Goal: Communication & Community: Answer question/provide support

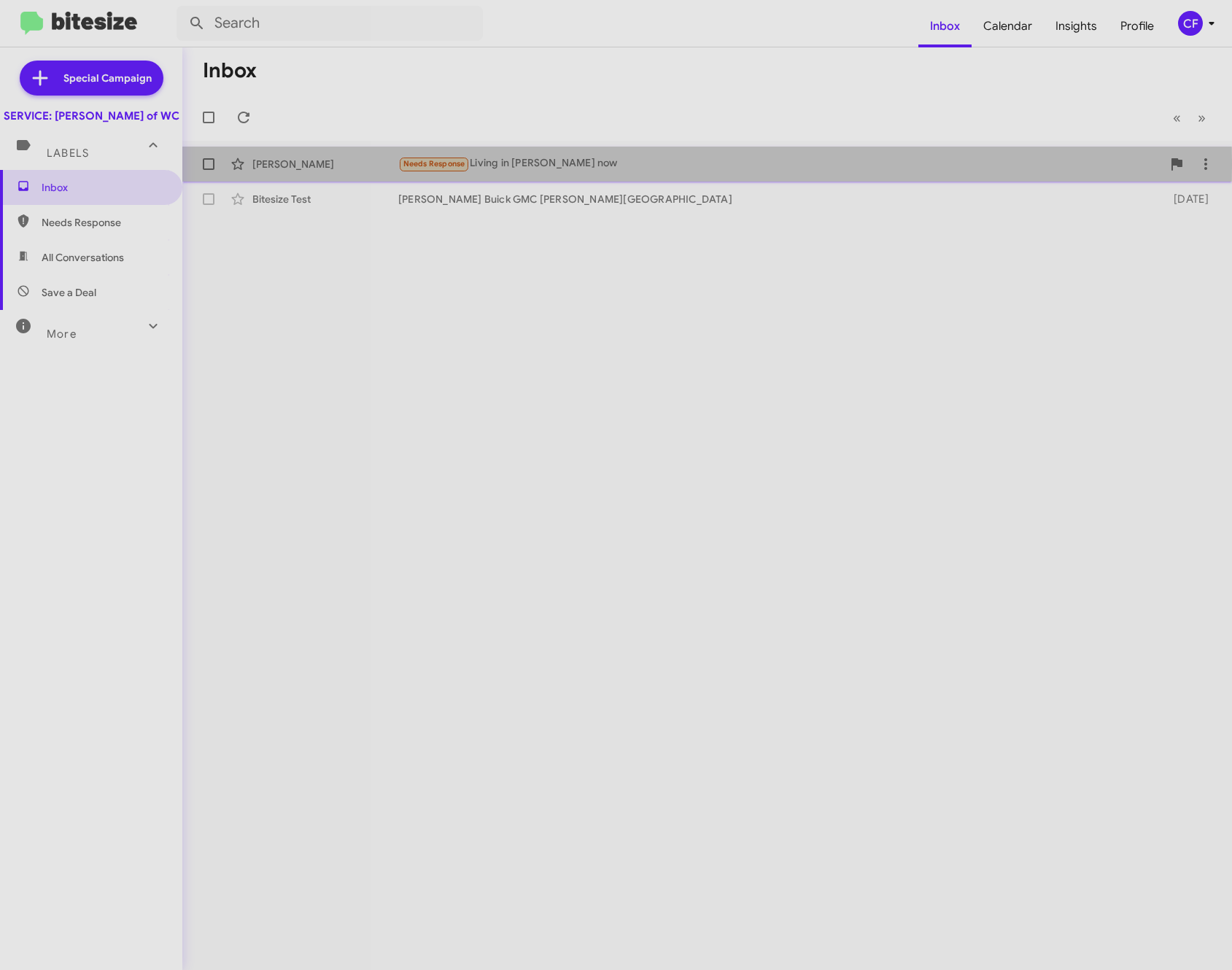
click at [525, 164] on div "Needs Response Living in [PERSON_NAME] now" at bounding box center [780, 164] width 764 height 17
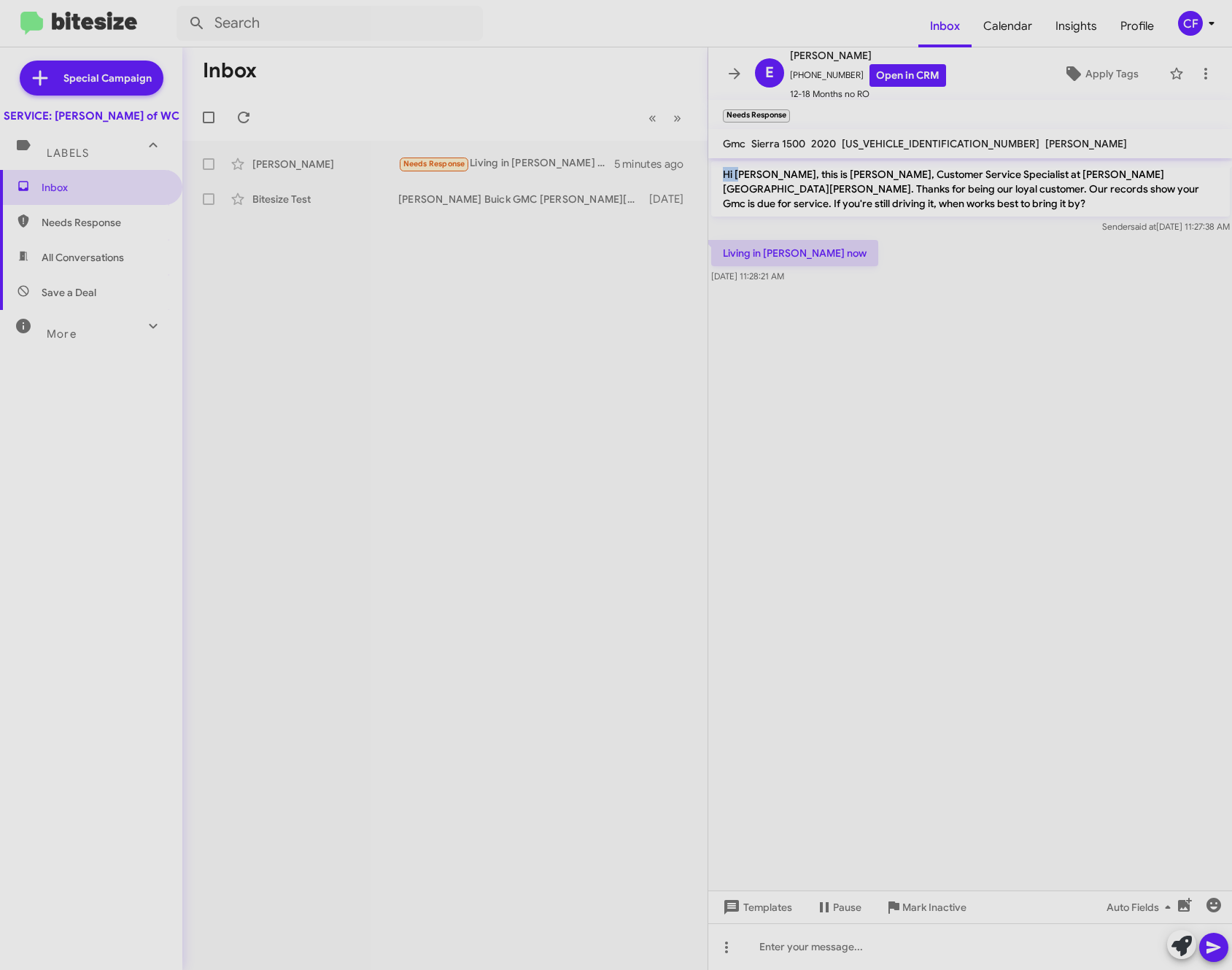
drag, startPoint x: 723, startPoint y: 172, endPoint x: 739, endPoint y: 175, distance: 16.3
click at [739, 175] on p "Hi [PERSON_NAME], this is [PERSON_NAME], Customer Service Specialist at [PERSON…" at bounding box center [970, 188] width 518 height 56
drag, startPoint x: 739, startPoint y: 175, endPoint x: 914, endPoint y: 275, distance: 201.6
click at [926, 280] on div "Living in [PERSON_NAME] now [DATE] 11:28:21 AM" at bounding box center [970, 261] width 524 height 50
drag, startPoint x: 835, startPoint y: 77, endPoint x: 809, endPoint y: 77, distance: 26.0
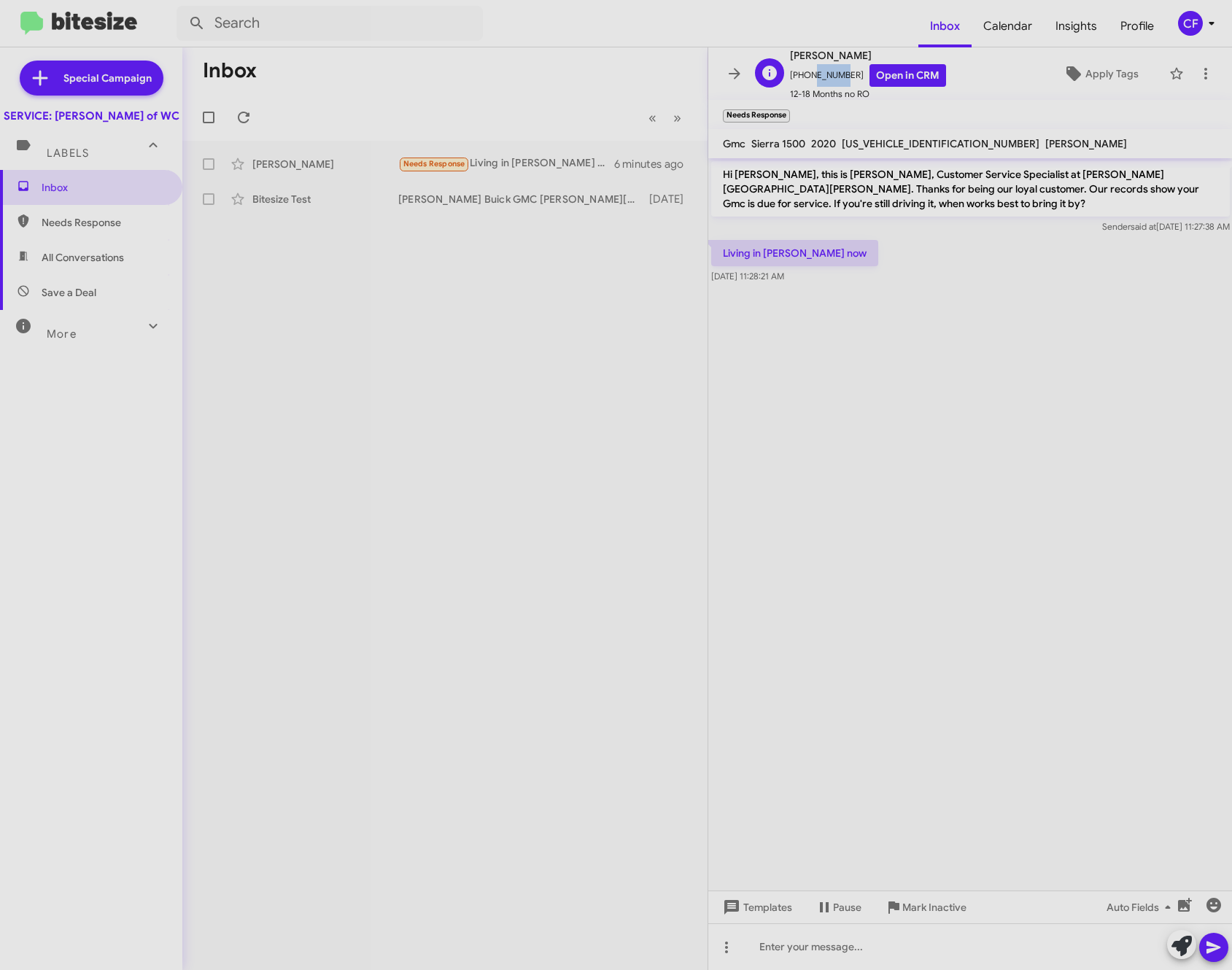
click at [809, 77] on span "[PHONE_NUMBER] Open in CRM" at bounding box center [868, 75] width 156 height 22
click at [613, 87] on mat-toolbar-row "Inbox" at bounding box center [444, 71] width 525 height 47
copy span "8285071310"
drag, startPoint x: 843, startPoint y: 77, endPoint x: 798, endPoint y: 79, distance: 45.0
click at [798, 79] on span "[PHONE_NUMBER] Open in CRM" at bounding box center [868, 75] width 156 height 22
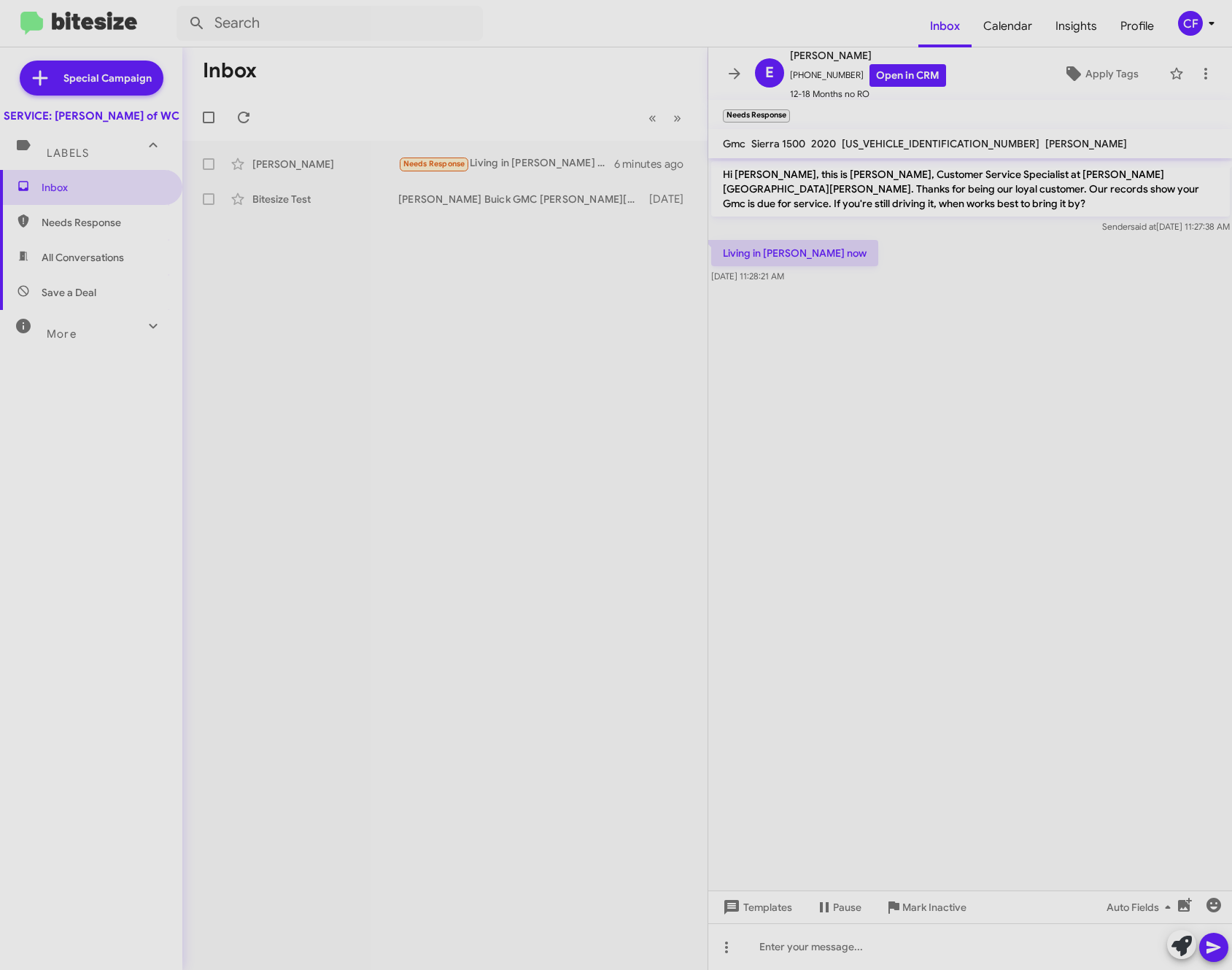
click at [20, 530] on div "Inbox Needs Response All Conversations Save a Deal More Important 🔥 Hot Appoint…" at bounding box center [91, 461] width 182 height 582
click at [894, 343] on cdk-virtual-scroll-viewport "Hi [PERSON_NAME], this is [PERSON_NAME], Customer Service Specialist at [PERSON…" at bounding box center [970, 524] width 524 height 732
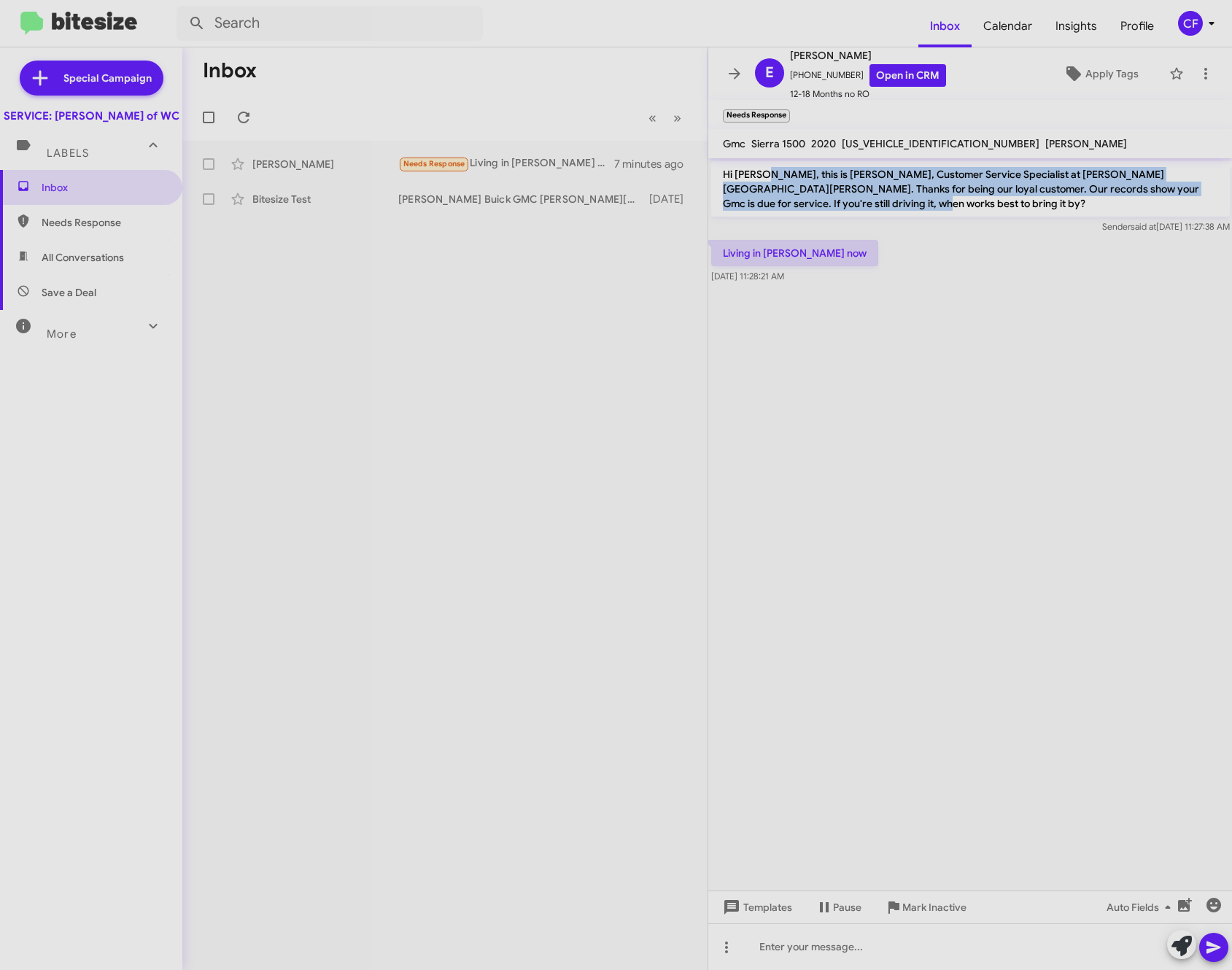
drag, startPoint x: 834, startPoint y: 199, endPoint x: 765, endPoint y: 178, distance: 72.1
click at [765, 178] on p "Hi [PERSON_NAME], this is [PERSON_NAME], Customer Service Specialist at [PERSON…" at bounding box center [970, 188] width 518 height 56
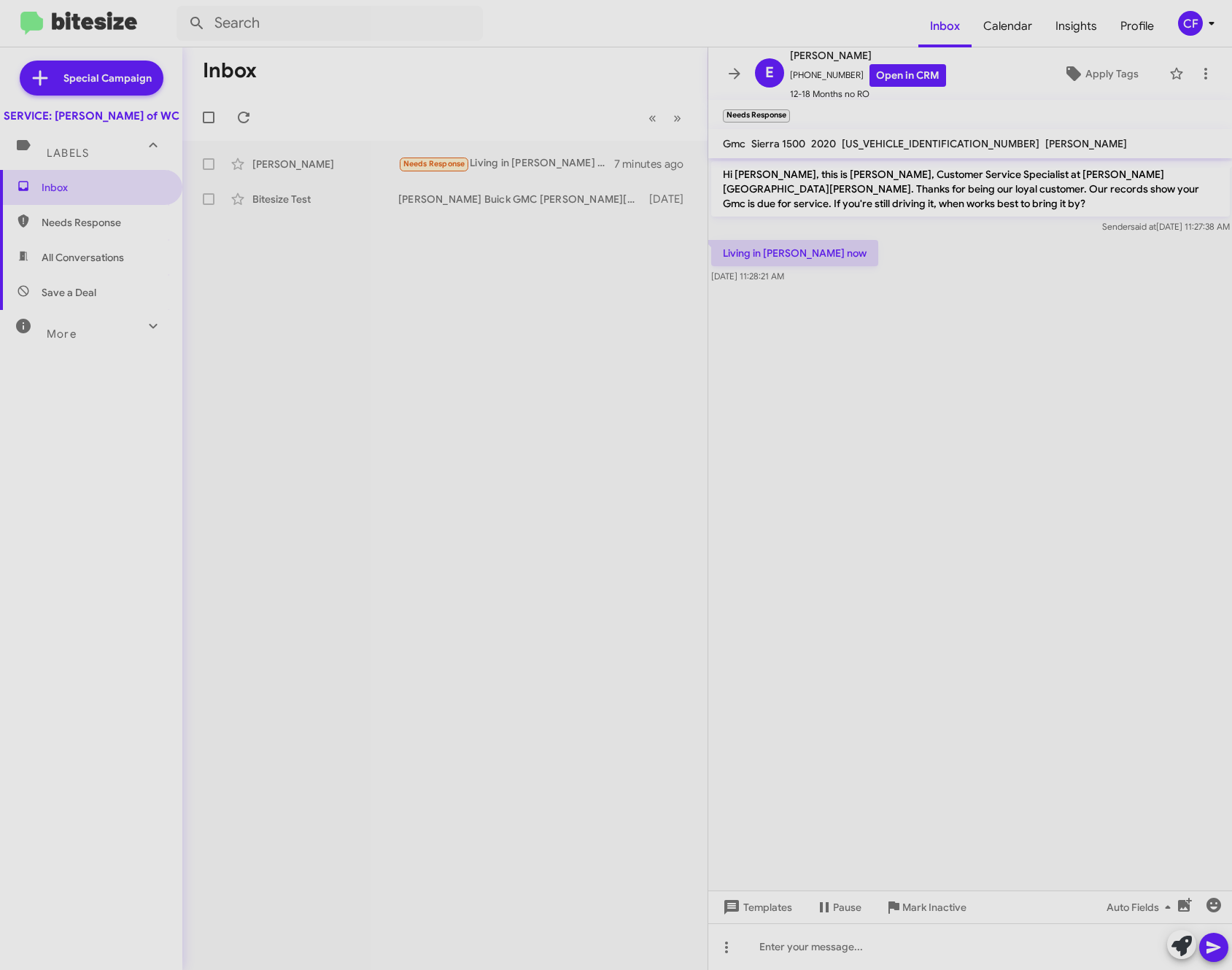
drag, startPoint x: 765, startPoint y: 178, endPoint x: 927, endPoint y: 221, distance: 167.6
click at [927, 221] on div "Sender said at [DATE] 11:27:38 AM" at bounding box center [970, 226] width 518 height 15
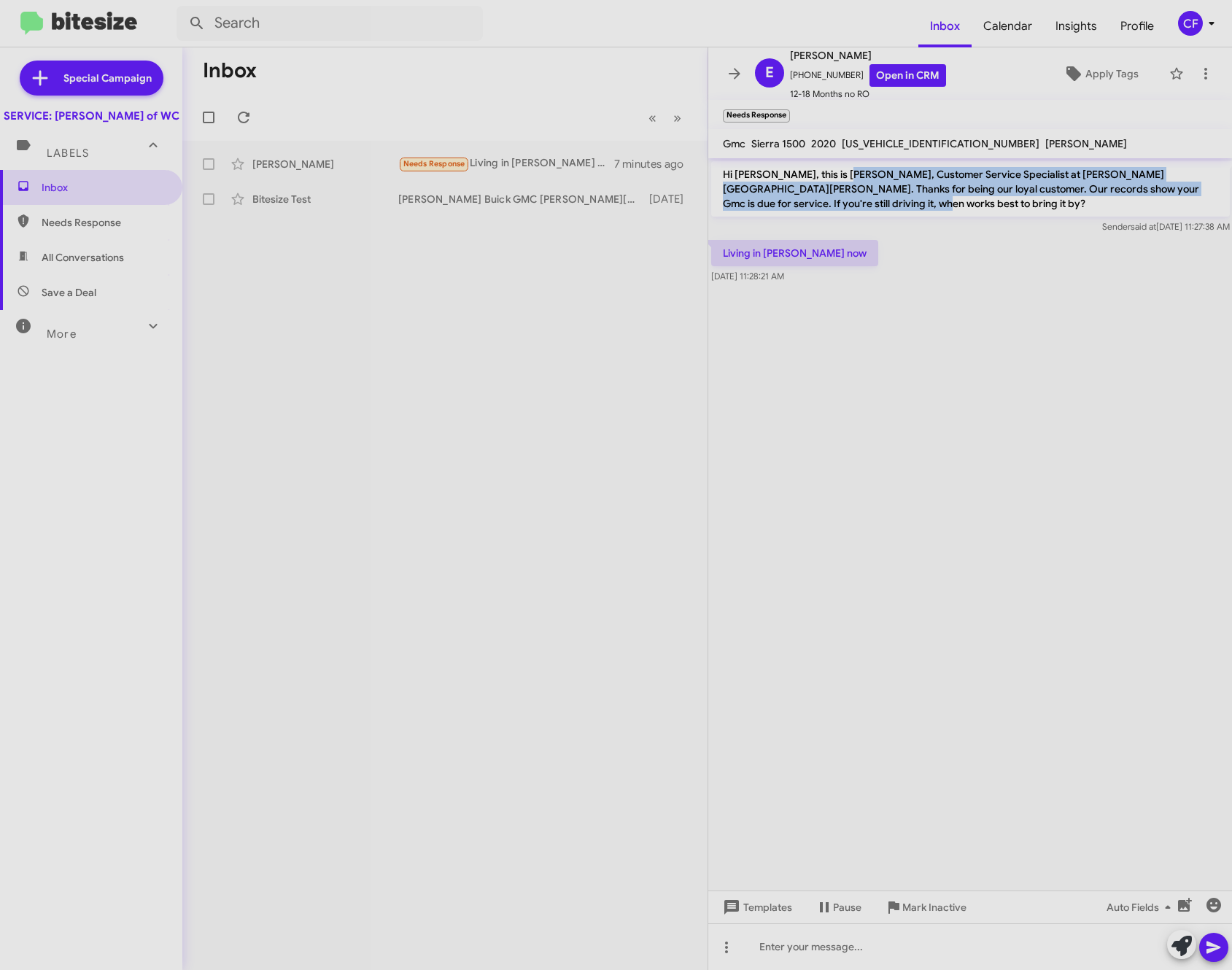
drag, startPoint x: 828, startPoint y: 202, endPoint x: 835, endPoint y: 162, distance: 40.6
click at [835, 162] on p "Hi [PERSON_NAME], this is [PERSON_NAME], Customer Service Specialist at [PERSON…" at bounding box center [970, 188] width 518 height 56
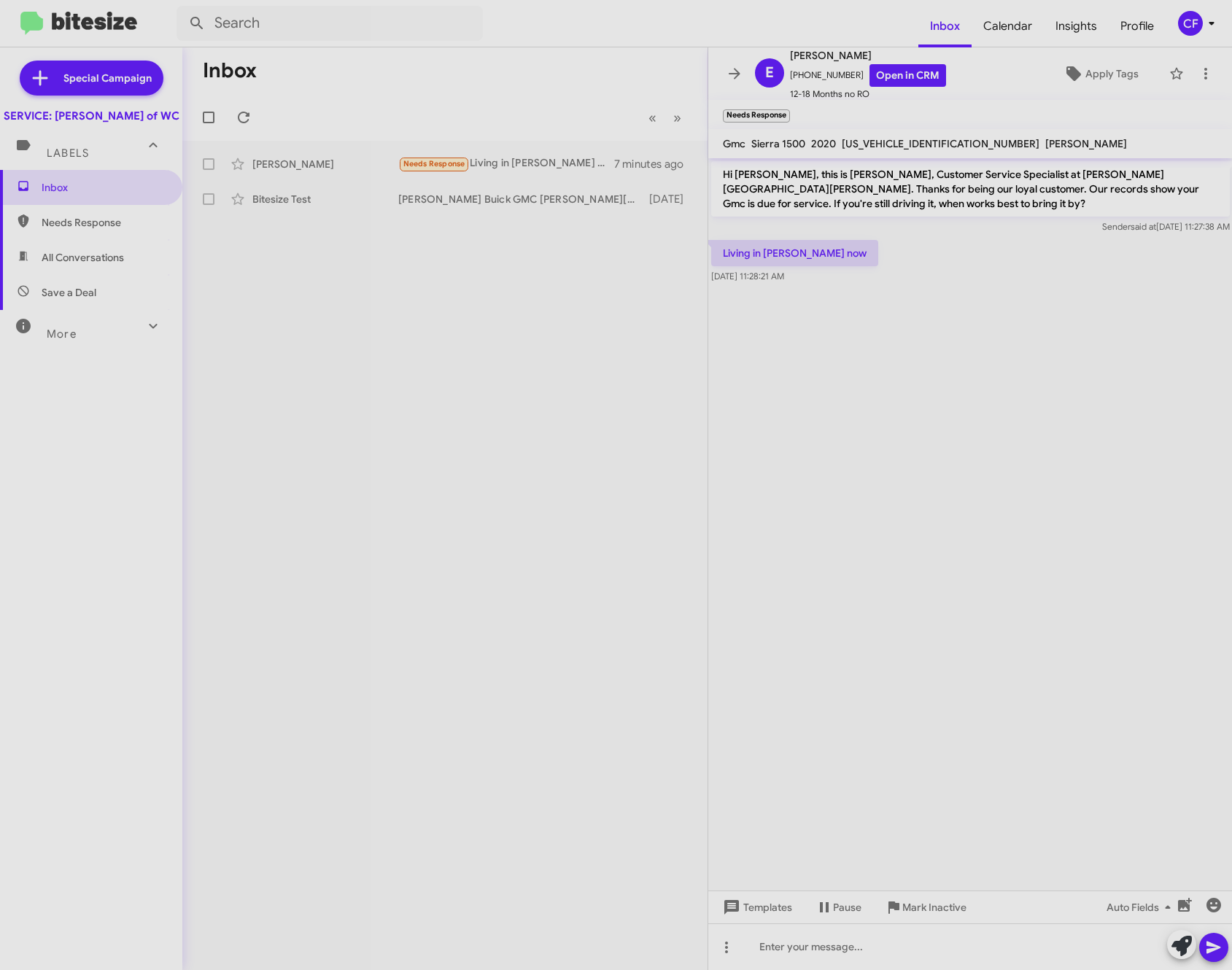
drag, startPoint x: 835, startPoint y: 162, endPoint x: 919, endPoint y: 338, distance: 195.0
click at [920, 335] on cdk-virtual-scroll-viewport "Hi [PERSON_NAME], this is [PERSON_NAME], Customer Service Specialist at [PERSON…" at bounding box center [970, 524] width 524 height 732
click at [76, 161] on div "Labels" at bounding box center [76, 147] width 130 height 27
click at [73, 155] on div "Labels" at bounding box center [76, 141] width 130 height 27
click at [71, 229] on span "Needs Response" at bounding box center [91, 222] width 182 height 35
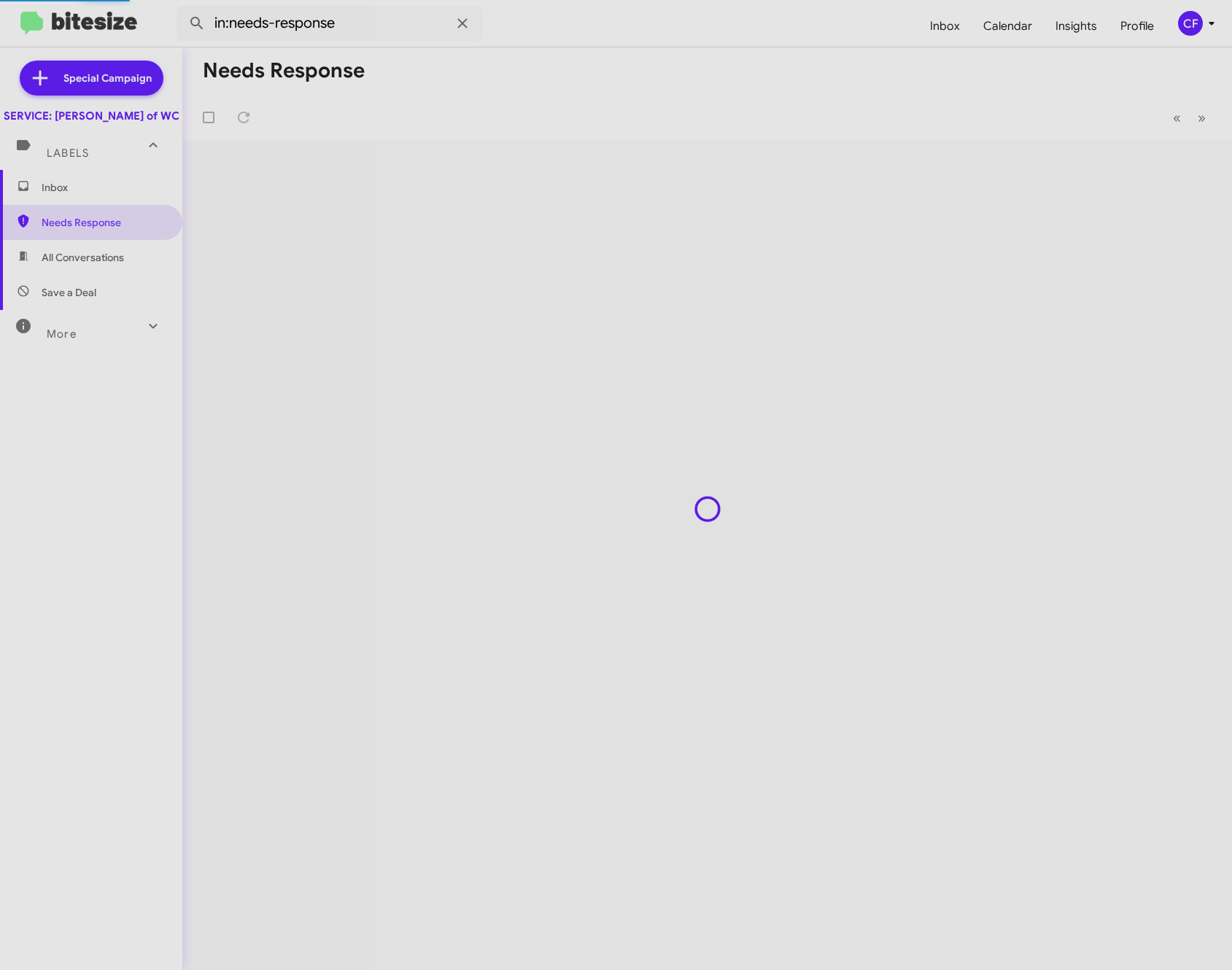
click at [62, 265] on span "All Conversations" at bounding box center [83, 257] width 83 height 15
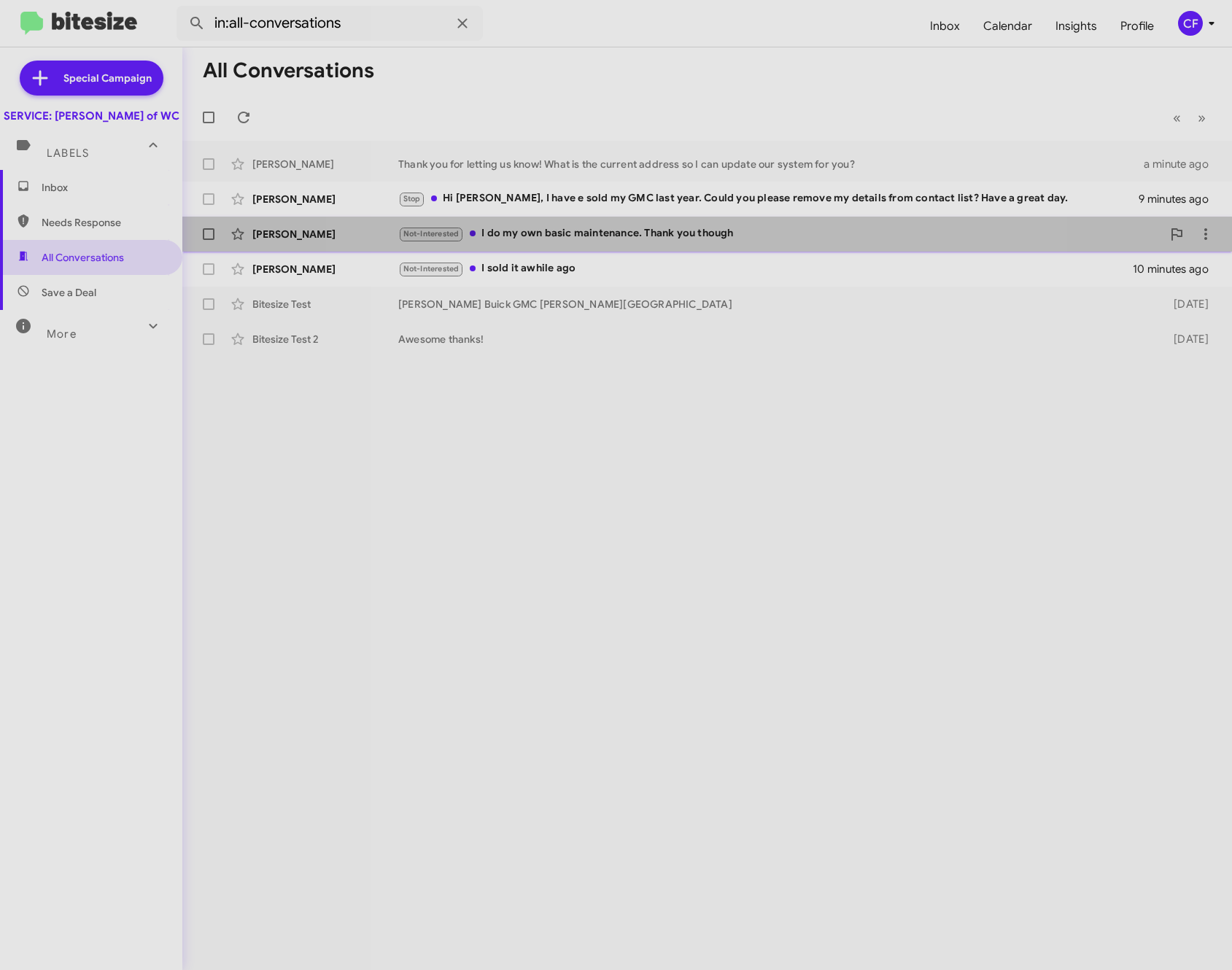
click at [687, 244] on div "[PERSON_NAME] Not-Interested I do my own basic maintenance. Thank you though 10…" at bounding box center [707, 234] width 1027 height 29
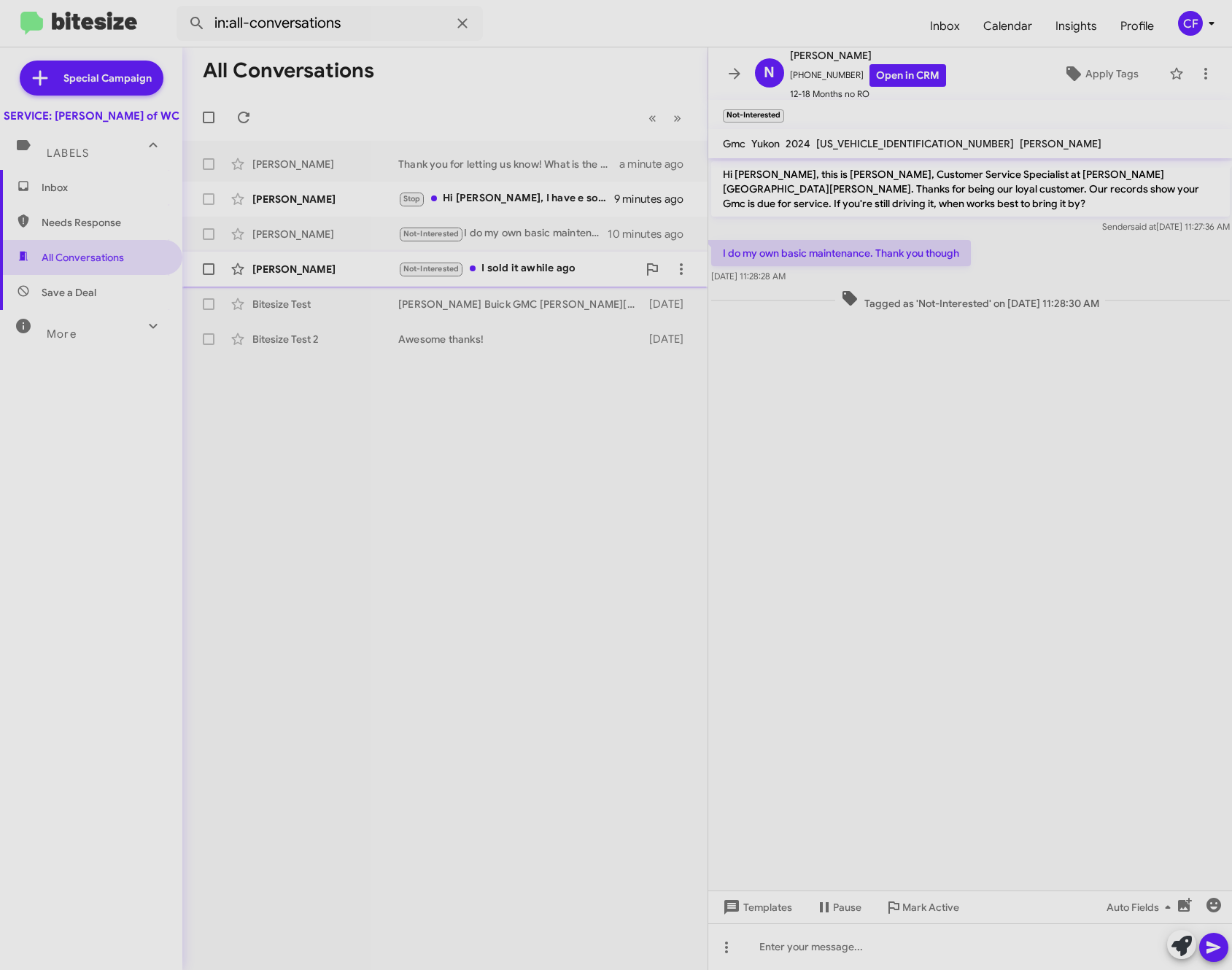
click at [574, 276] on div "Not-Interested I sold it awhile ago" at bounding box center [518, 268] width 240 height 17
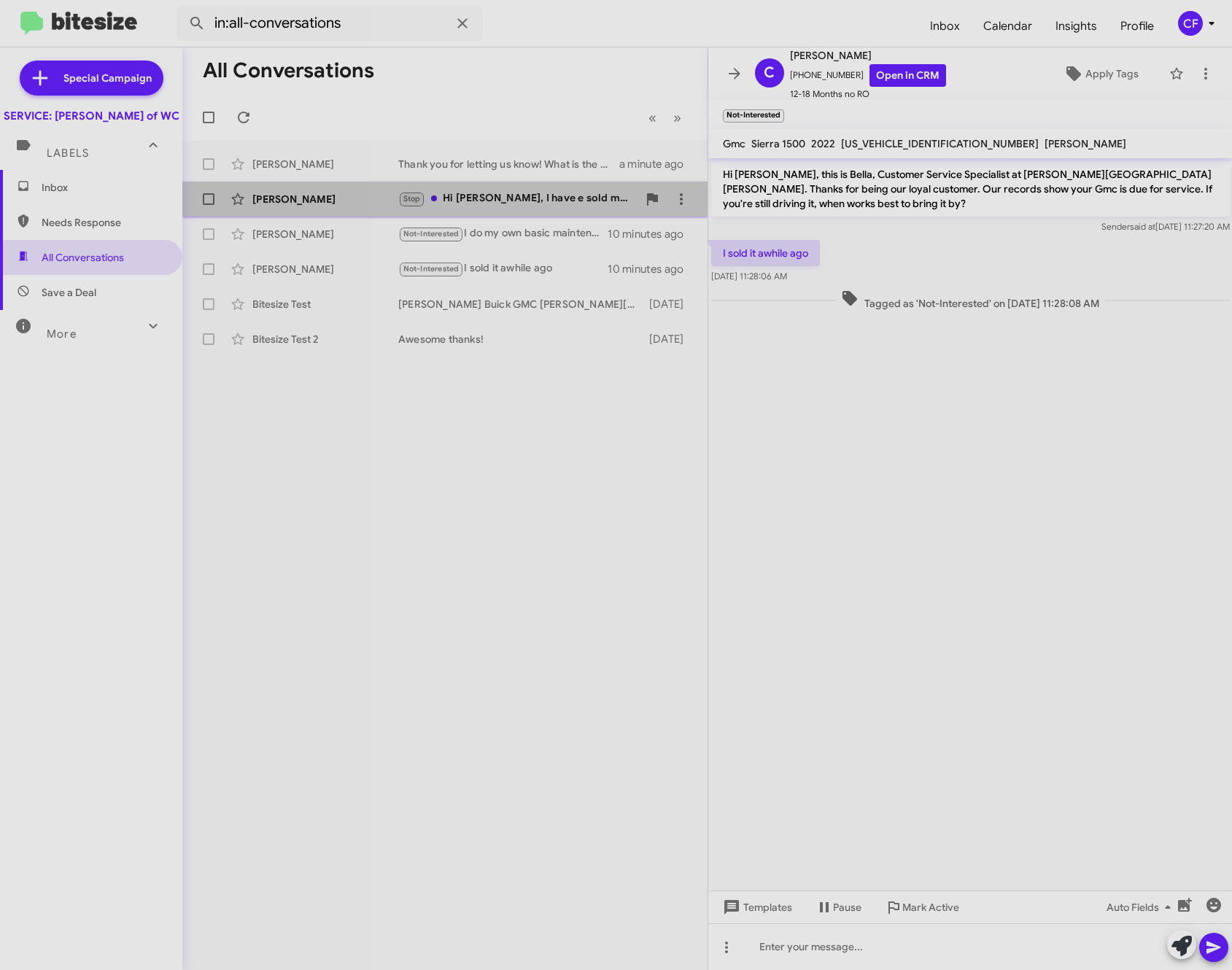
click at [495, 187] on div "[PERSON_NAME] Stop Hi [PERSON_NAME], I have e sold my GMC last year. Could you …" at bounding box center [444, 199] width 502 height 29
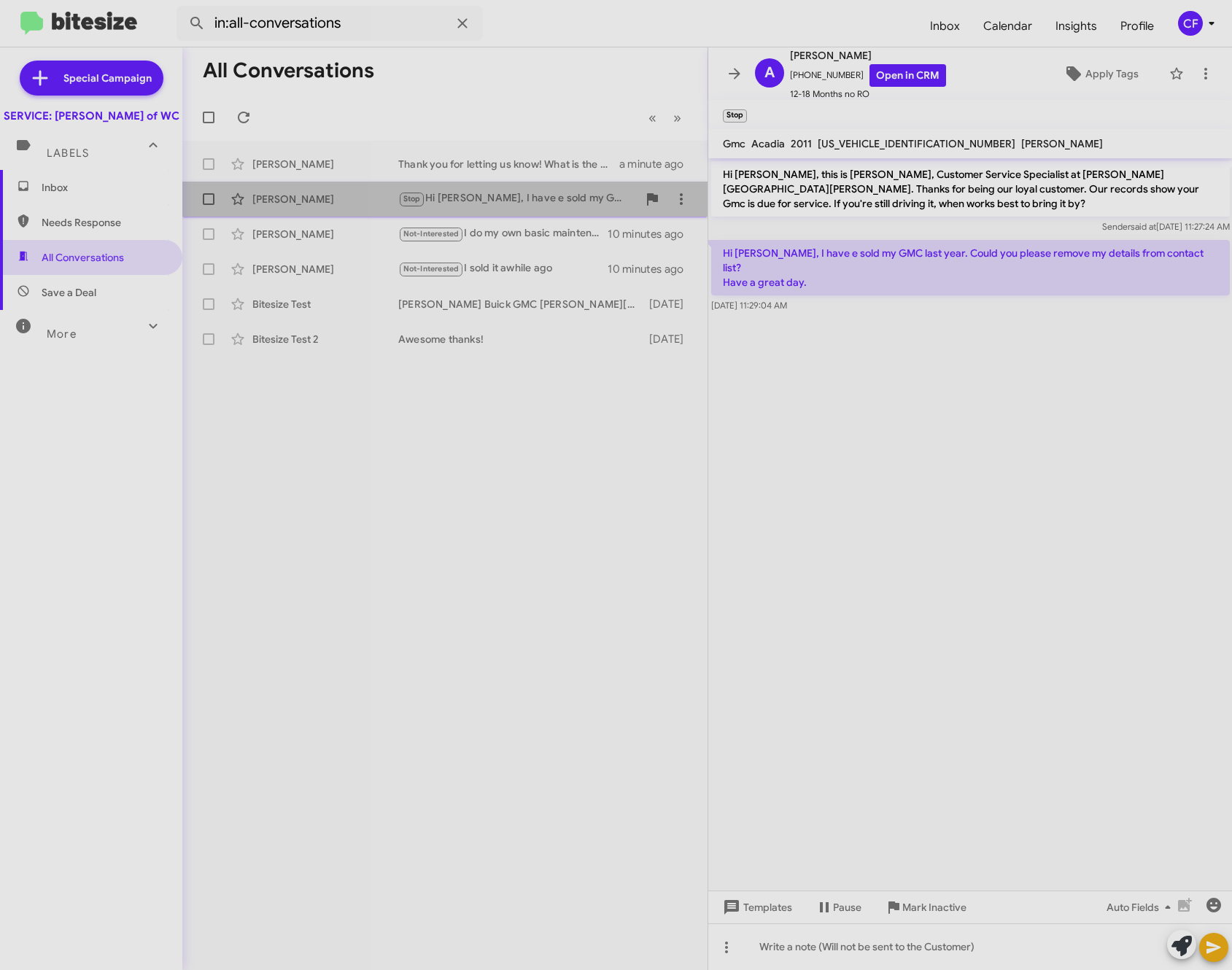
click at [533, 199] on div "Stop Hi [PERSON_NAME], I have e sold my GMC last year. Could you please remove …" at bounding box center [518, 198] width 240 height 17
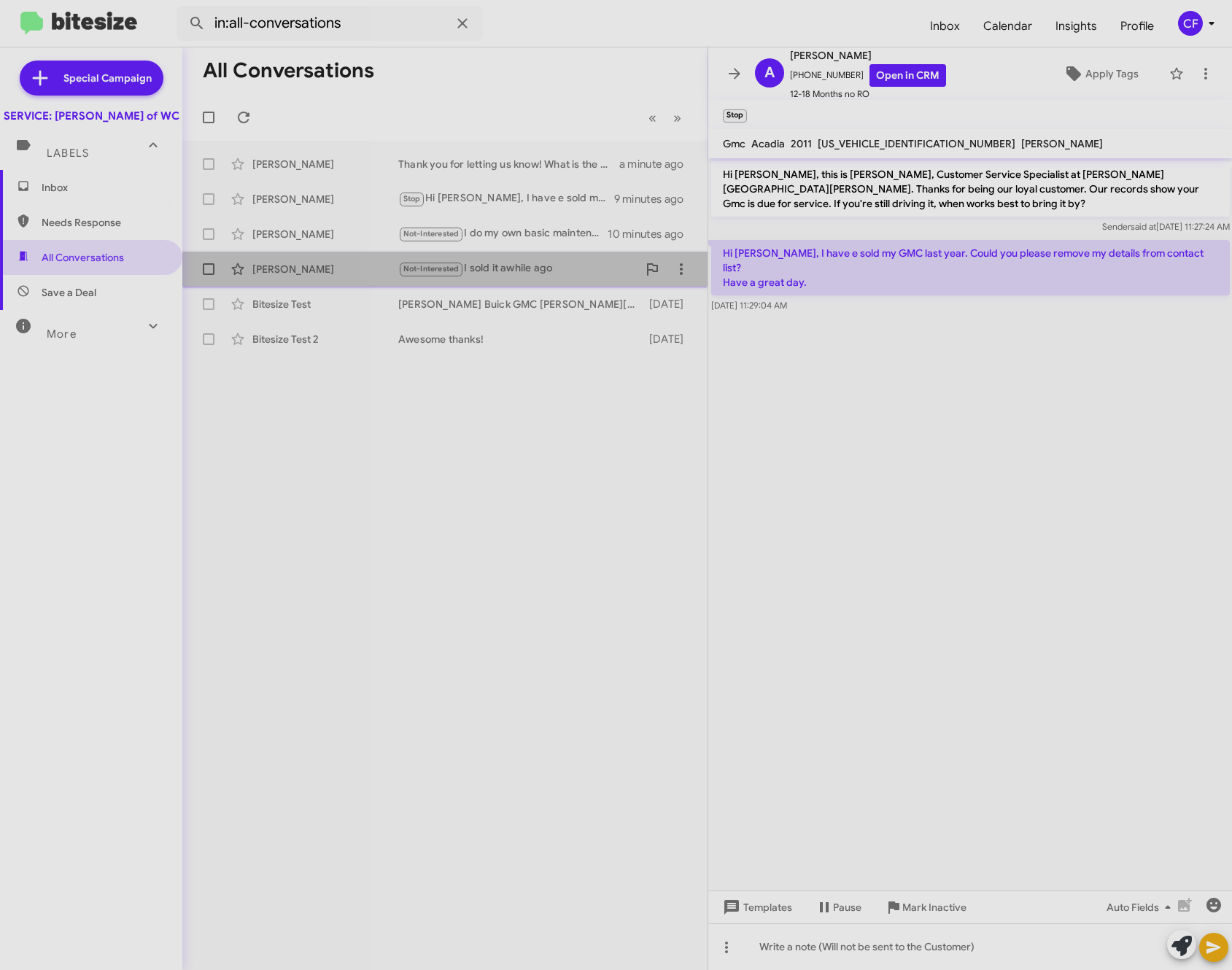
click at [515, 254] on span "[PERSON_NAME] Not-Interested I sold it awhile ago 10 minutes ago" at bounding box center [444, 269] width 525 height 35
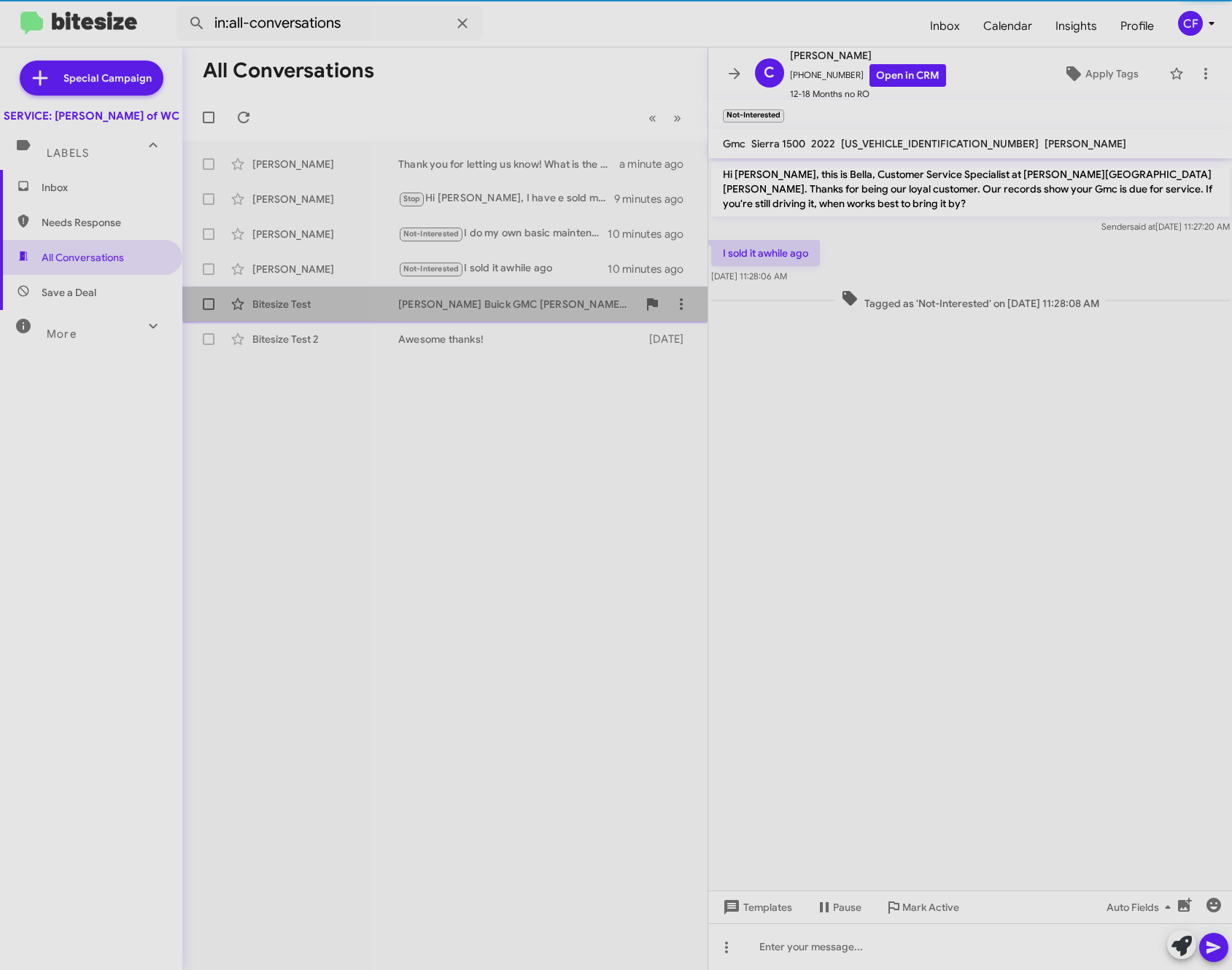
click at [527, 295] on div "Bitesize Test [PERSON_NAME] Buick GMC [PERSON_NAME] Chapel [DATE]" at bounding box center [444, 304] width 502 height 29
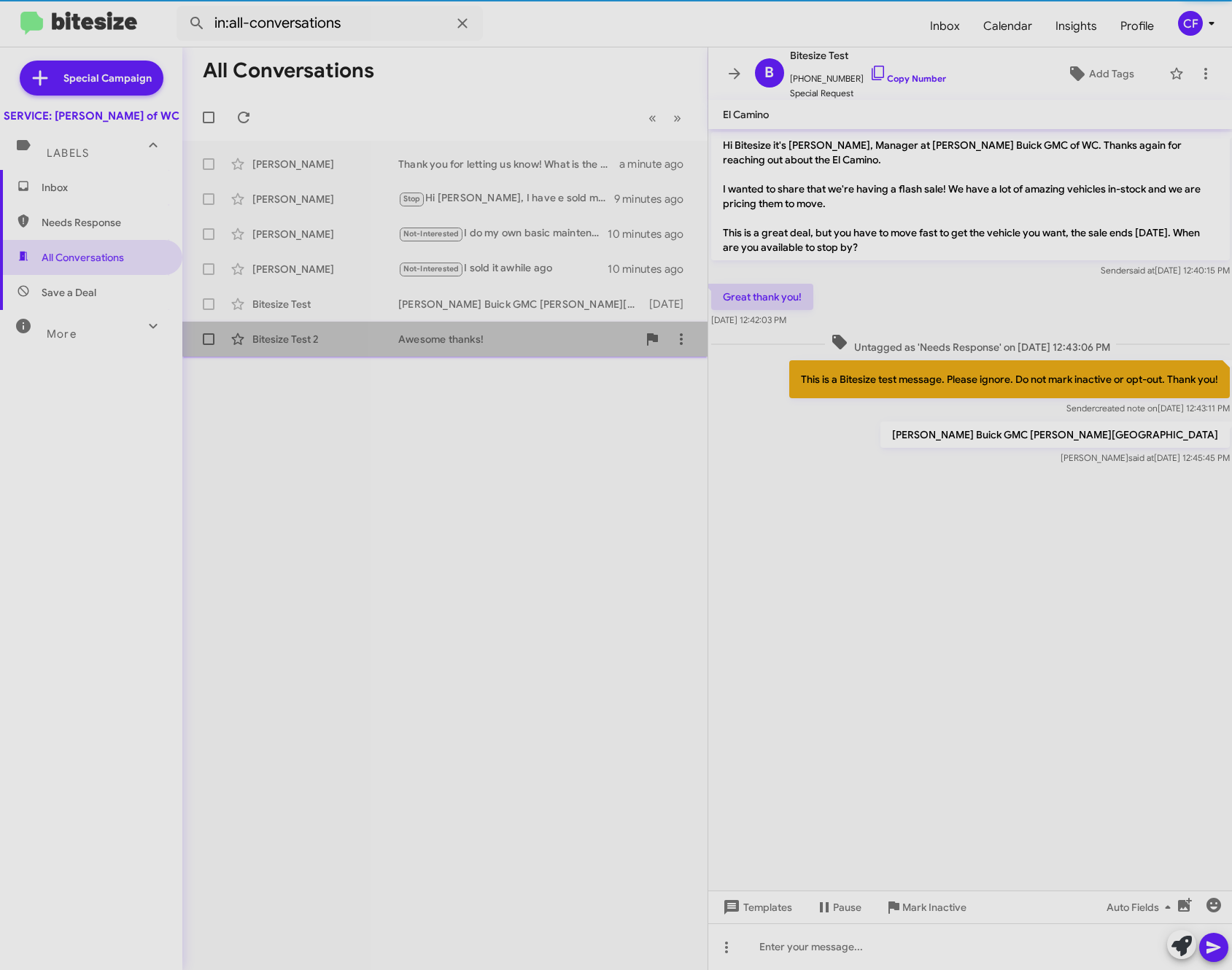
click at [486, 335] on div "Awesome thanks!" at bounding box center [518, 339] width 240 height 15
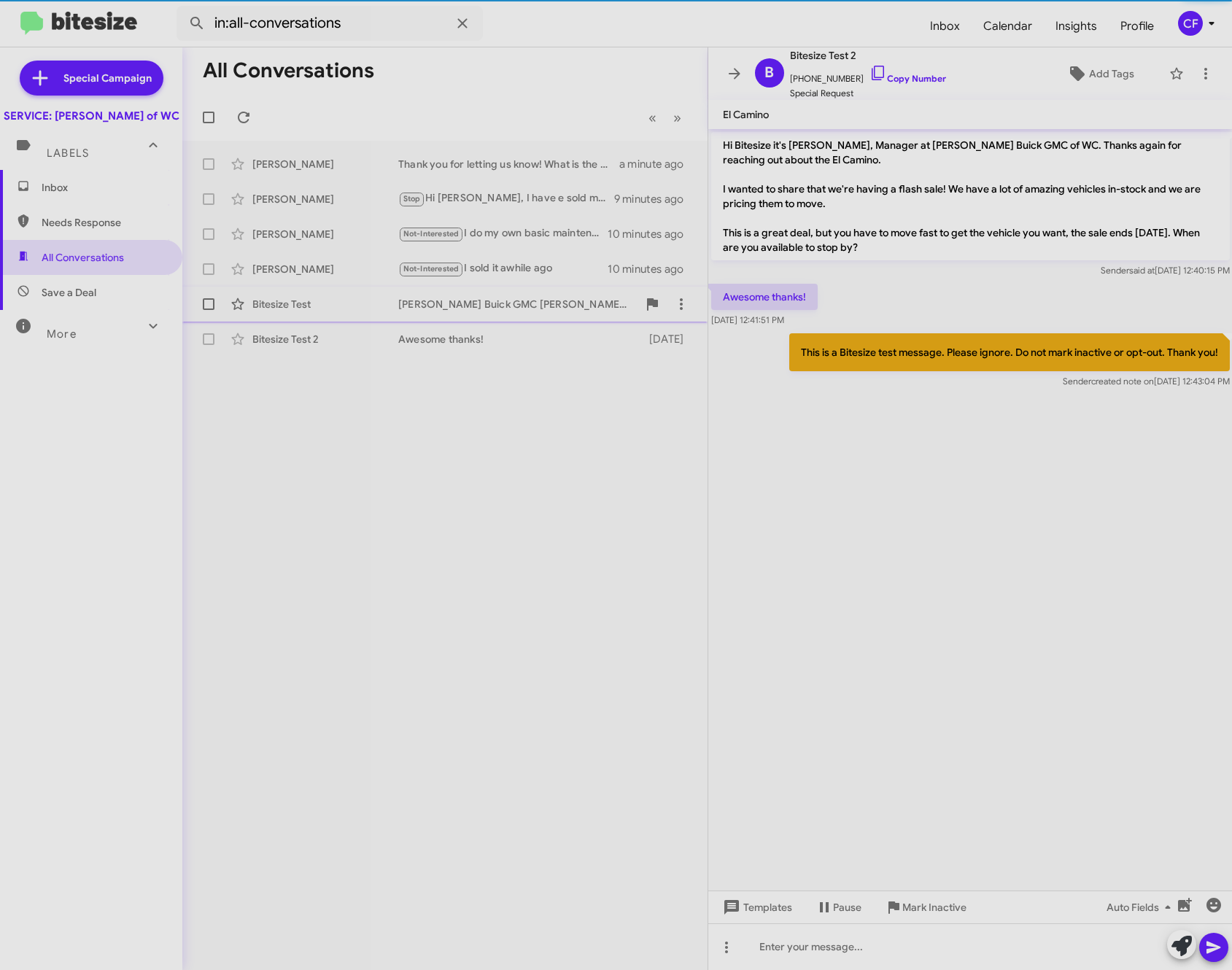
click at [476, 310] on div "[PERSON_NAME] Buick GMC [PERSON_NAME][GEOGRAPHIC_DATA]" at bounding box center [518, 304] width 240 height 15
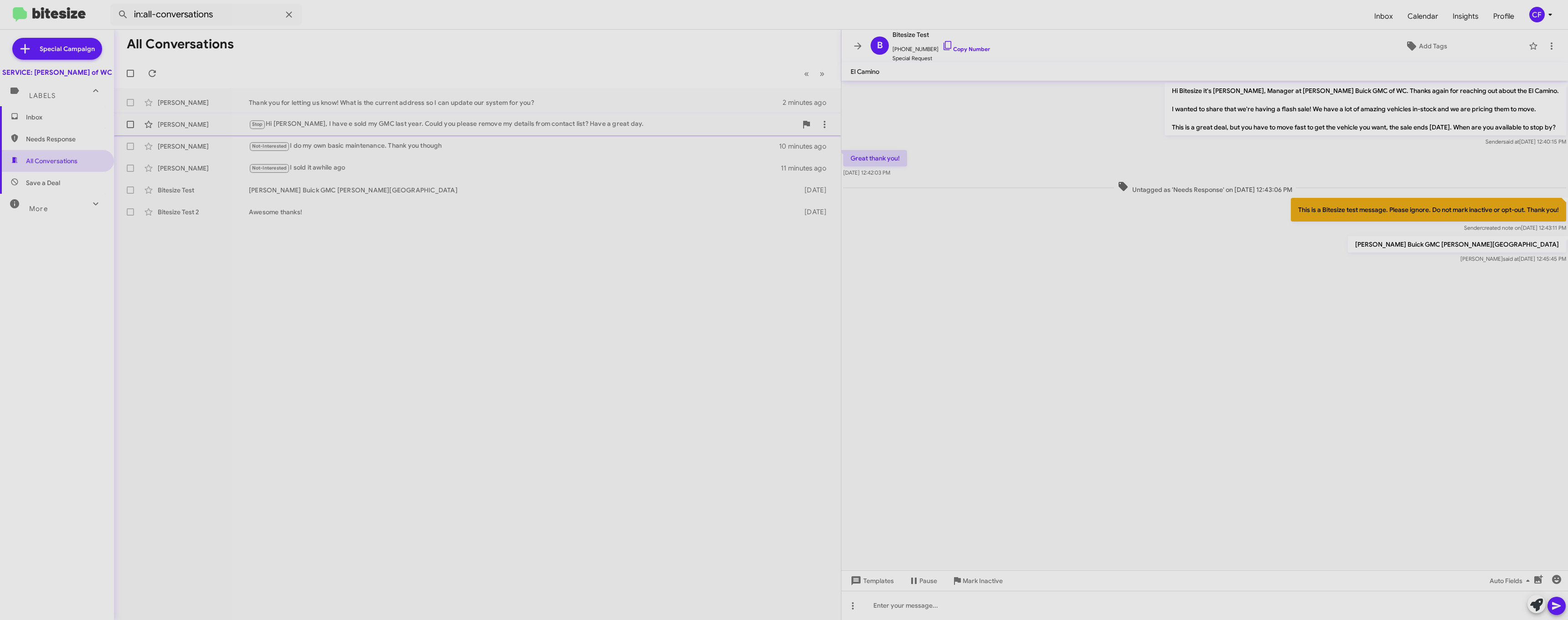
click at [364, 119] on div "Stop Hi [PERSON_NAME], I have e sold my GMC last year. Could you please remove …" at bounding box center [523, 124] width 548 height 10
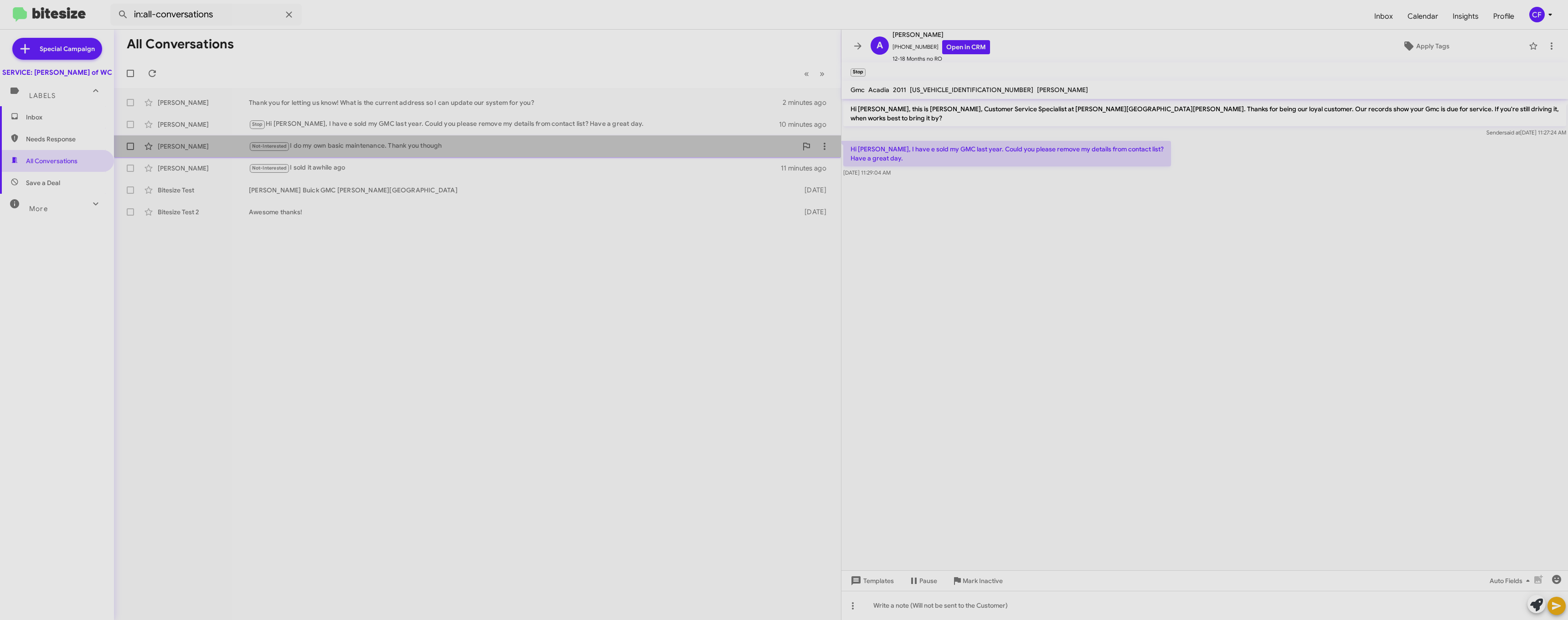
click at [369, 137] on div "[PERSON_NAME] Not-Interested I do my own basic maintenance. Thank you though 10…" at bounding box center [477, 146] width 712 height 18
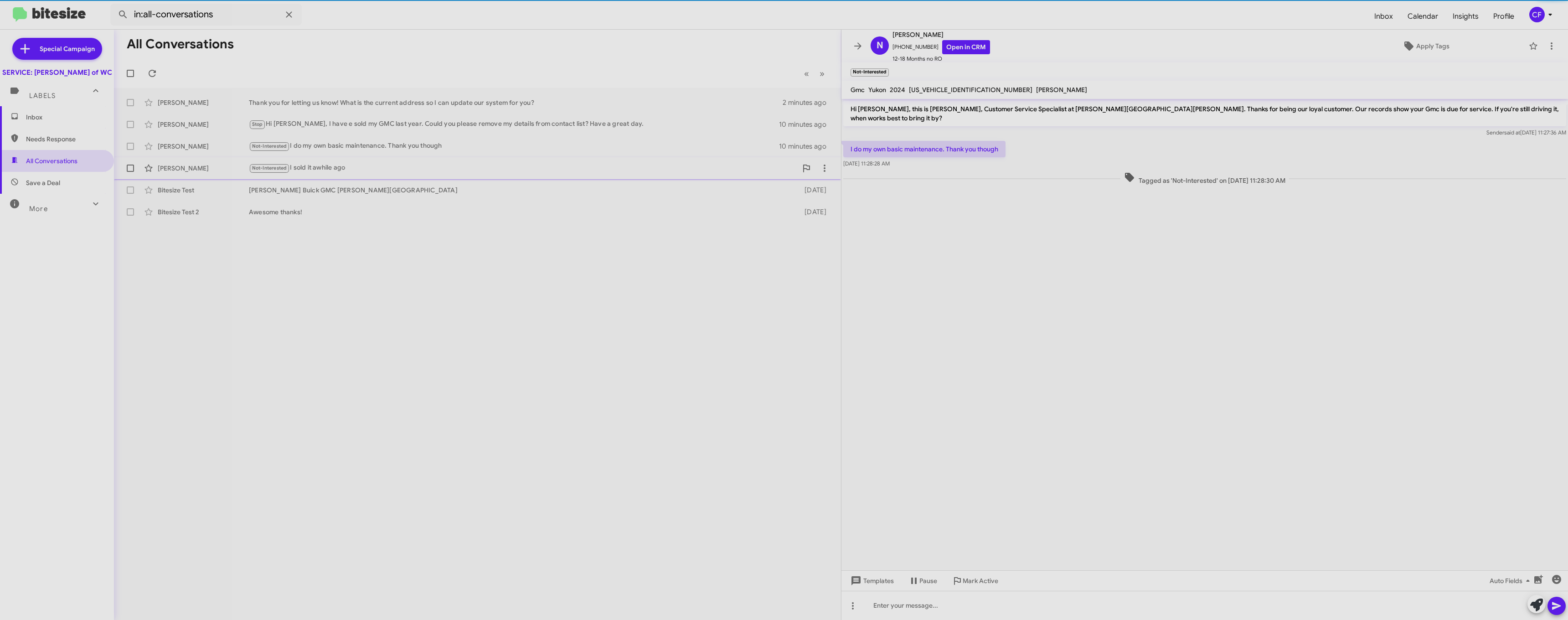
click at [352, 166] on div "Not-Interested I sold it awhile ago" at bounding box center [523, 167] width 548 height 10
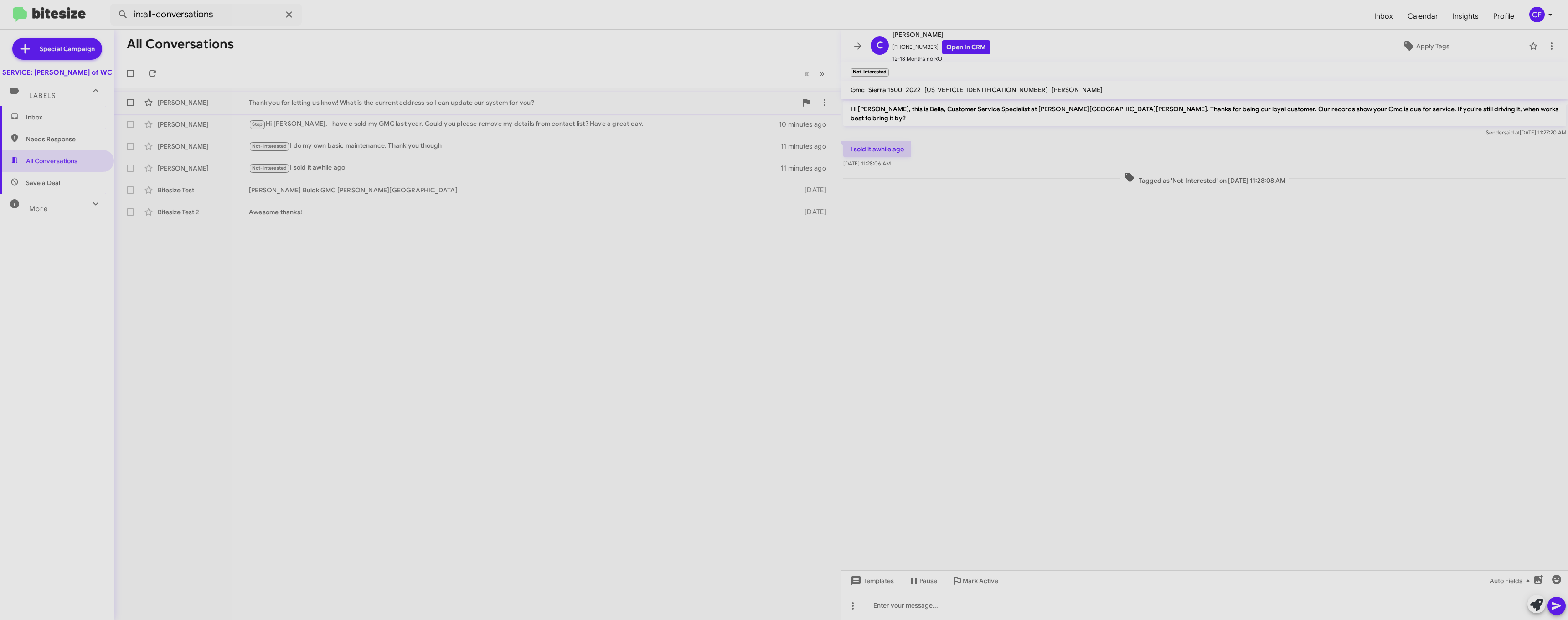
drag, startPoint x: 304, startPoint y: 150, endPoint x: 357, endPoint y: 108, distance: 67.6
drag, startPoint x: 357, startPoint y: 108, endPoint x: 348, endPoint y: 79, distance: 30.4
click at [348, 79] on mat-toolbar-row "« Previous » Next" at bounding box center [477, 74] width 727 height 29
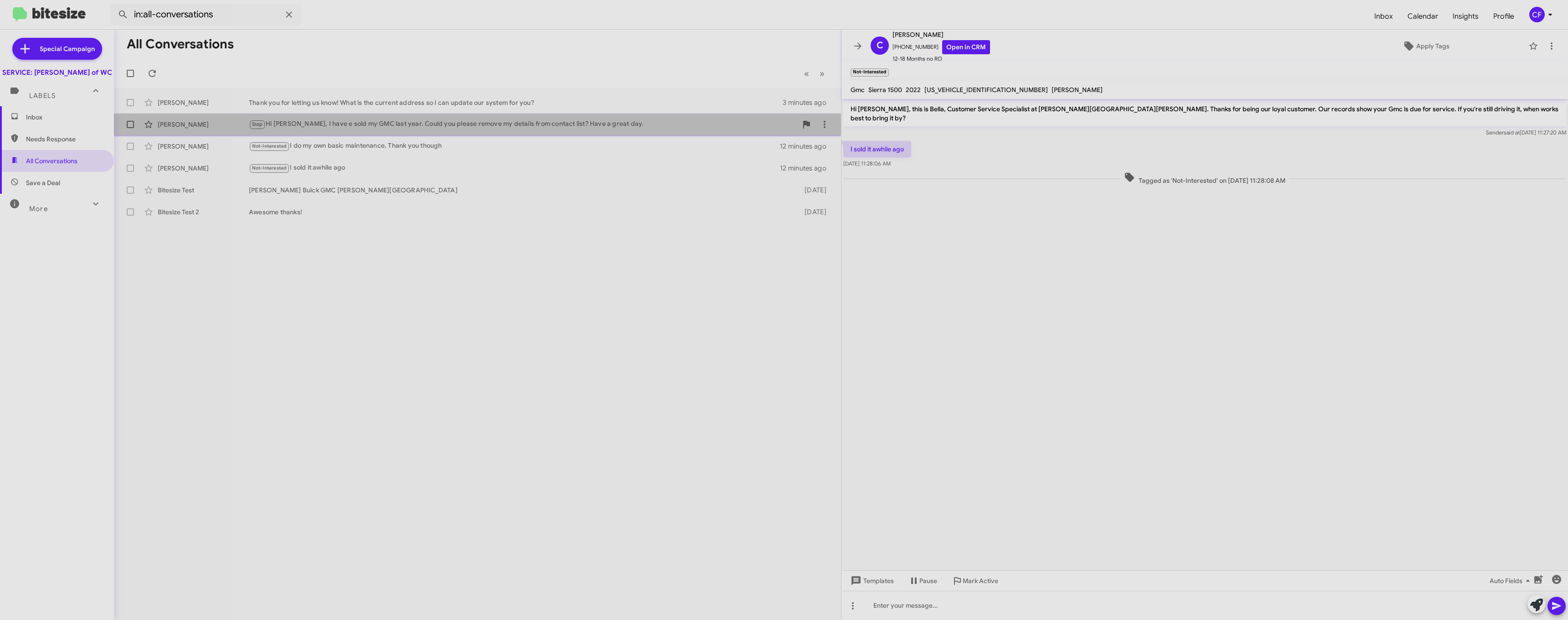
click at [316, 125] on div "Stop Hi [PERSON_NAME], I have e sold my GMC last year. Could you please remove …" at bounding box center [523, 124] width 548 height 10
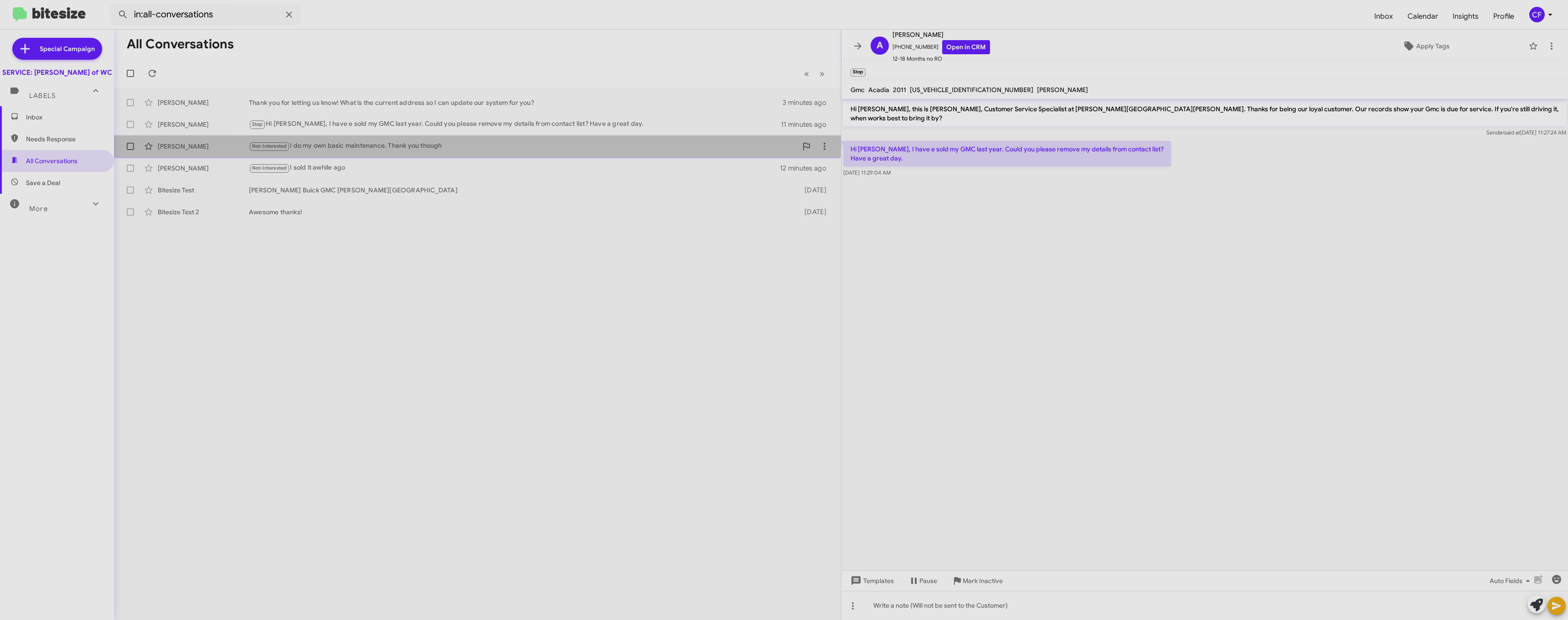
click at [357, 144] on div "Not-Interested I do my own basic maintenance. Thank you though" at bounding box center [523, 146] width 548 height 10
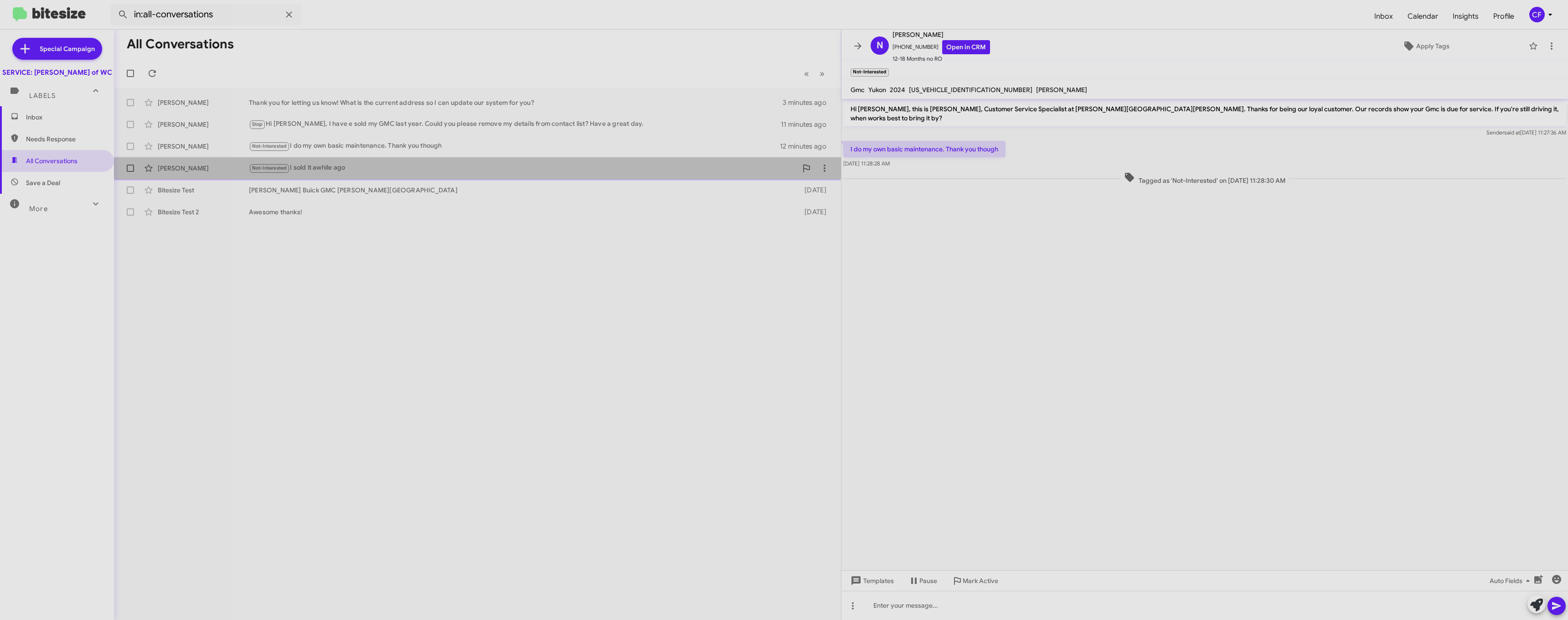
click at [312, 178] on span "[PERSON_NAME] Not-Interested I sold it awhile ago 12 minutes ago" at bounding box center [477, 168] width 727 height 22
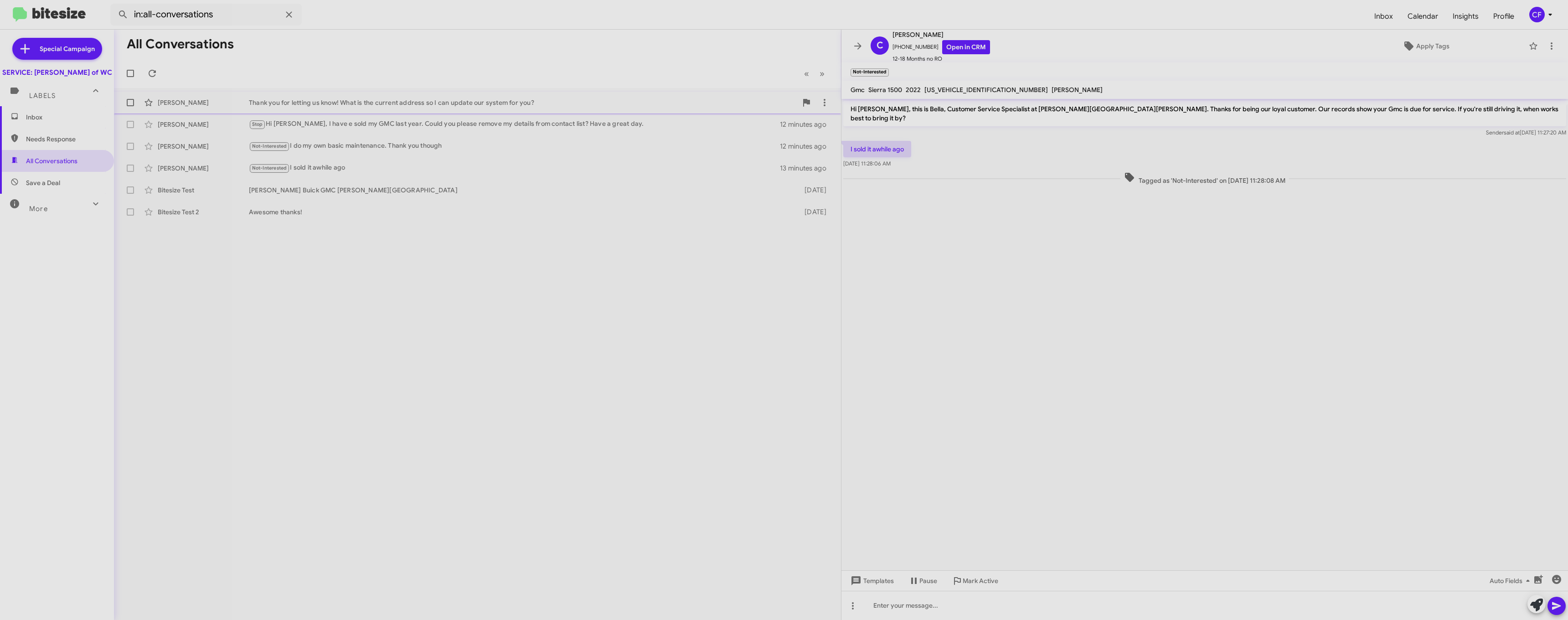
click at [331, 105] on div "Thank you for letting us know! What is the current address so I can update our …" at bounding box center [523, 102] width 548 height 9
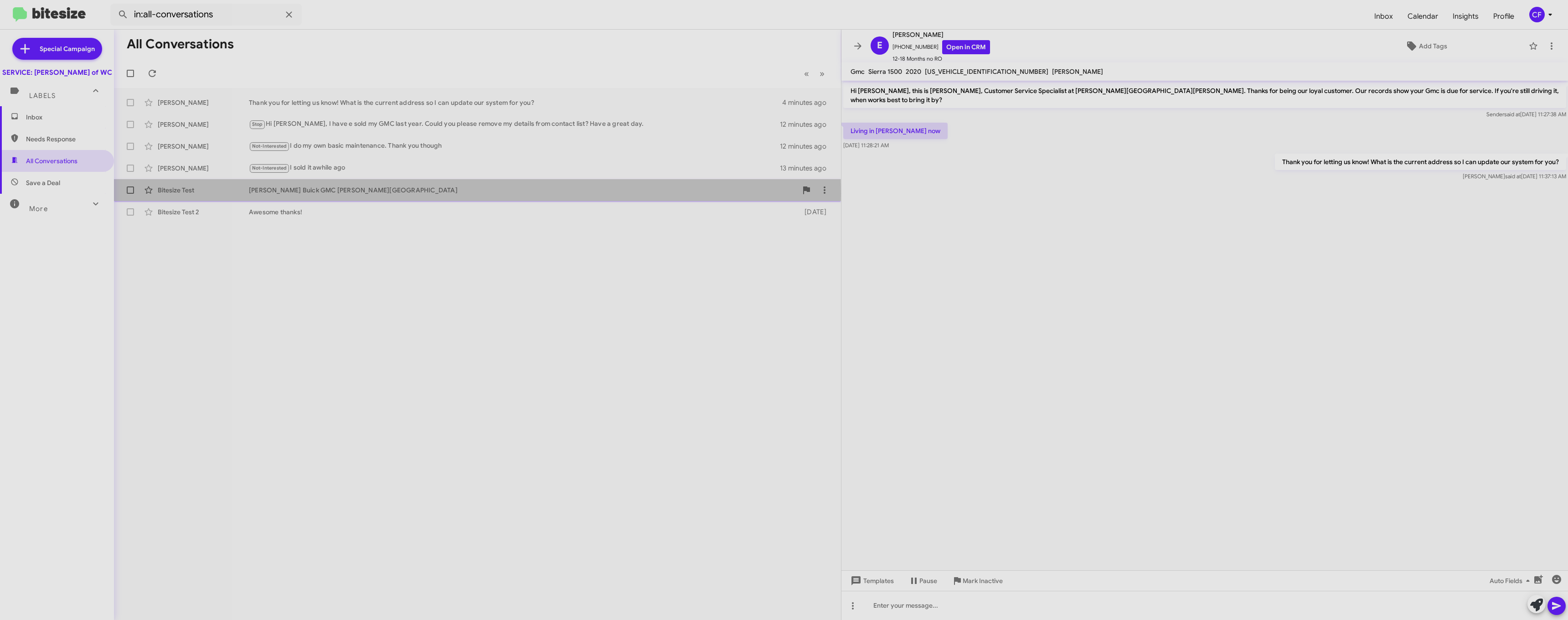
click at [318, 194] on div "[PERSON_NAME] Buick GMC [PERSON_NAME][GEOGRAPHIC_DATA]" at bounding box center [523, 190] width 548 height 9
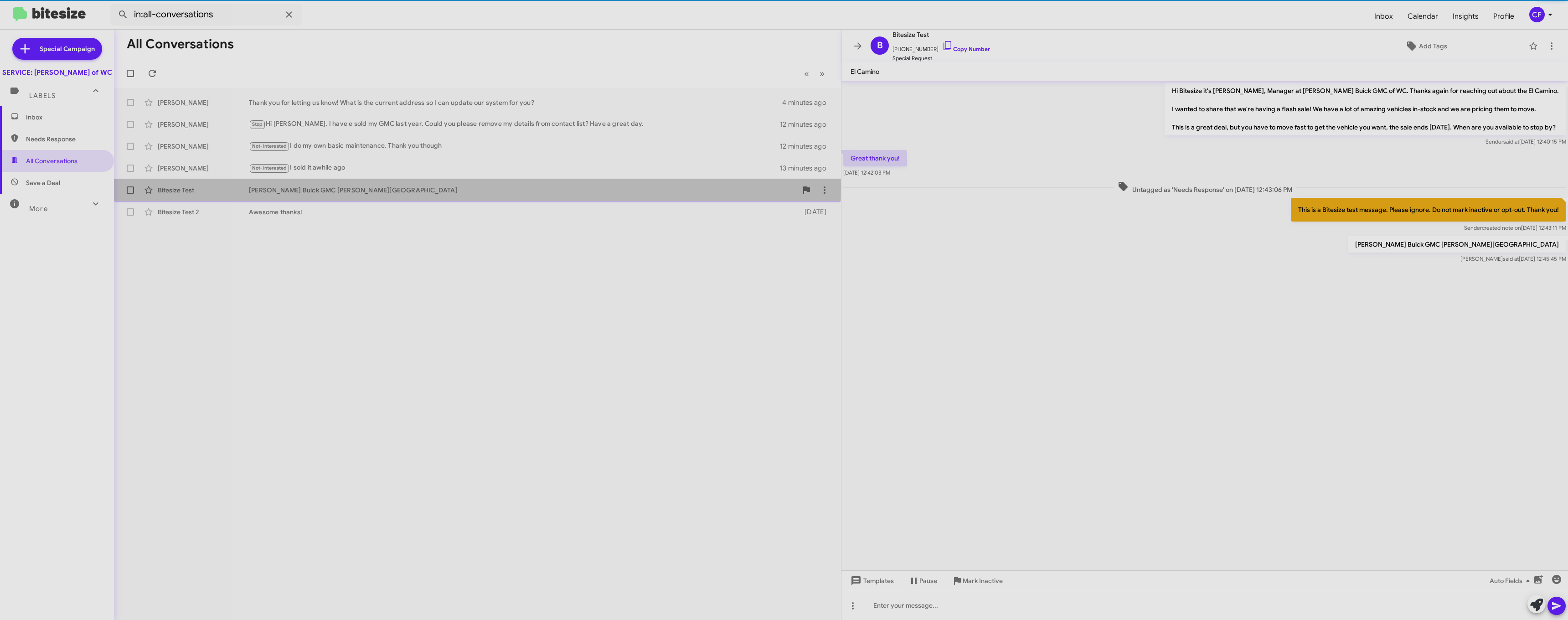
click at [330, 187] on div "[PERSON_NAME] Buick GMC [PERSON_NAME][GEOGRAPHIC_DATA]" at bounding box center [523, 190] width 548 height 9
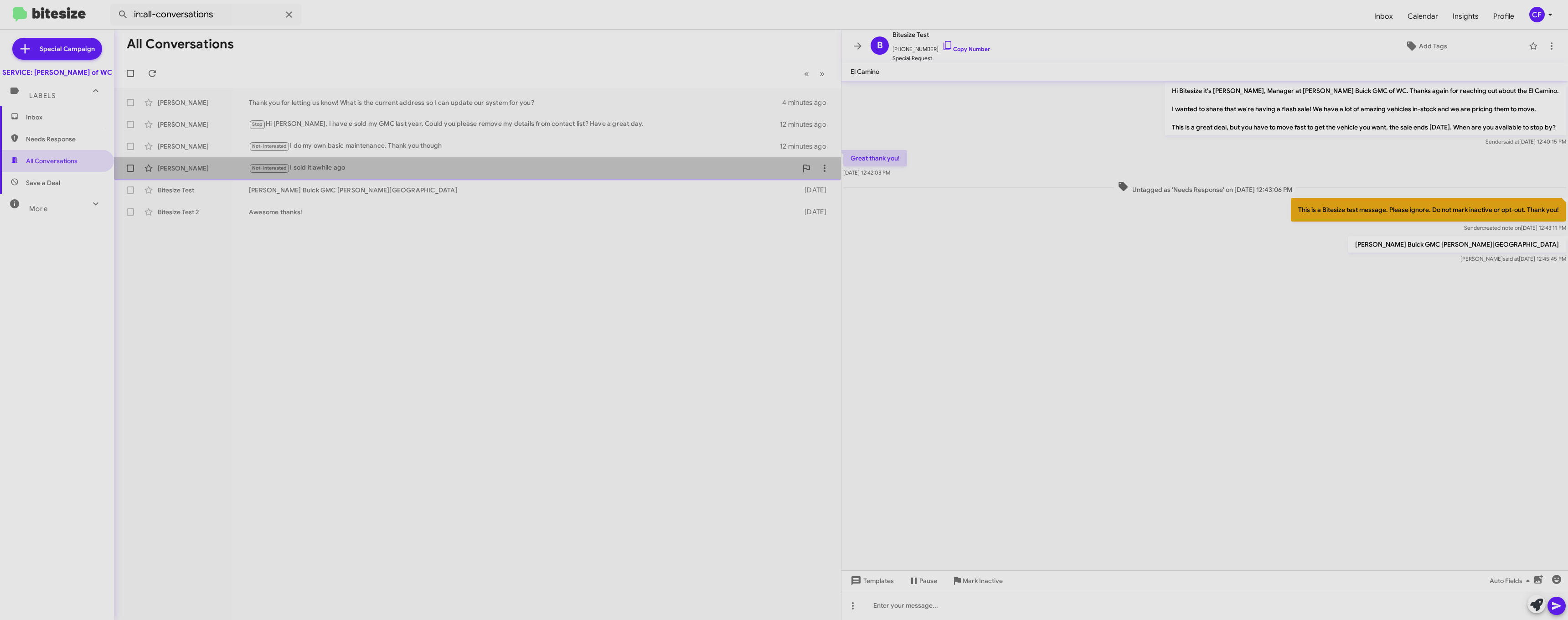
click at [349, 177] on span "[PERSON_NAME] Not-Interested I sold it awhile ago 13 minutes ago" at bounding box center [477, 168] width 727 height 22
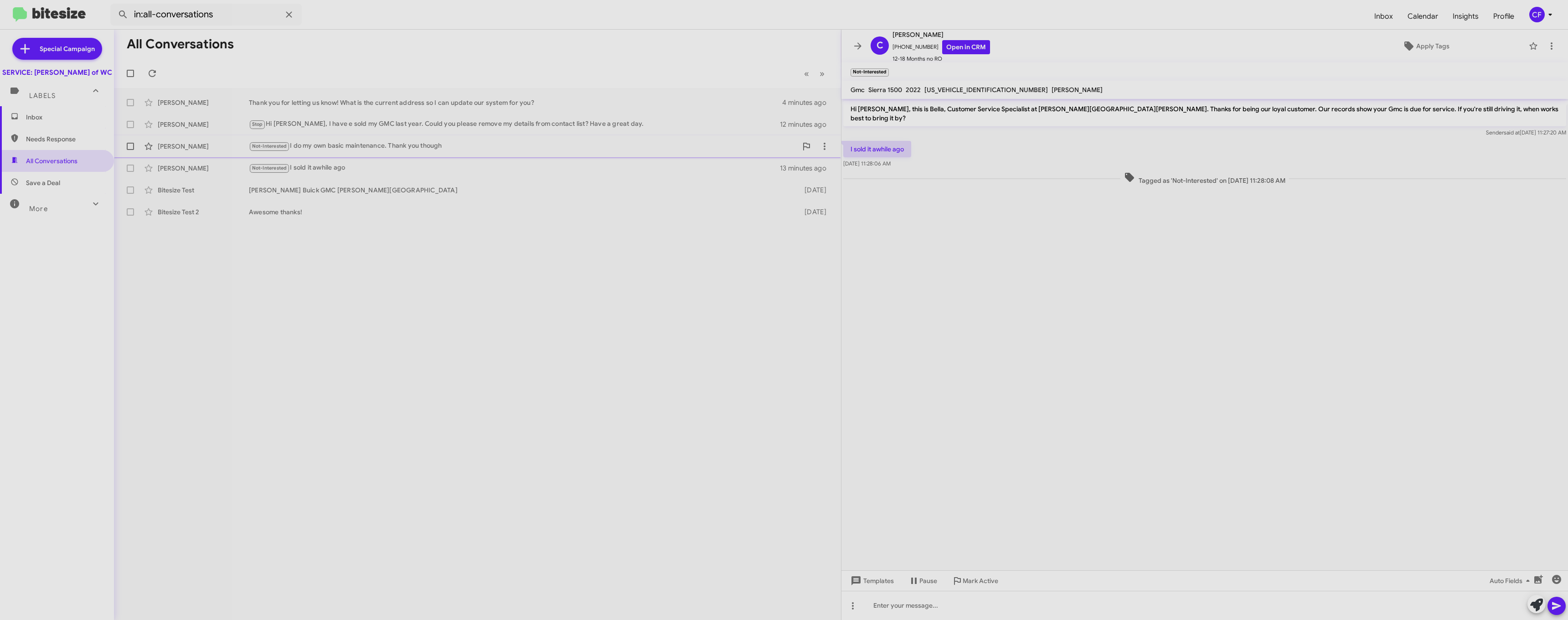
click at [424, 140] on div "[PERSON_NAME] Not-Interested I do my own basic maintenance. Thank you though 12…" at bounding box center [477, 146] width 712 height 18
click at [55, 144] on span "Needs Response" at bounding box center [65, 139] width 77 height 9
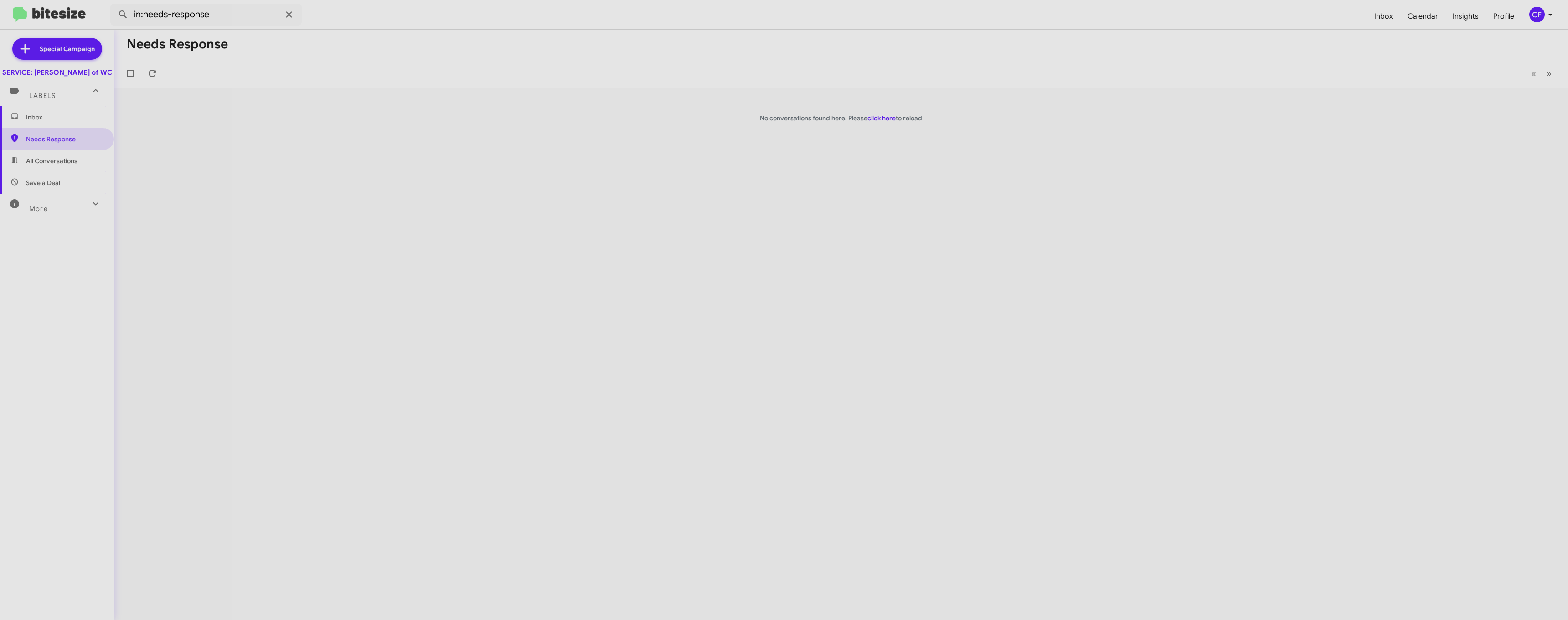
click at [52, 188] on span "Save a Deal" at bounding box center [43, 183] width 34 height 9
click at [55, 172] on span "All Conversations" at bounding box center [57, 161] width 114 height 22
click at [52, 188] on span "Save a Deal" at bounding box center [43, 183] width 34 height 9
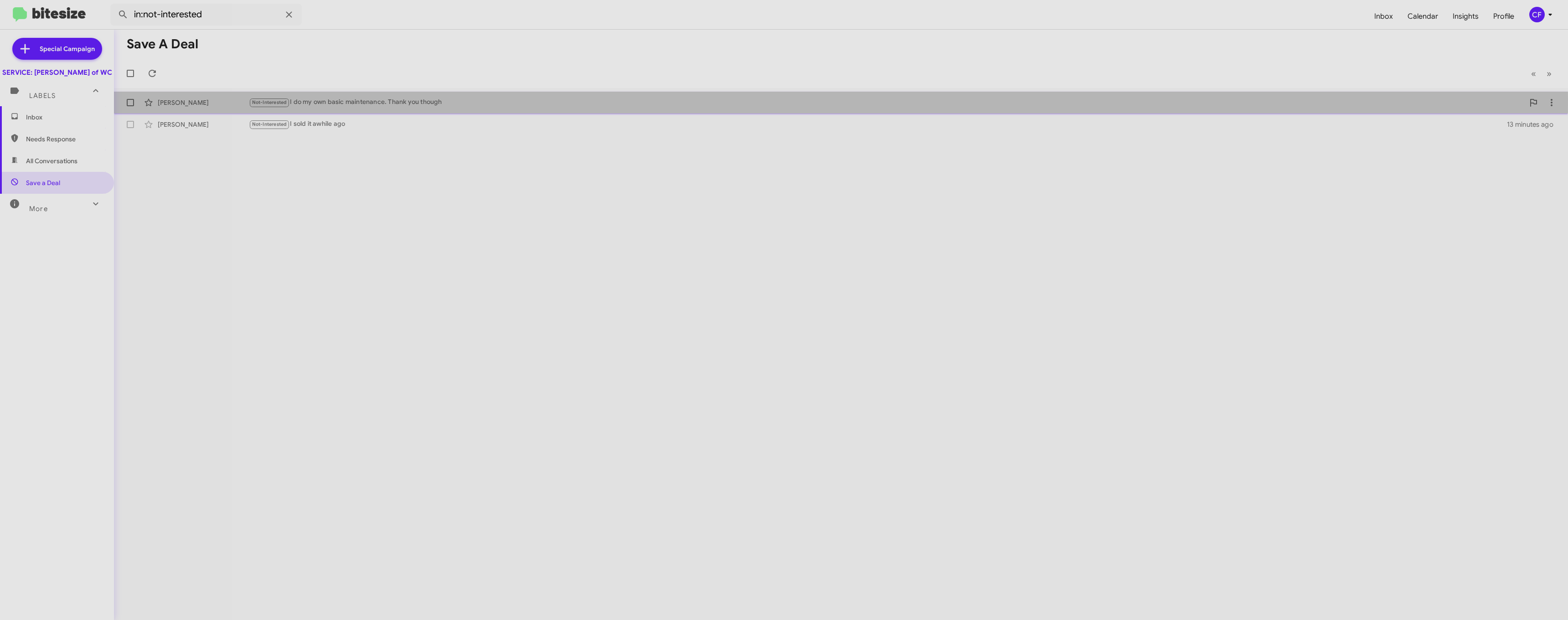
click at [207, 99] on div "[PERSON_NAME]" at bounding box center [203, 102] width 91 height 9
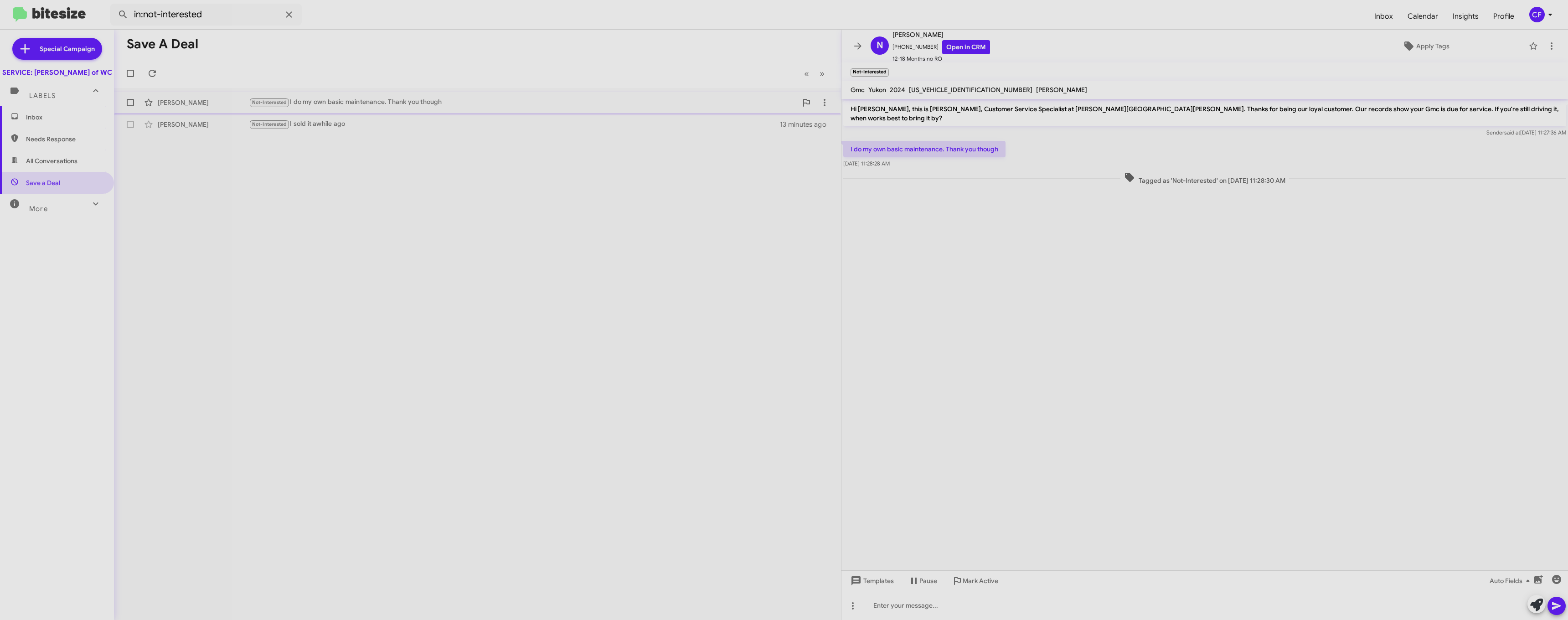
click at [566, 104] on div "Not-Interested I do my own basic maintenance. Thank you though" at bounding box center [523, 102] width 548 height 10
drag, startPoint x: 1192, startPoint y: 171, endPoint x: 1037, endPoint y: 172, distance: 155.0
click at [769, 172] on div "Tagged as 'Not-Interested' on [DATE] 11:28:30 AM" at bounding box center [1205, 178] width 723 height 13
drag, startPoint x: 1037, startPoint y: 172, endPoint x: 1009, endPoint y: 185, distance: 30.9
click at [769, 187] on div at bounding box center [1205, 190] width 727 height 7
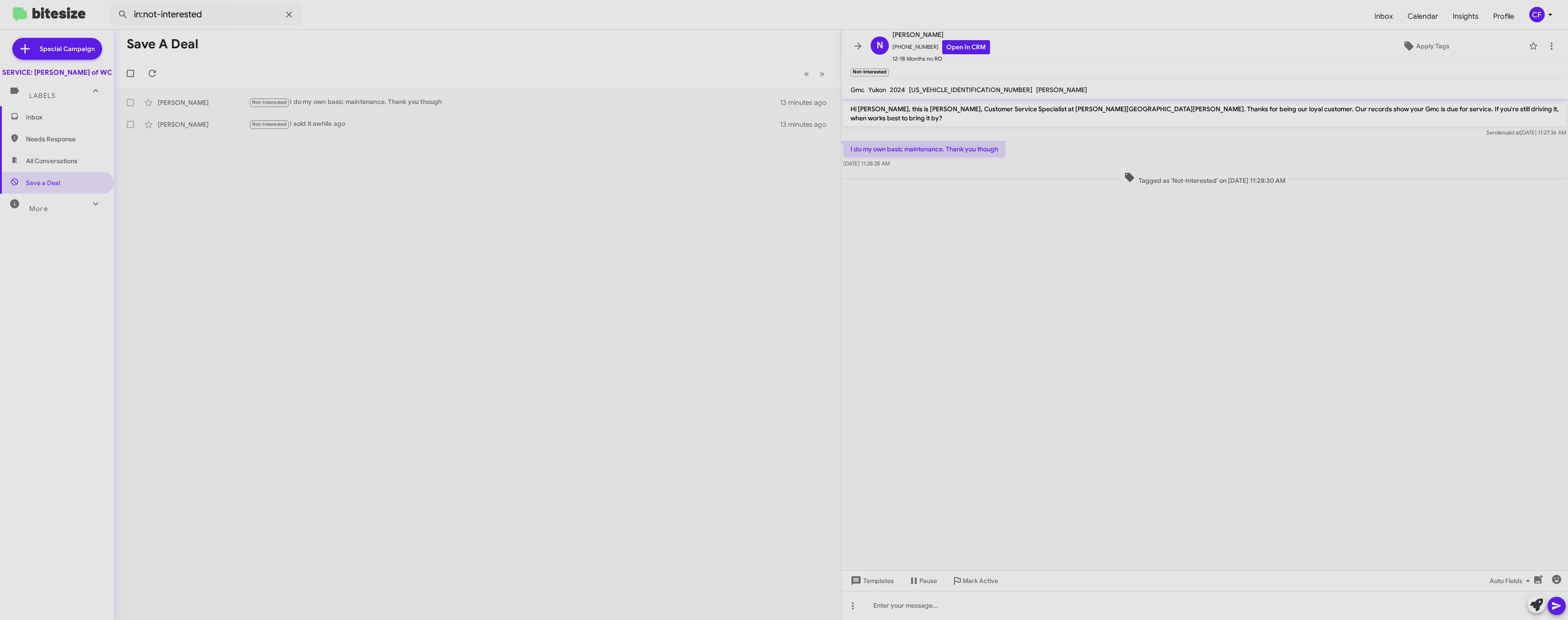
click at [60, 143] on span "Needs Response" at bounding box center [57, 139] width 114 height 22
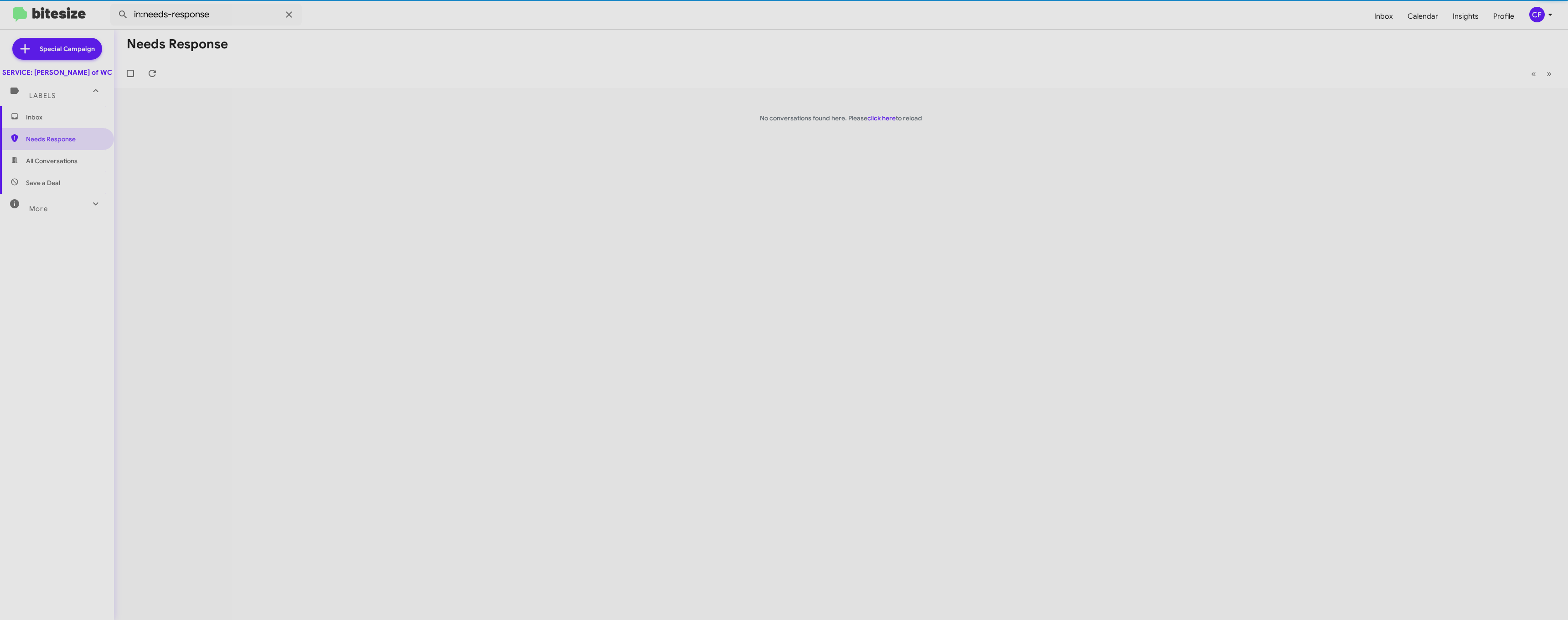
click at [60, 166] on span "All Conversations" at bounding box center [52, 161] width 52 height 9
type input "in:all-conversations"
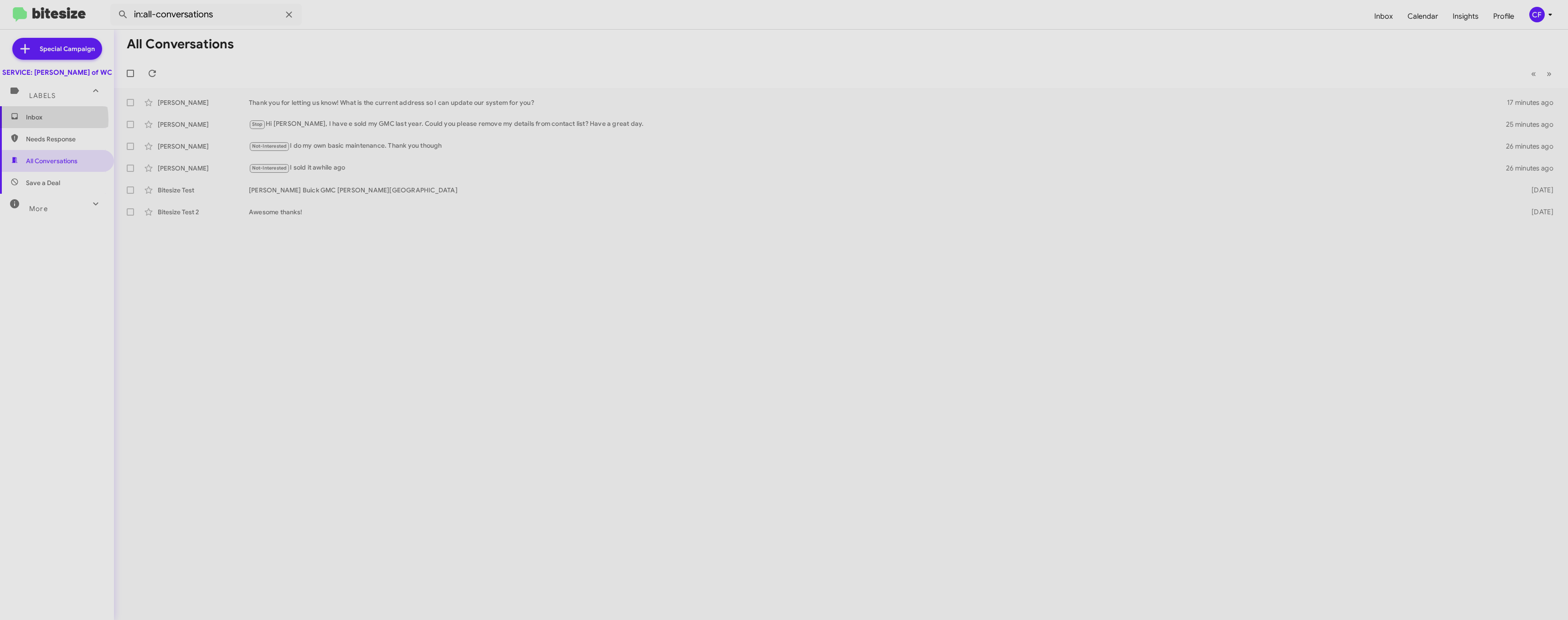
click at [29, 122] on span "Inbox" at bounding box center [65, 117] width 77 height 9
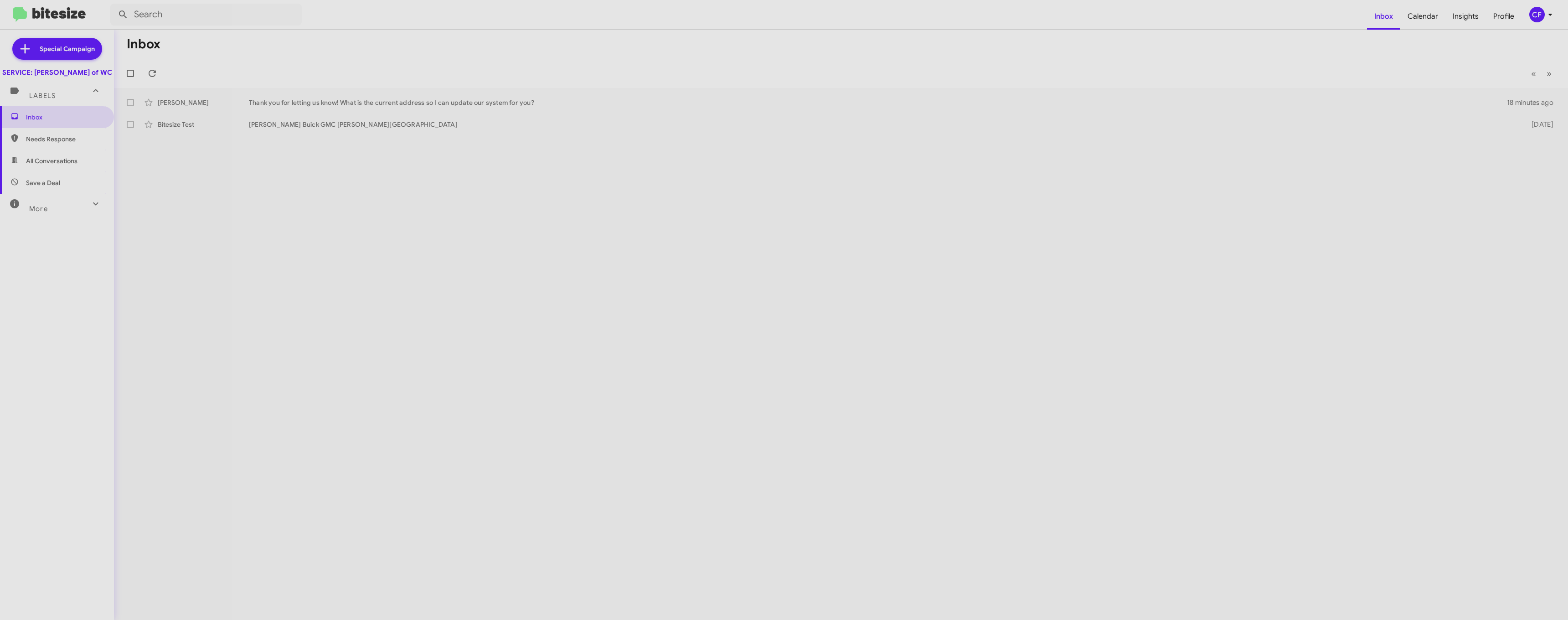
click at [49, 144] on span "Needs Response" at bounding box center [65, 139] width 77 height 9
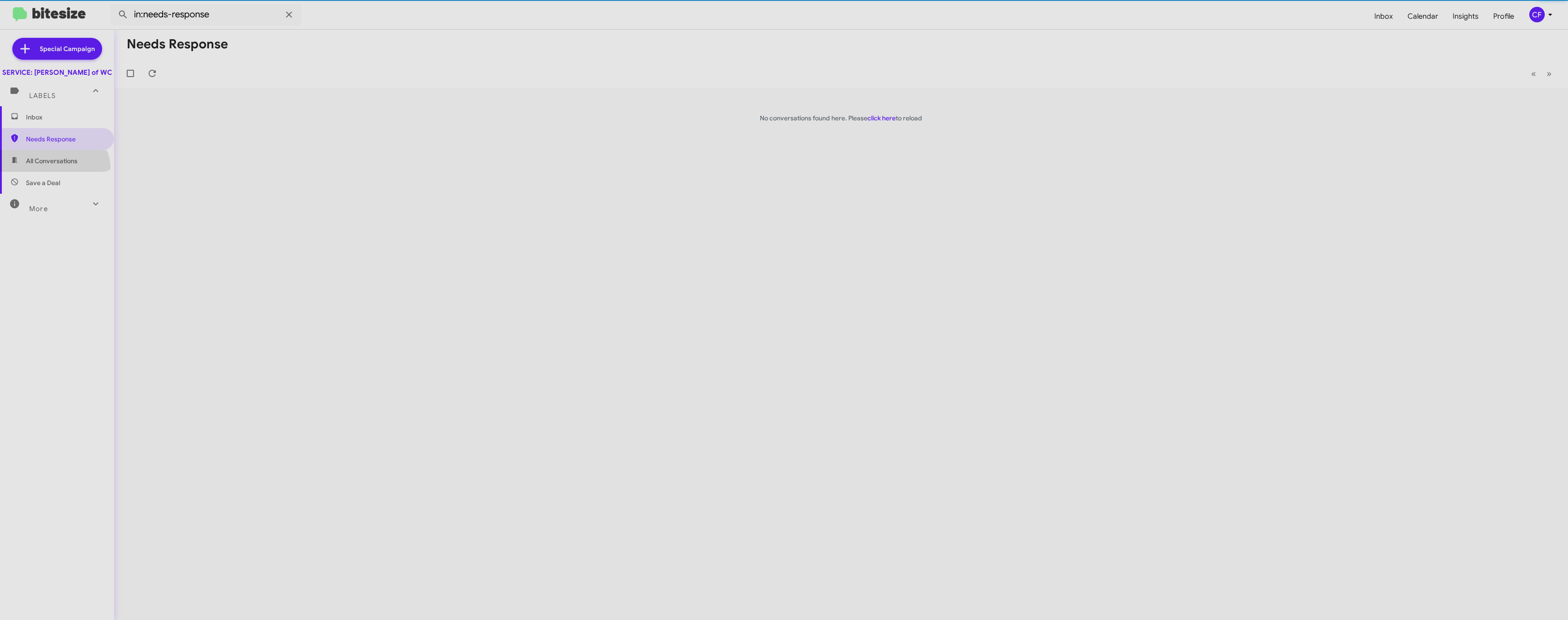
click at [54, 172] on span "All Conversations" at bounding box center [57, 161] width 114 height 22
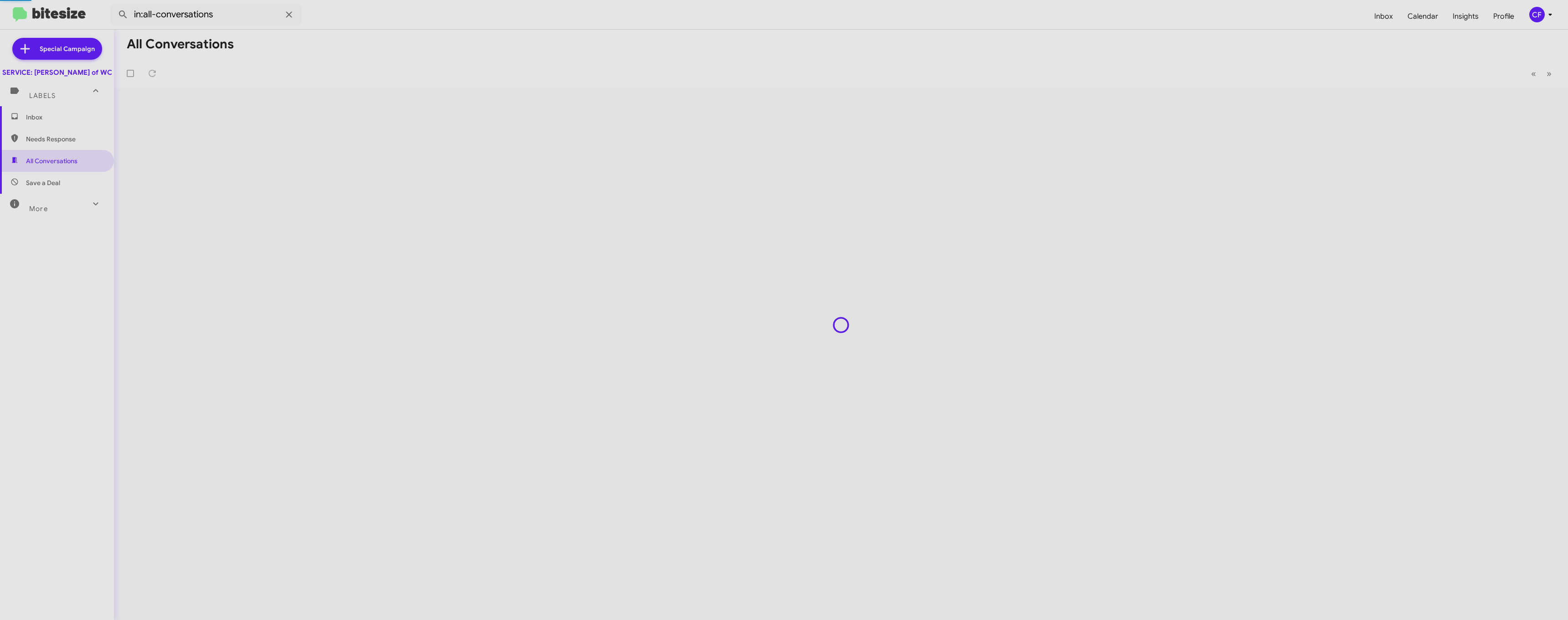
click at [53, 188] on span "Save a Deal" at bounding box center [43, 183] width 34 height 9
type input "in:not-interested"
click at [46, 122] on span "Inbox" at bounding box center [65, 117] width 77 height 9
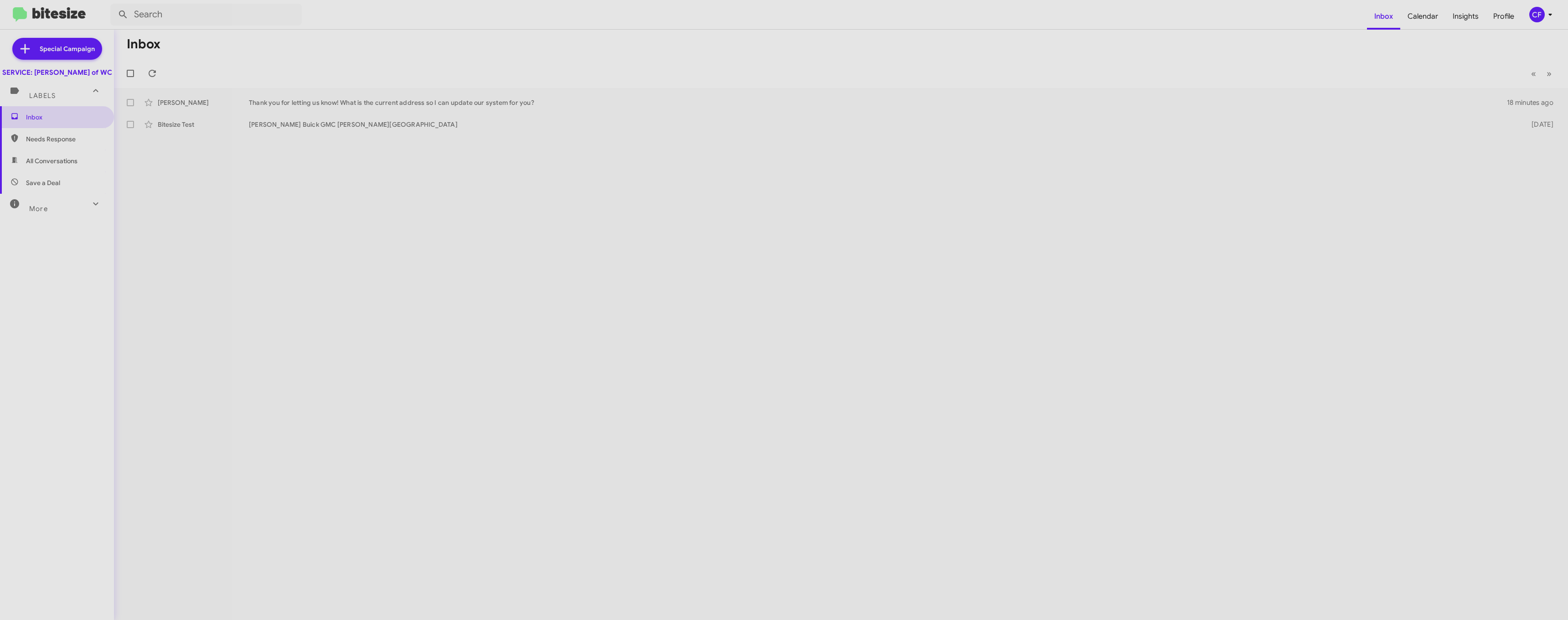
click at [55, 188] on span "Save a Deal" at bounding box center [43, 183] width 34 height 9
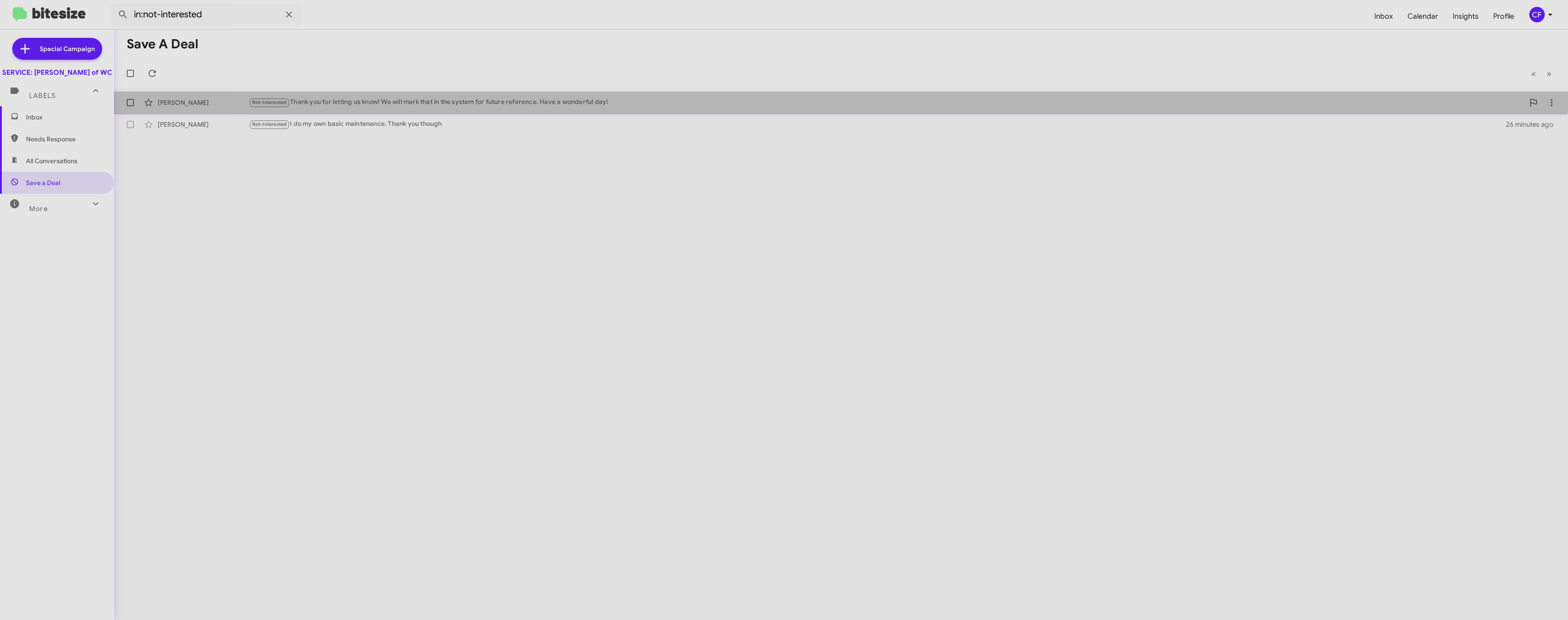
click at [208, 102] on div "[PERSON_NAME]" at bounding box center [203, 102] width 91 height 9
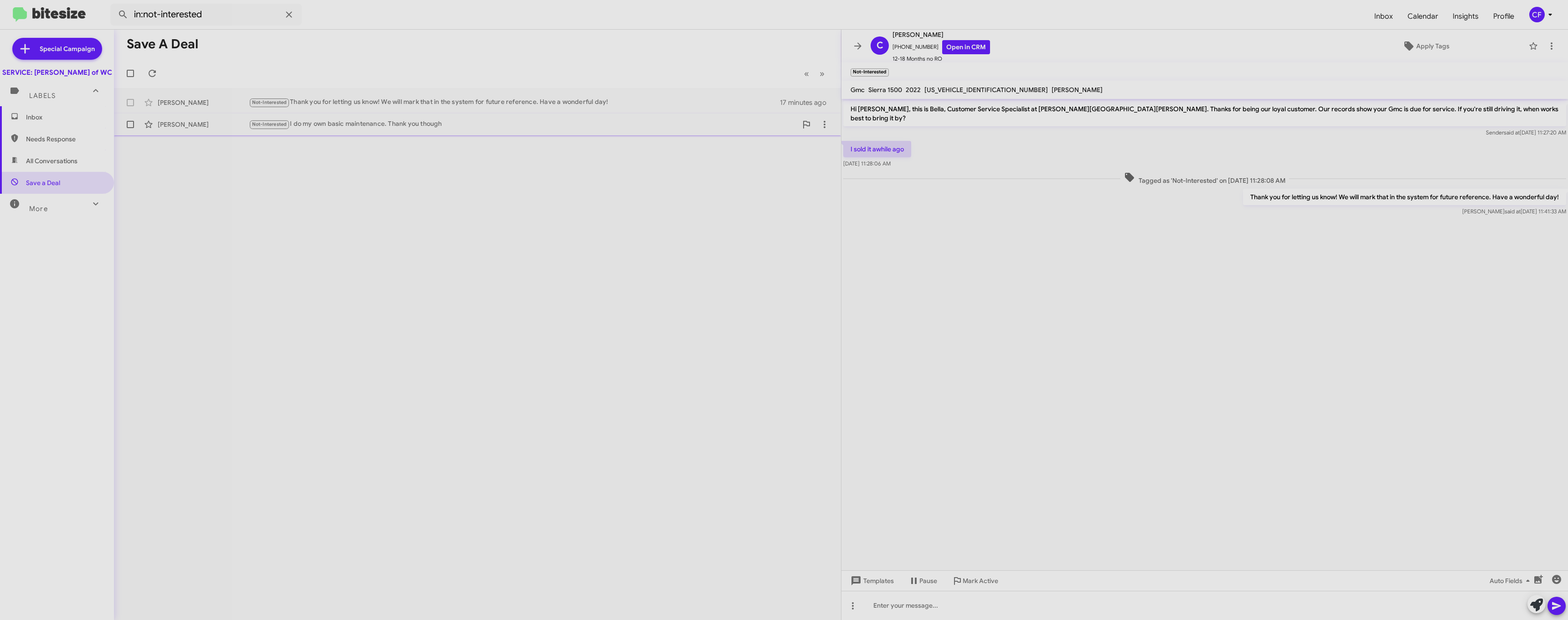
click at [407, 135] on span "[PERSON_NAME] Not-Interested I do my own basic maintenance. Thank you though 30…" at bounding box center [477, 124] width 727 height 22
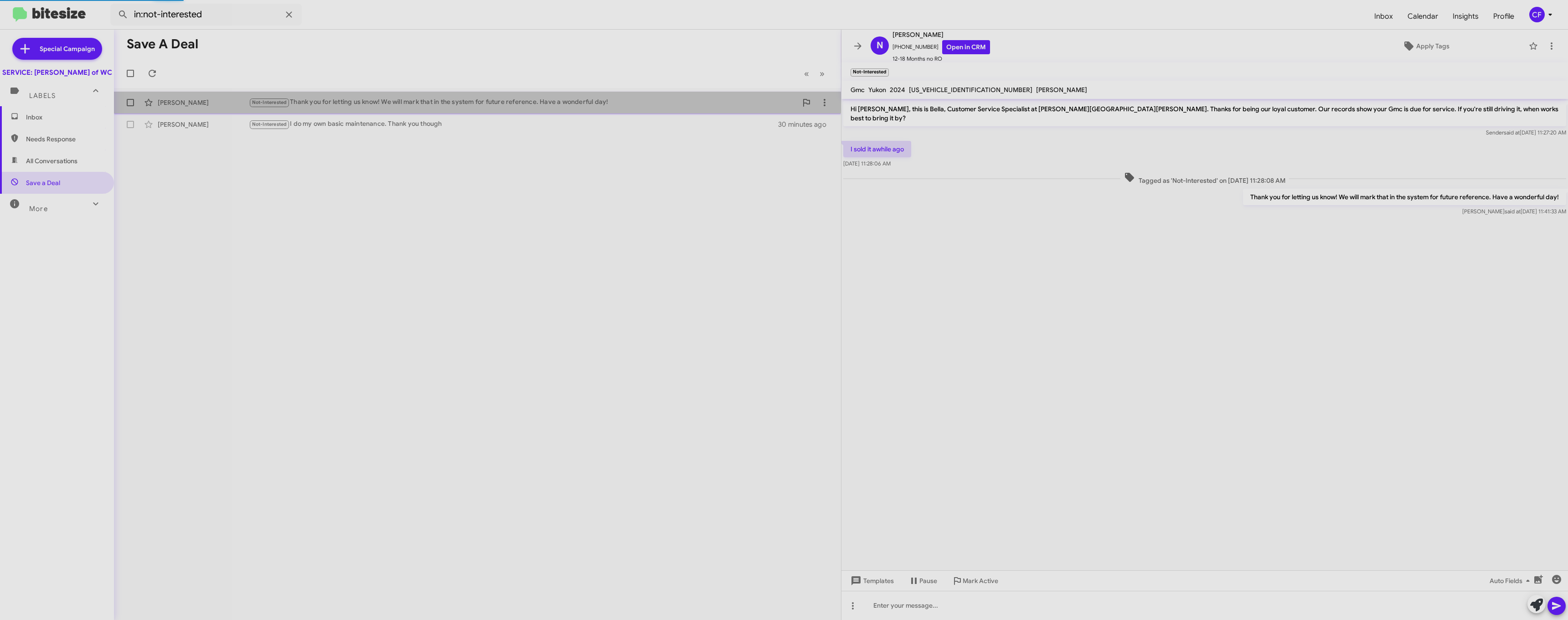
click at [424, 92] on span "[PERSON_NAME] Not-Interested Thank you for letting us know! We will mark that i…" at bounding box center [477, 103] width 727 height 22
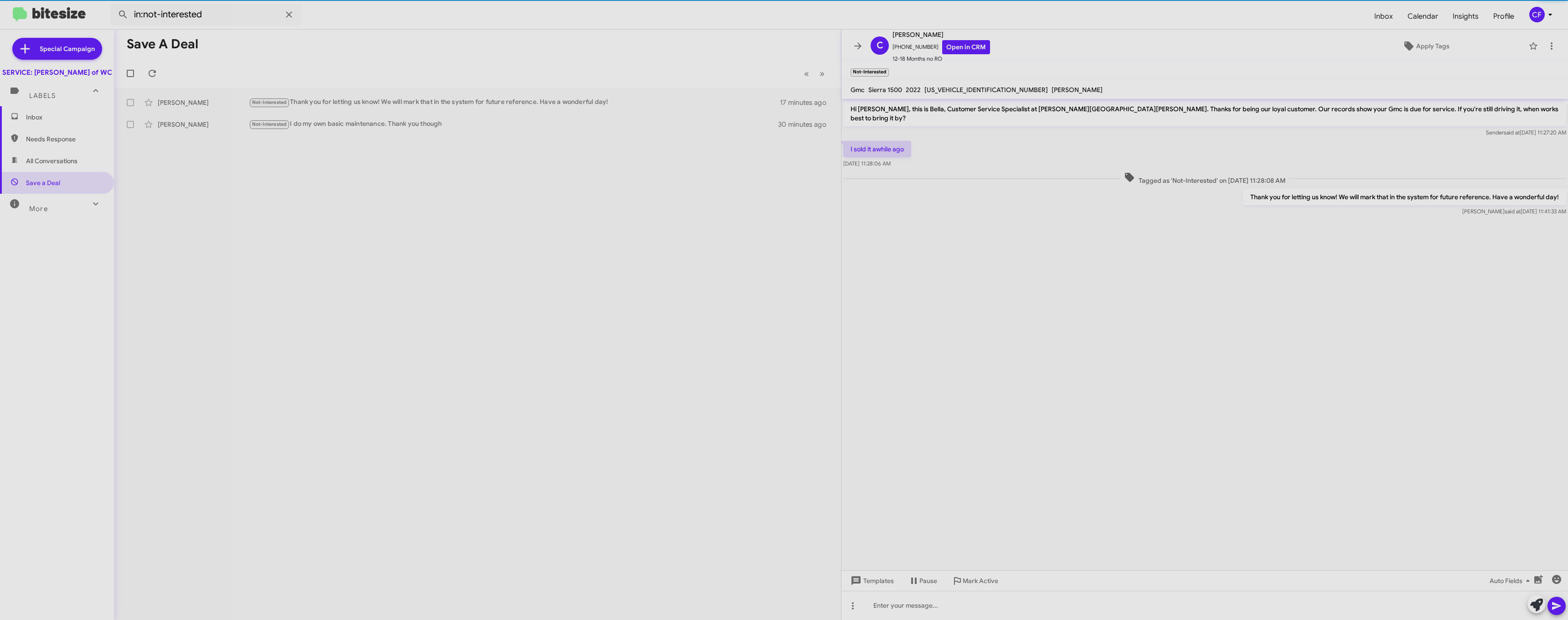
click at [36, 161] on span "All Conversations" at bounding box center [57, 161] width 114 height 22
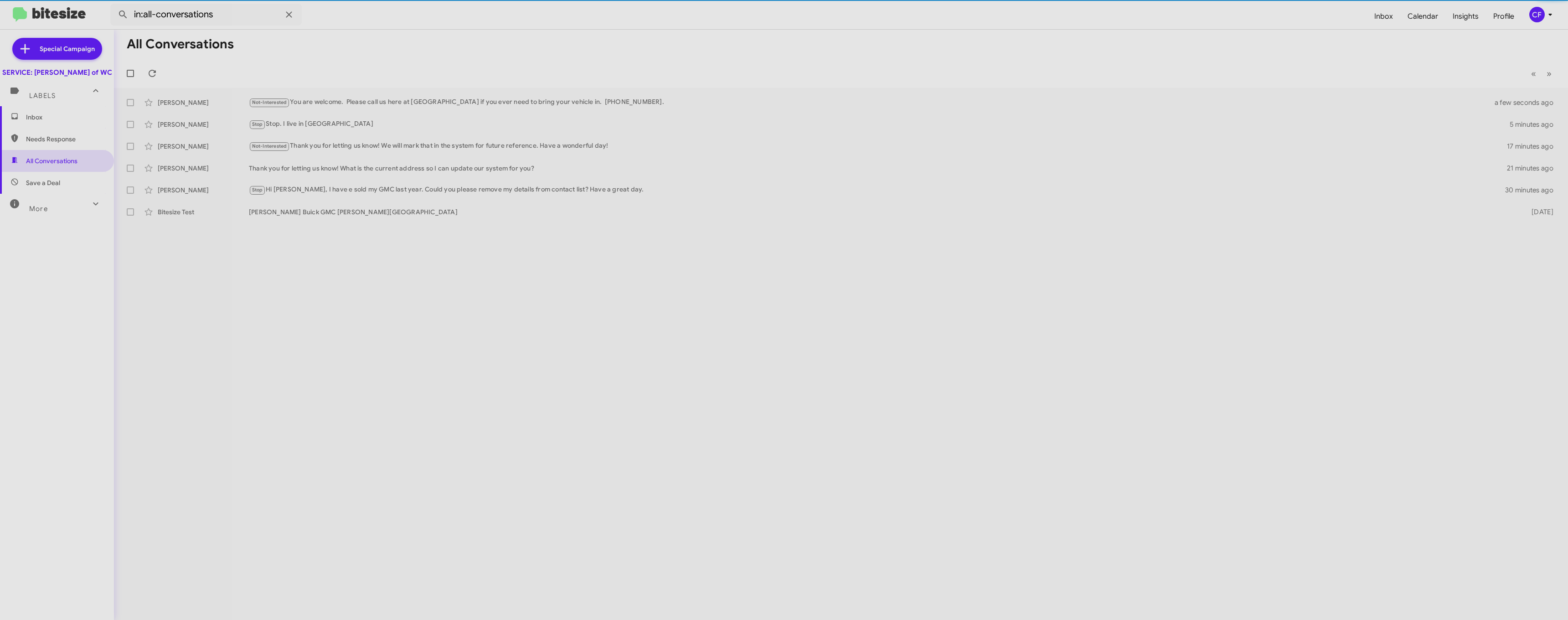
click at [43, 144] on span "Needs Response" at bounding box center [65, 139] width 77 height 9
type input "in:needs-response"
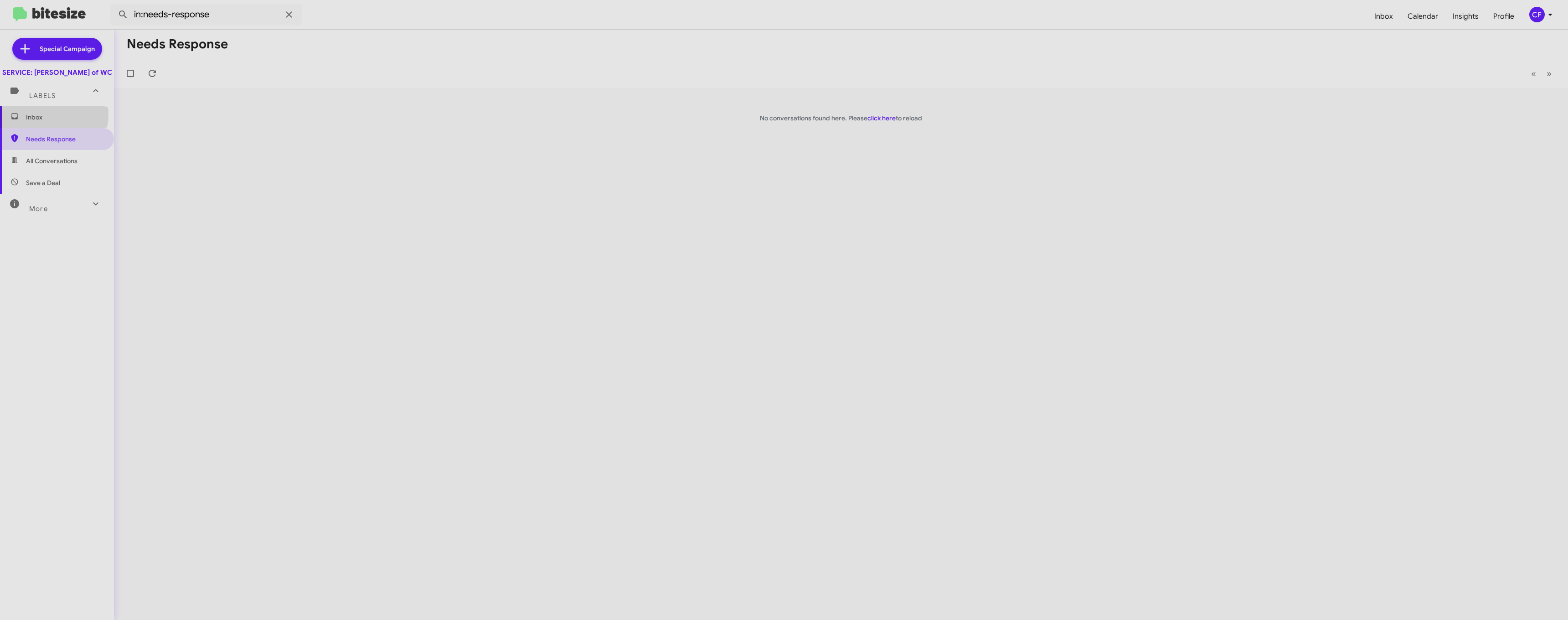
click at [52, 122] on span "Inbox" at bounding box center [65, 117] width 77 height 9
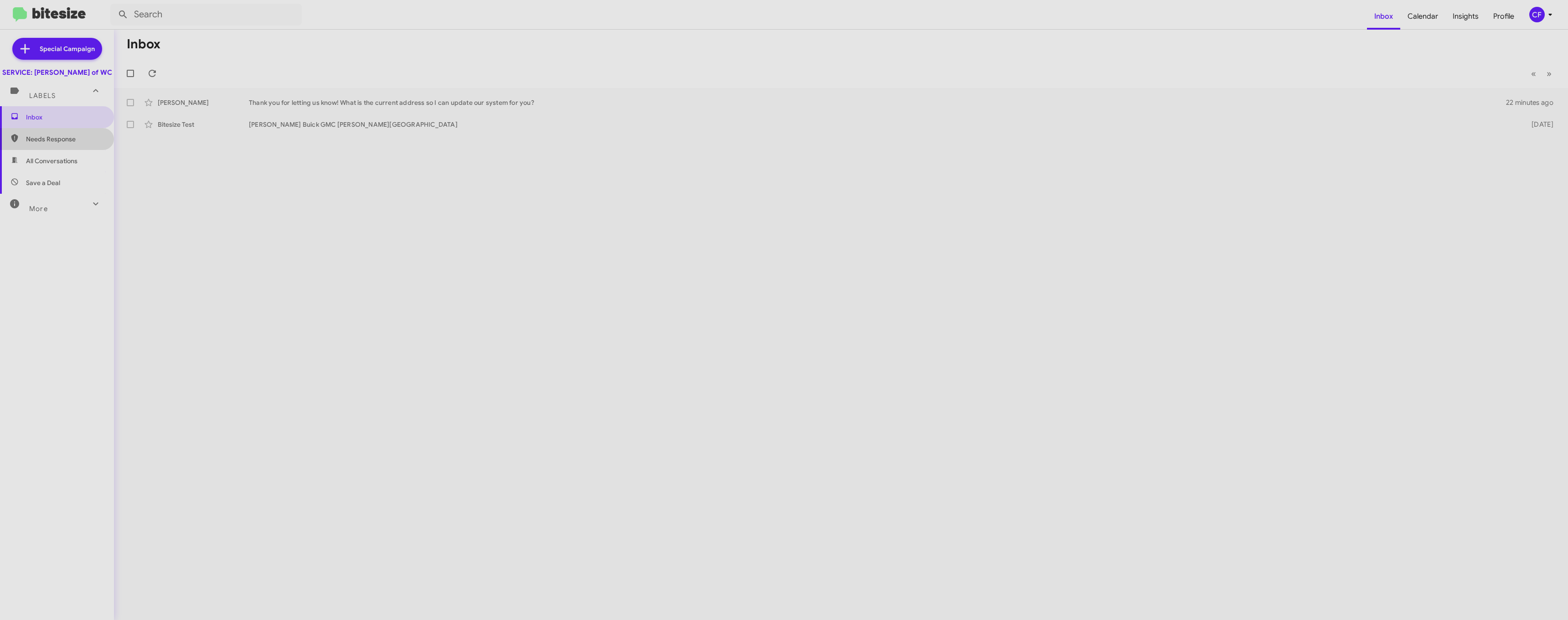
click at [63, 144] on span "Needs Response" at bounding box center [65, 139] width 77 height 9
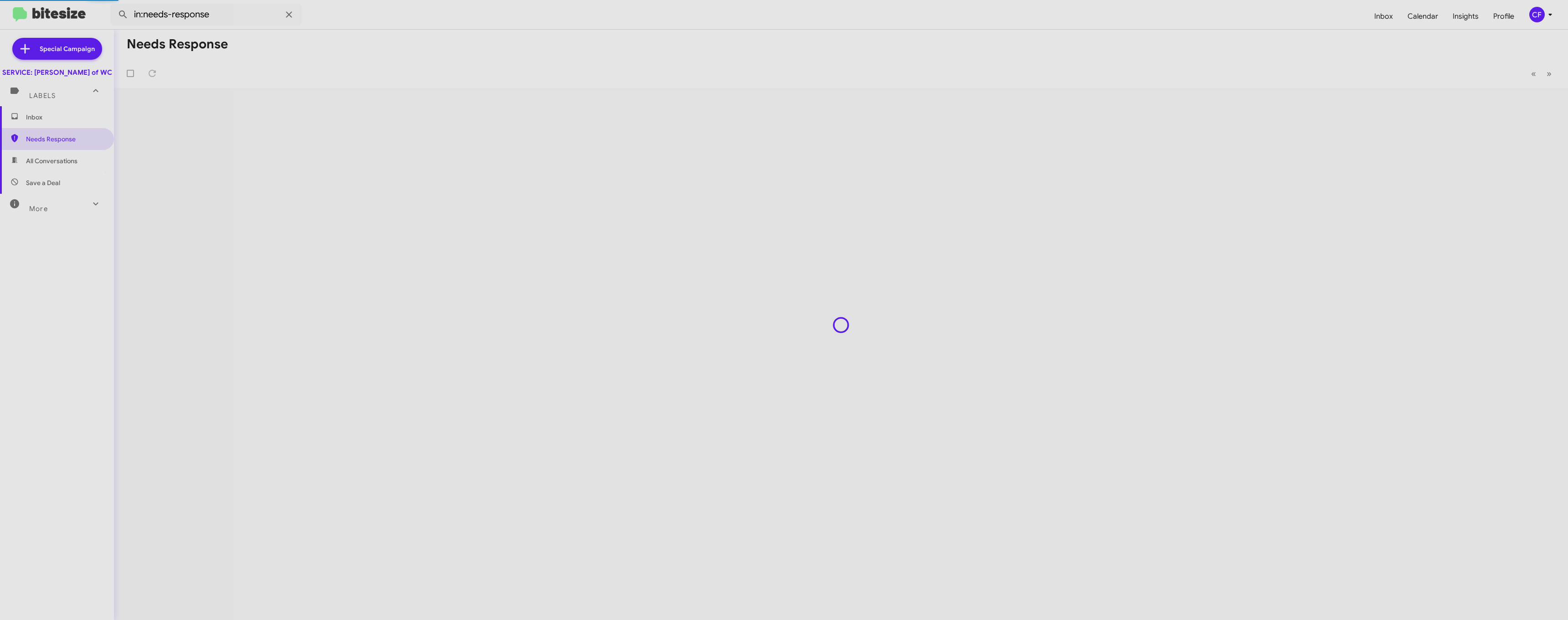
click at [46, 166] on span "All Conversations" at bounding box center [52, 161] width 52 height 9
type input "in:all-conversations"
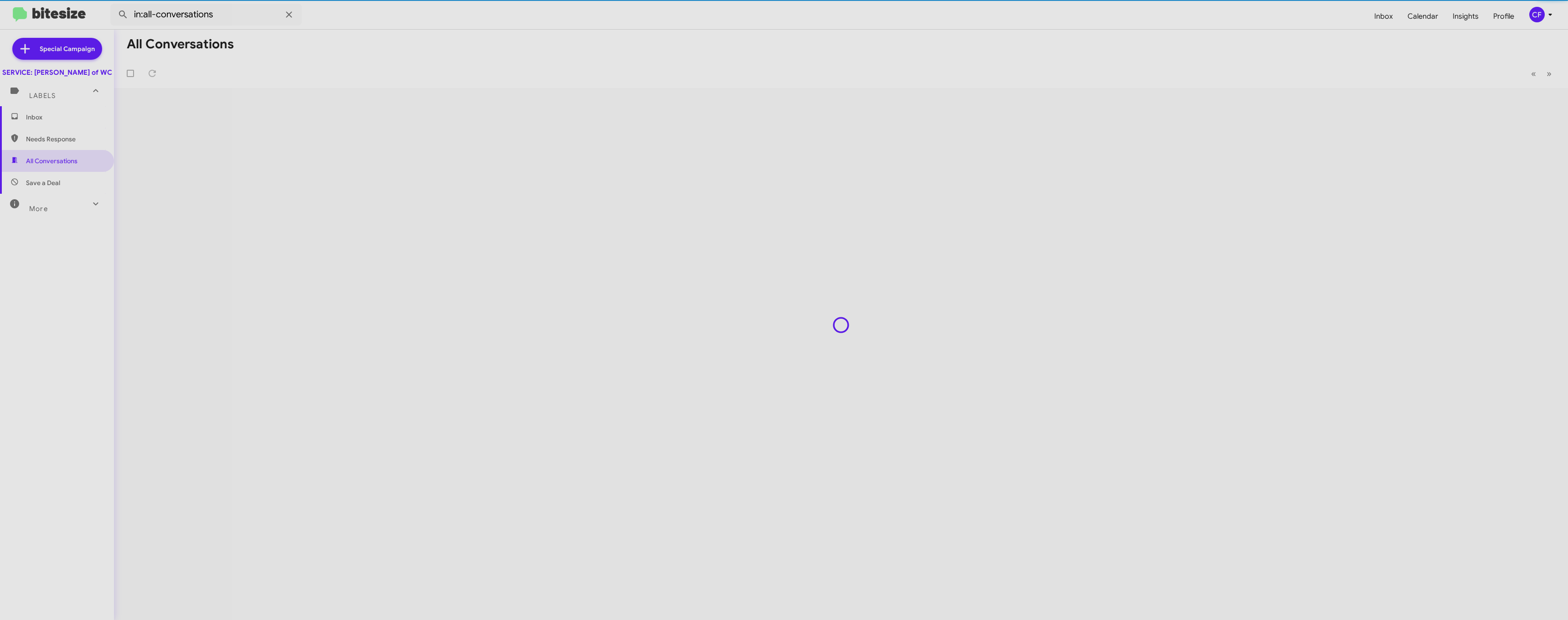
click at [66, 122] on span "Inbox" at bounding box center [65, 117] width 77 height 9
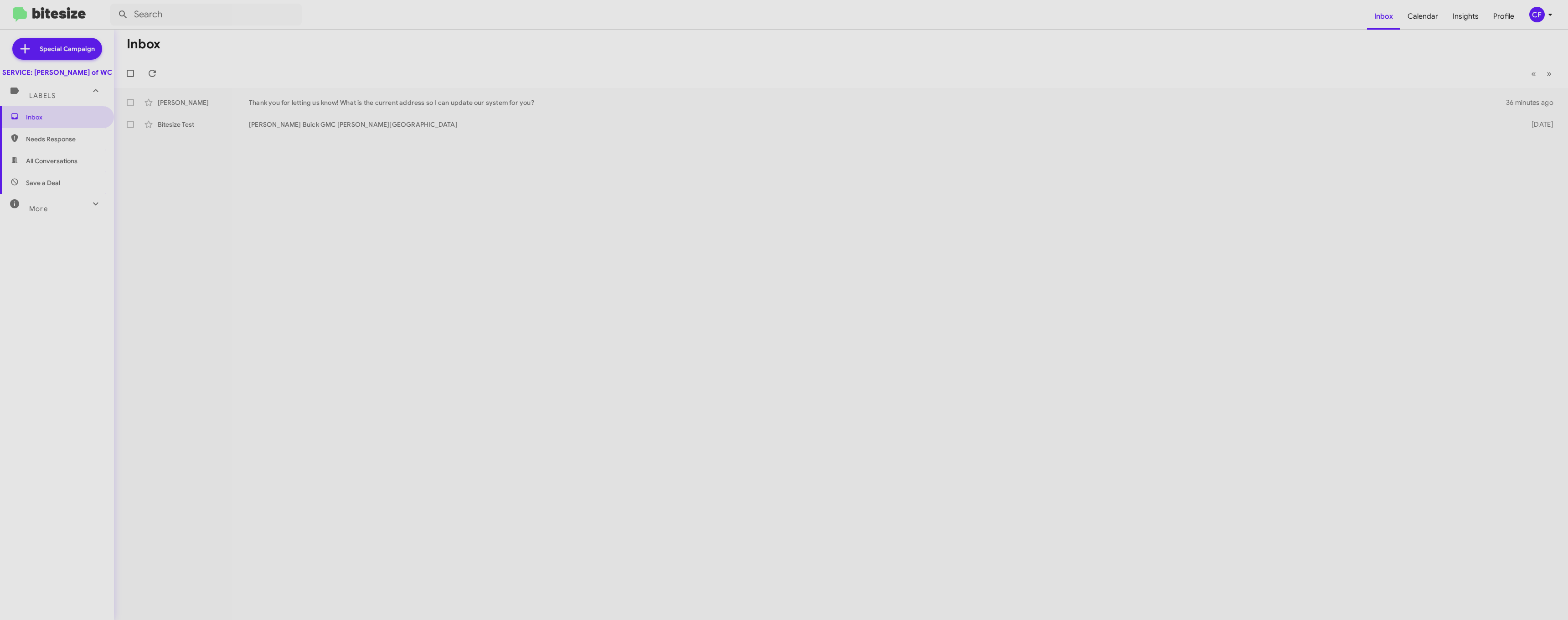
click at [30, 100] on span "Labels" at bounding box center [42, 96] width 26 height 8
click at [49, 97] on div "Labels" at bounding box center [47, 88] width 81 height 17
click at [38, 143] on span "Needs Response" at bounding box center [57, 139] width 114 height 22
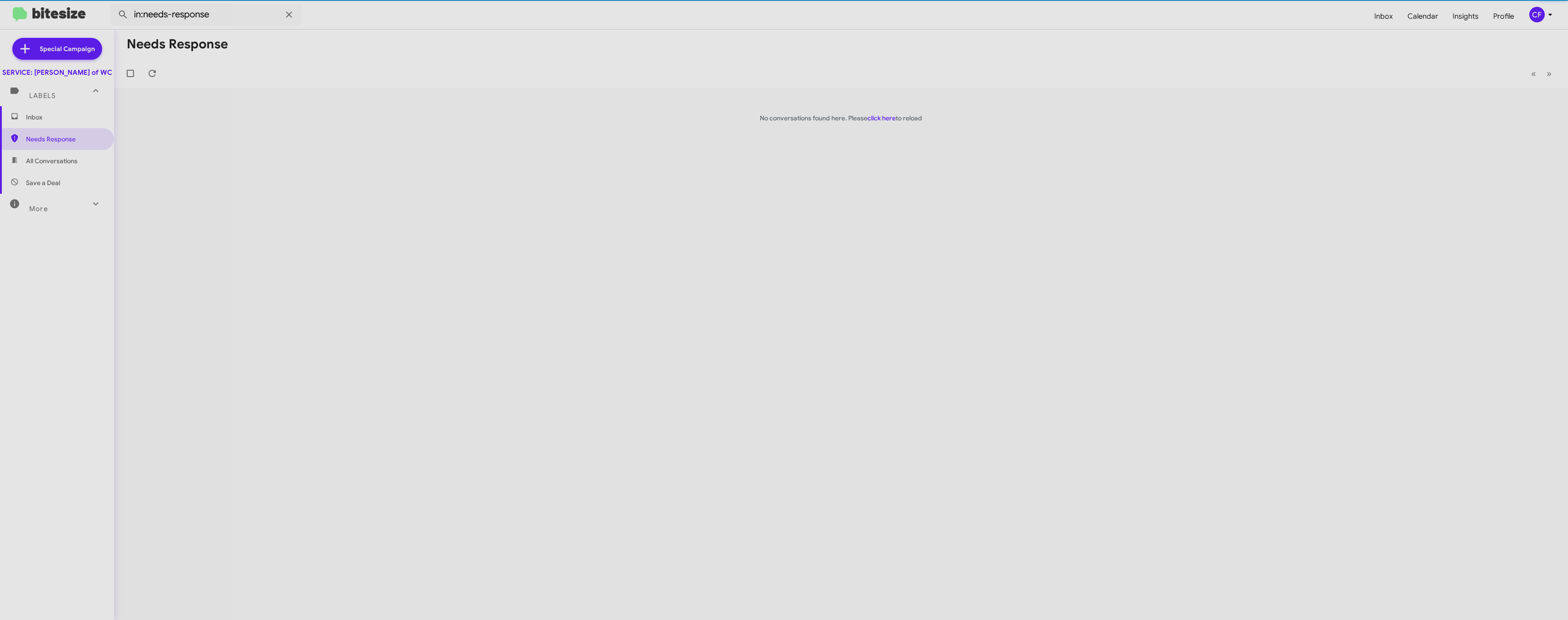
click at [40, 166] on span "All Conversations" at bounding box center [52, 161] width 52 height 9
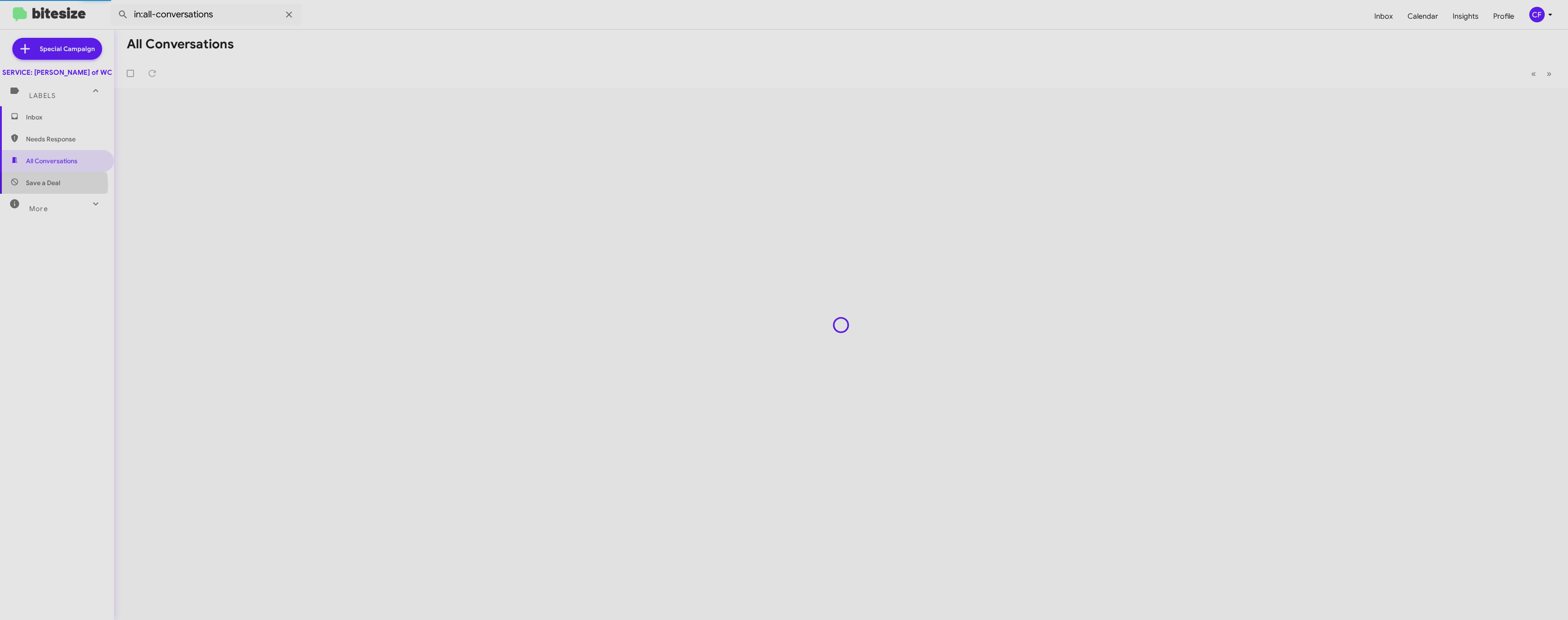
click at [30, 188] on span "Save a Deal" at bounding box center [43, 183] width 34 height 9
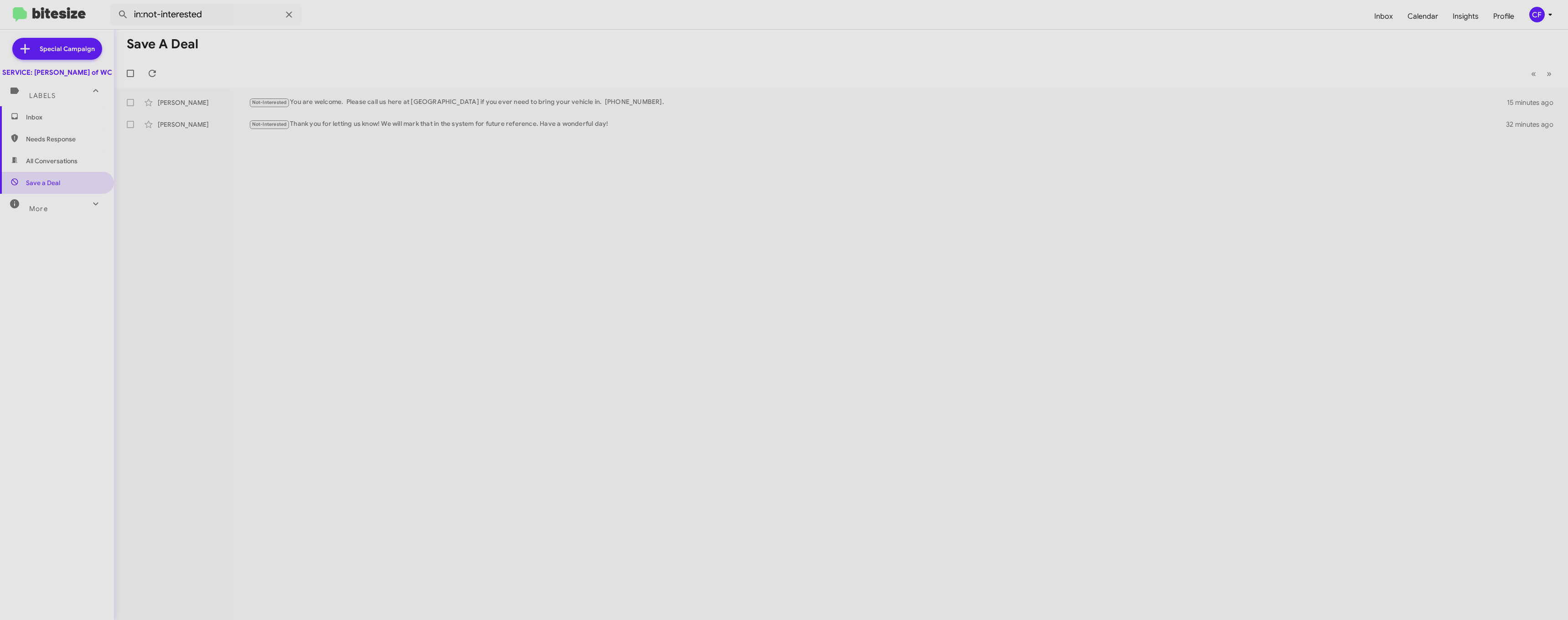
click at [46, 100] on div "Labels" at bounding box center [47, 92] width 81 height 17
click at [55, 110] on div "Special Campaign SERVICE: [PERSON_NAME] of WC Labels Inbox Needs Response All C…" at bounding box center [57, 323] width 114 height 587
click at [49, 99] on mat-expansion-panel-header "Labels" at bounding box center [57, 88] width 114 height 22
click at [59, 166] on span "All Conversations" at bounding box center [52, 161] width 52 height 9
type input "in:all-conversations"
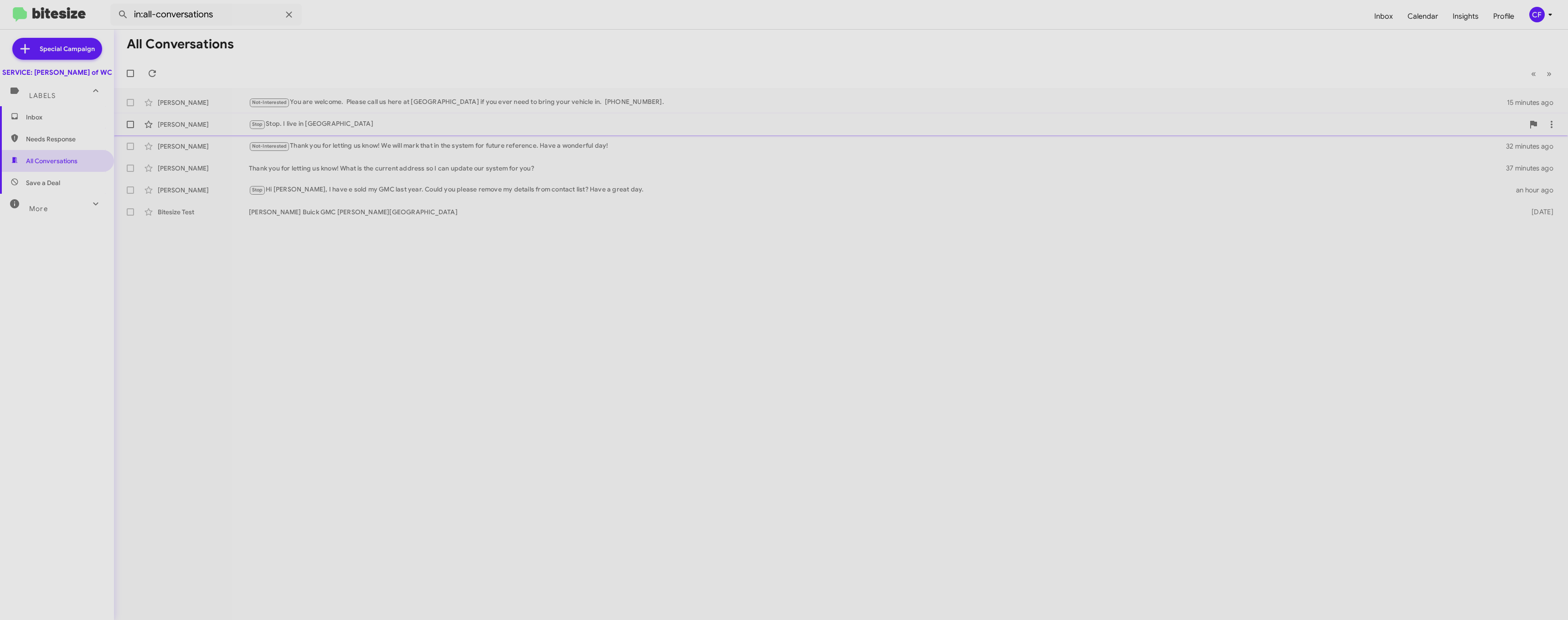
click at [397, 119] on div "Stop Stop. I live in [GEOGRAPHIC_DATA]" at bounding box center [886, 124] width 1275 height 10
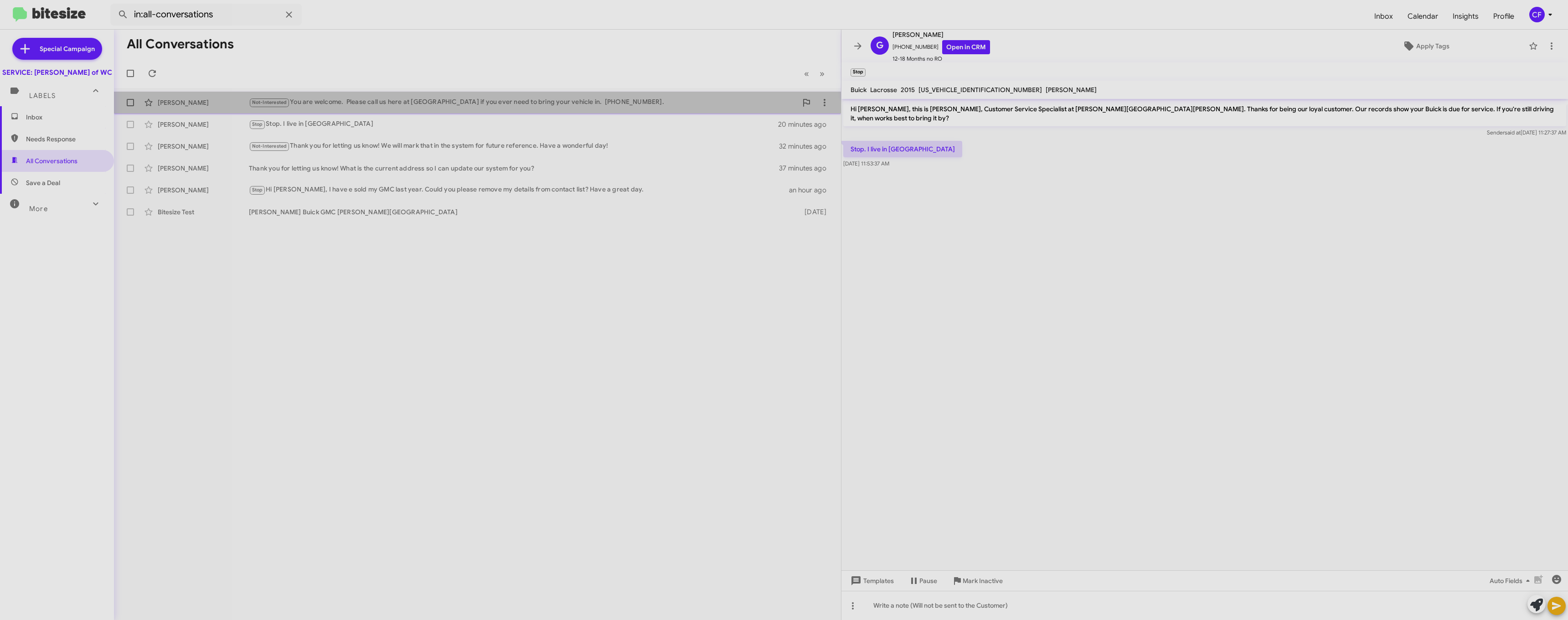
click at [537, 106] on div "Not-Interested You are welcome. Please call us here at [GEOGRAPHIC_DATA] if you…" at bounding box center [523, 102] width 548 height 10
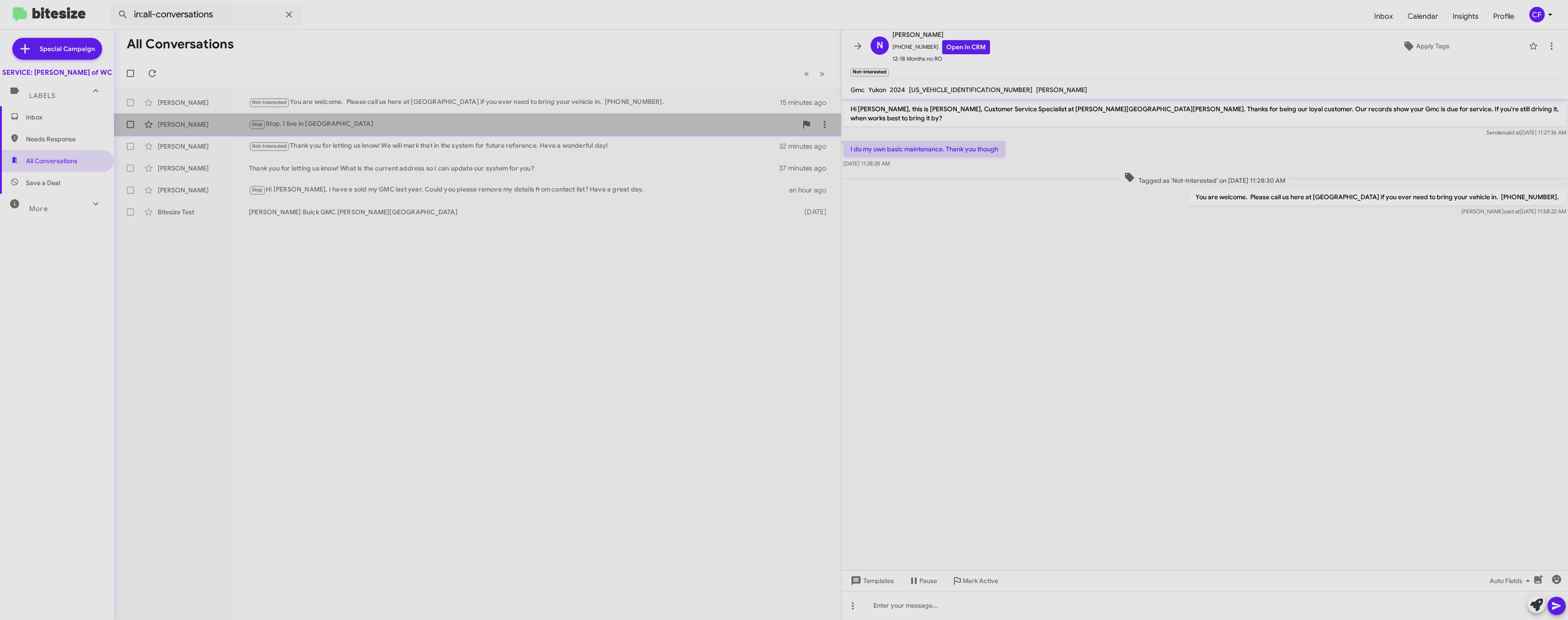
click at [387, 132] on div "[PERSON_NAME] Stop Stop. I live in pa 20 minutes ago" at bounding box center [477, 124] width 712 height 18
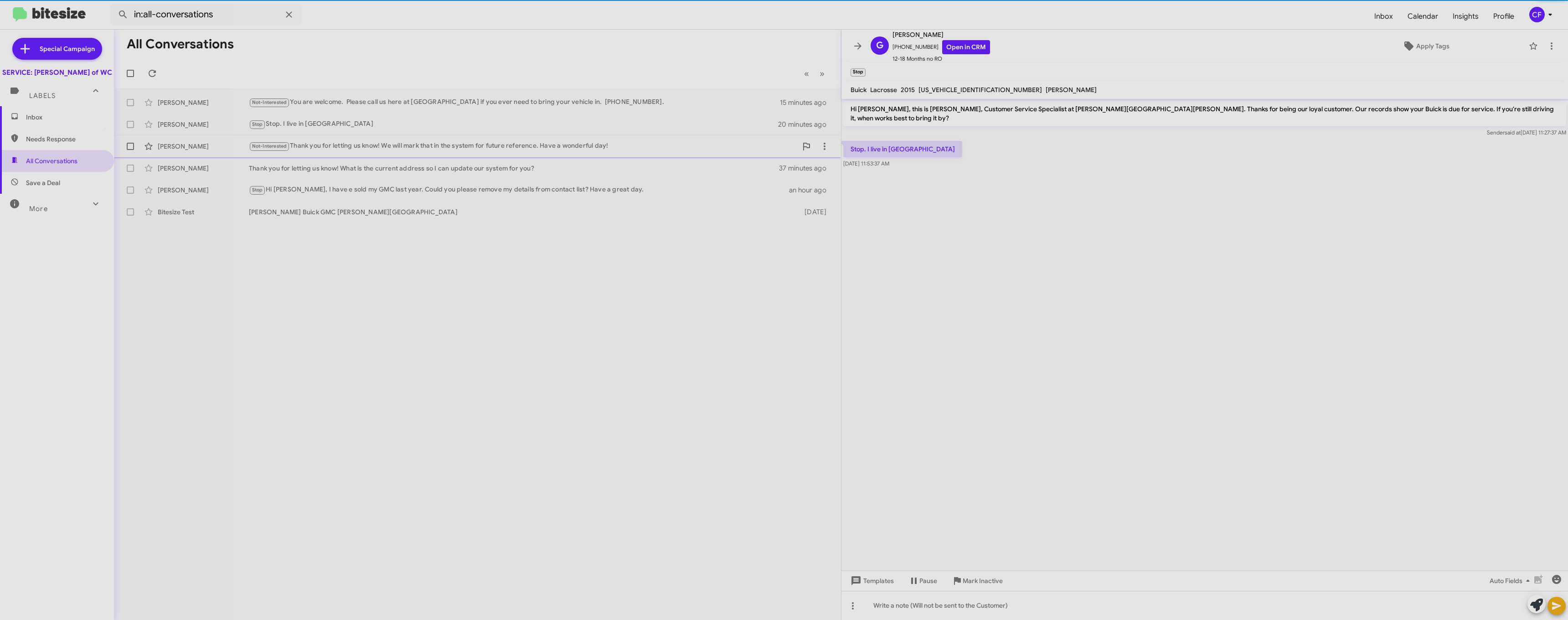
click at [387, 137] on div "[PERSON_NAME] Not-Interested Thank you for letting us know! We will mark that i…" at bounding box center [477, 146] width 712 height 18
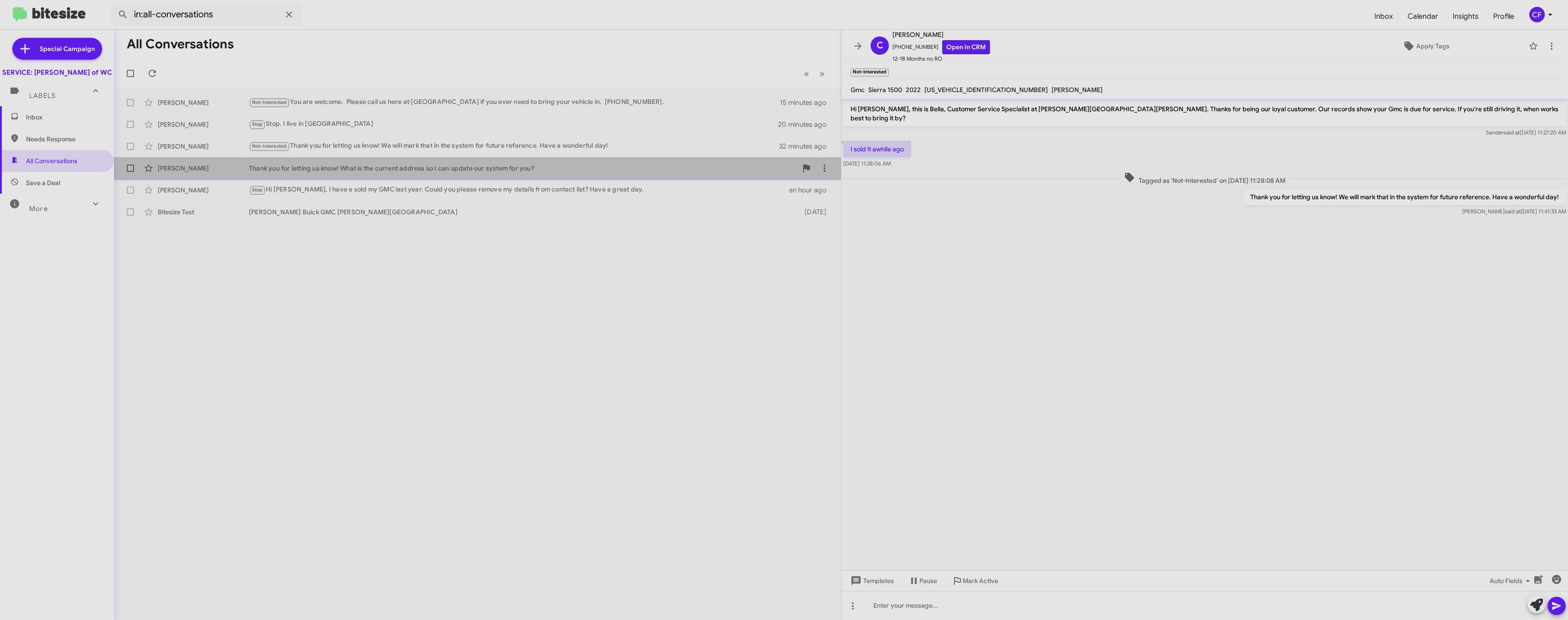
click at [376, 157] on span "[PERSON_NAME] Thank you for letting us know! What is the current address so I c…" at bounding box center [477, 168] width 727 height 22
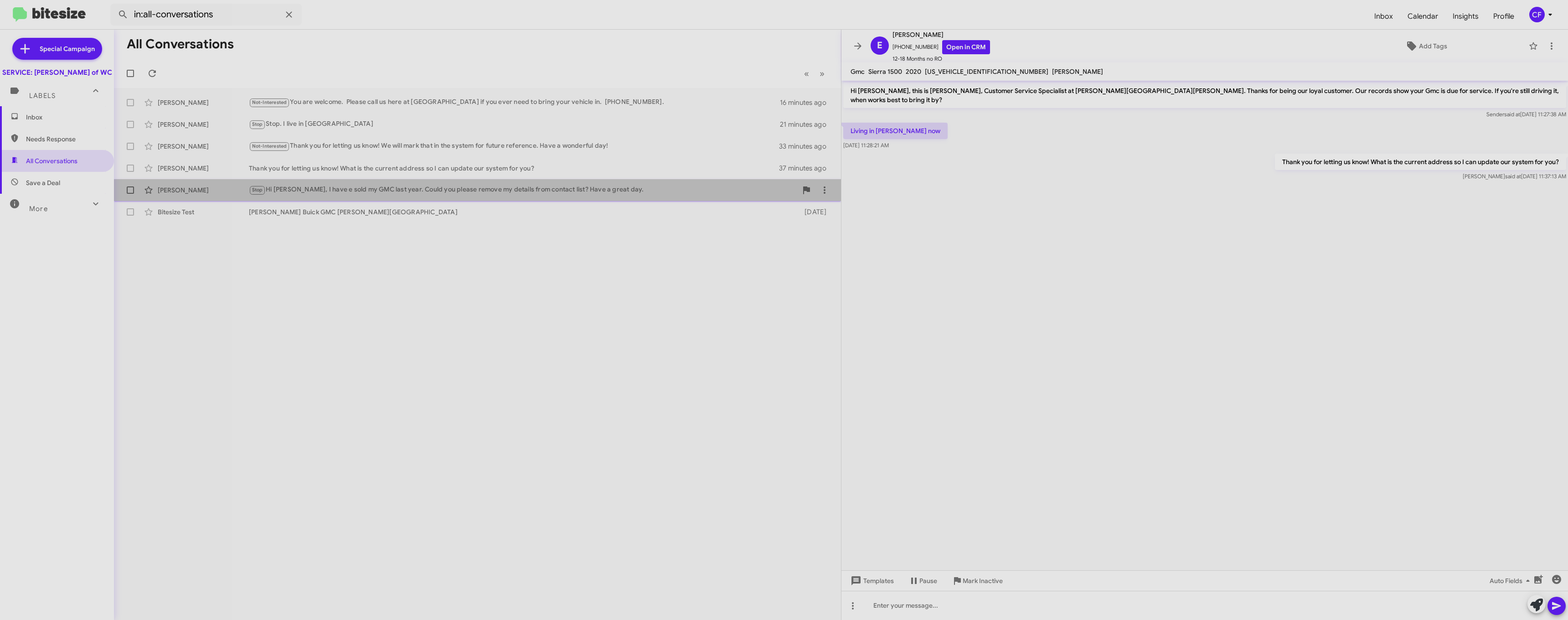
click at [326, 185] on div "Stop Hi [PERSON_NAME], I have e sold my GMC last year. Could you please remove …" at bounding box center [523, 189] width 548 height 10
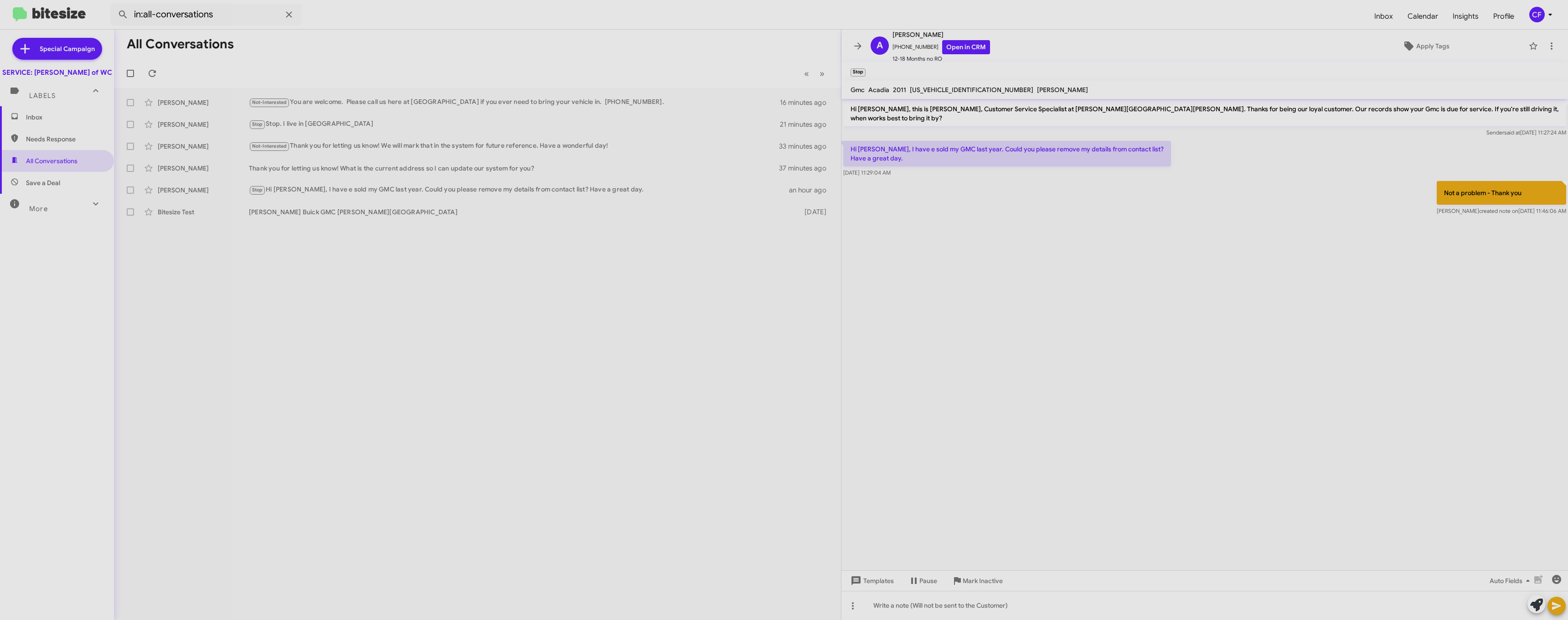
click at [769, 181] on p "Not a problem - Thank you" at bounding box center [1501, 192] width 130 height 24
click at [190, 210] on div "Bitesize Test" at bounding box center [203, 212] width 91 height 9
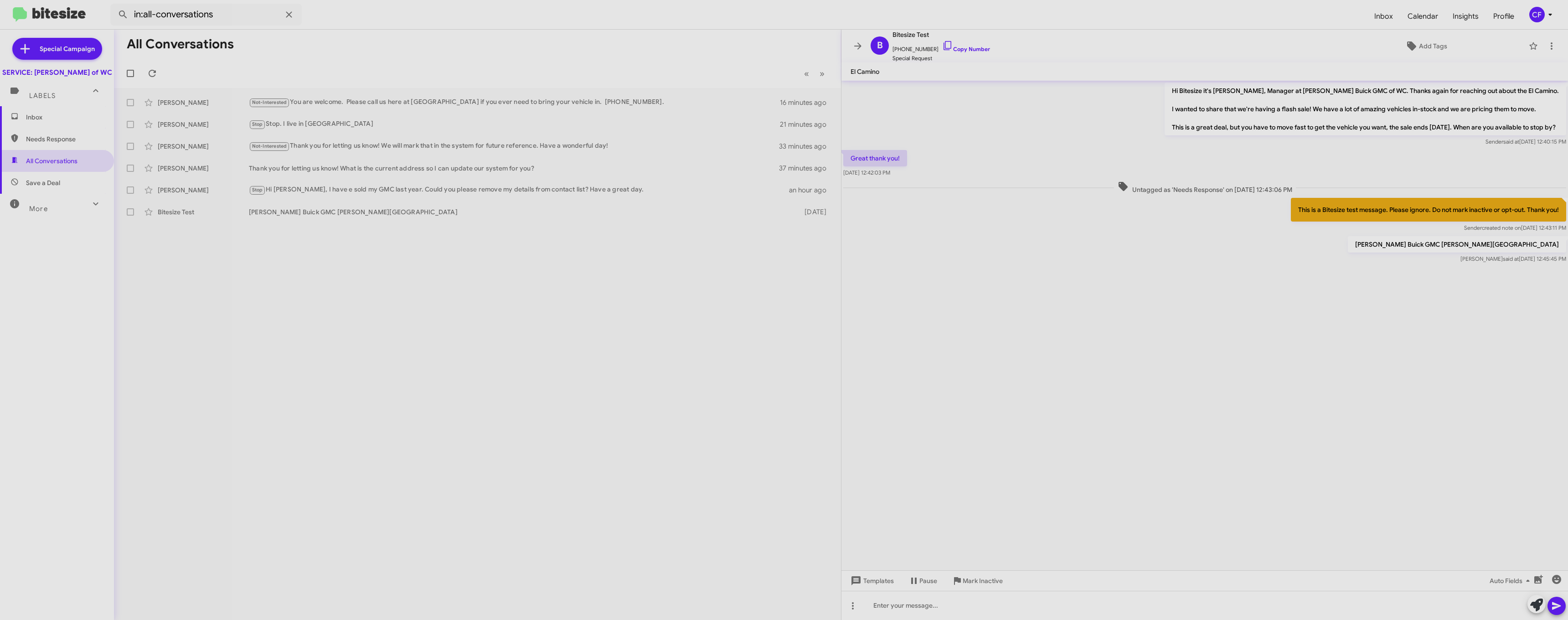
click at [41, 106] on mat-expansion-panel-header "Labels" at bounding box center [57, 92] width 114 height 29
click at [54, 96] on span "Labels" at bounding box center [42, 92] width 26 height 8
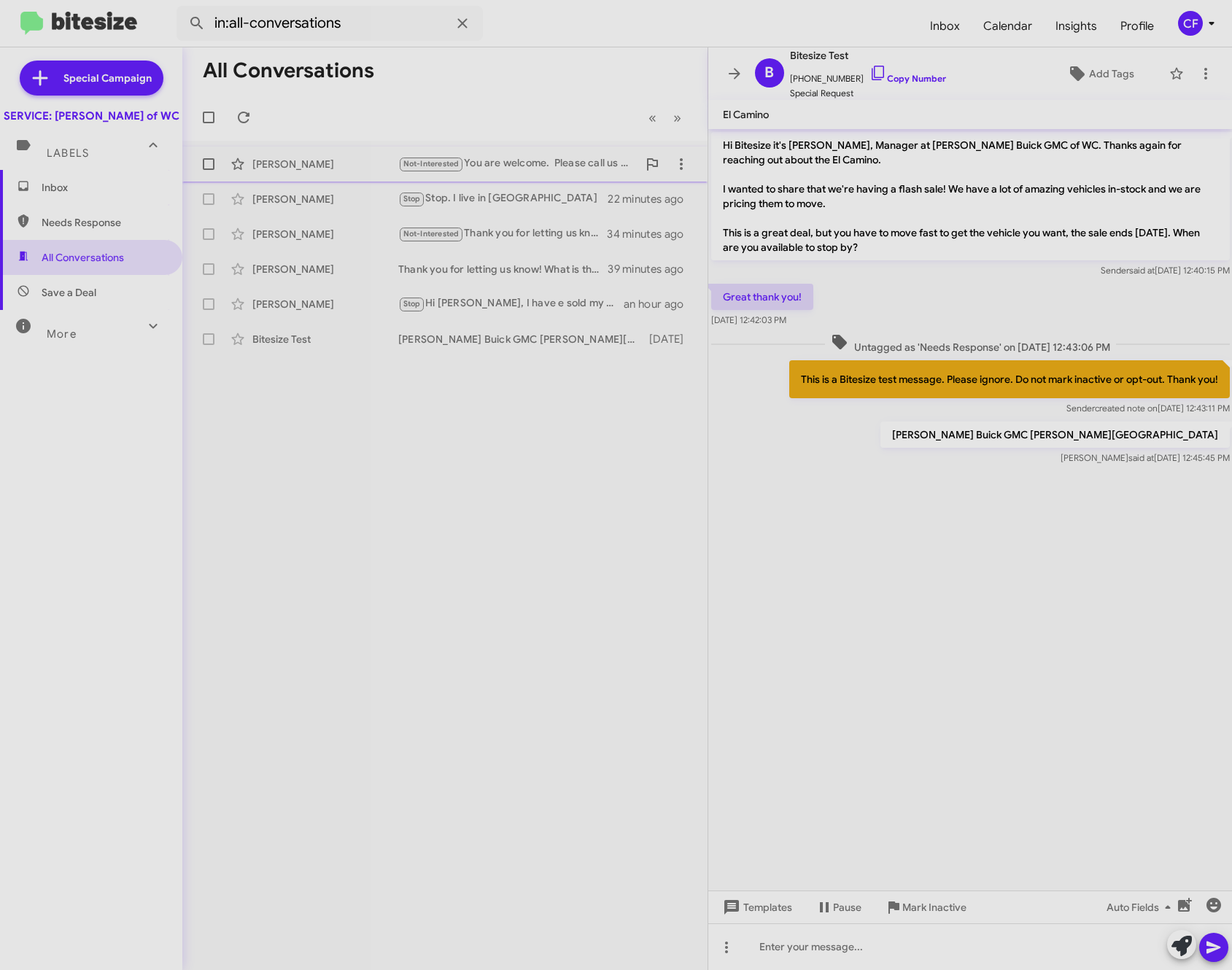
click at [337, 153] on div "[PERSON_NAME] Not-Interested You are welcome. Please call us here at [GEOGRAPHI…" at bounding box center [444, 165] width 502 height 29
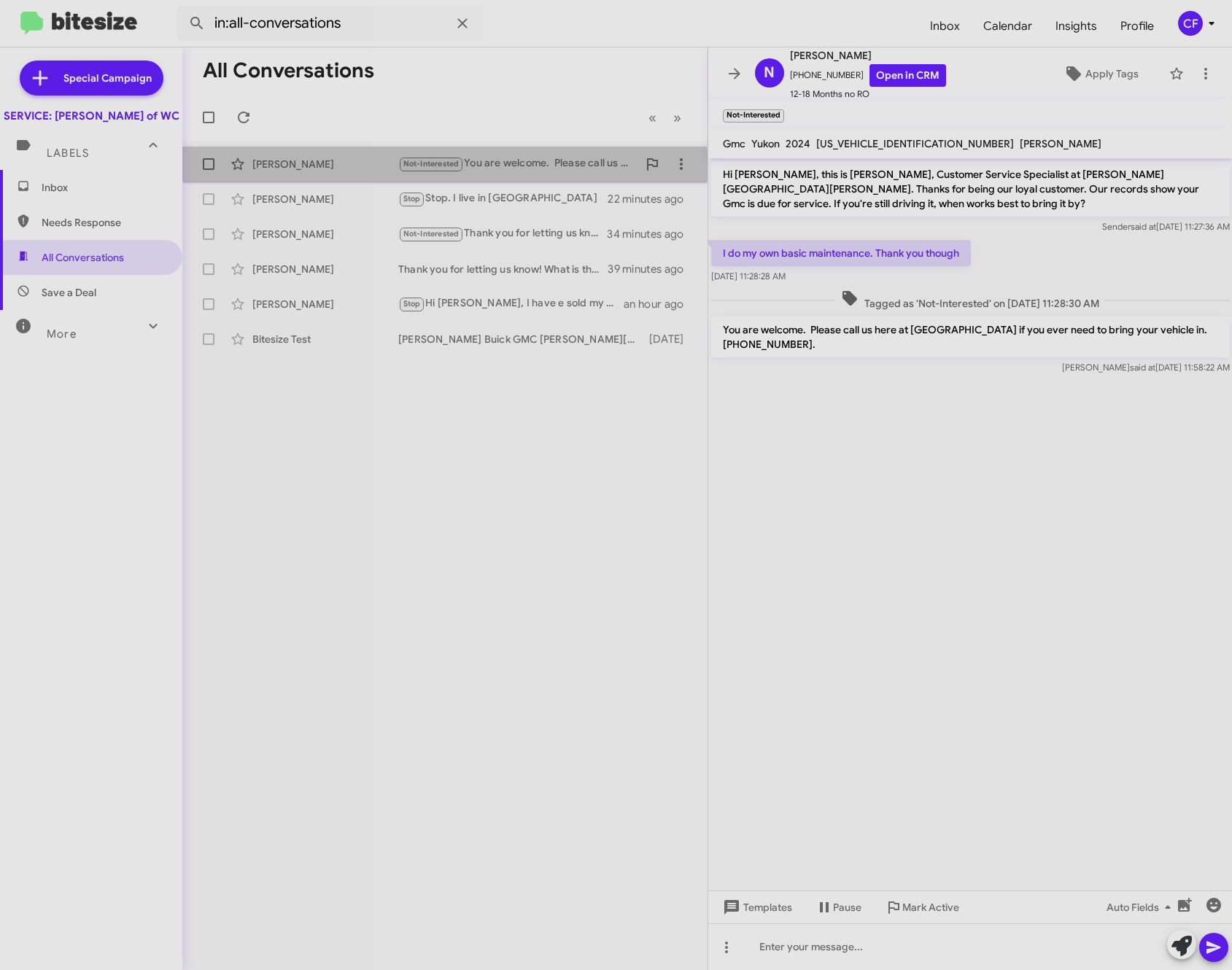
click at [323, 178] on div "[PERSON_NAME] Not-Interested You are welcome. Please call us here at [GEOGRAPHI…" at bounding box center [444, 165] width 502 height 29
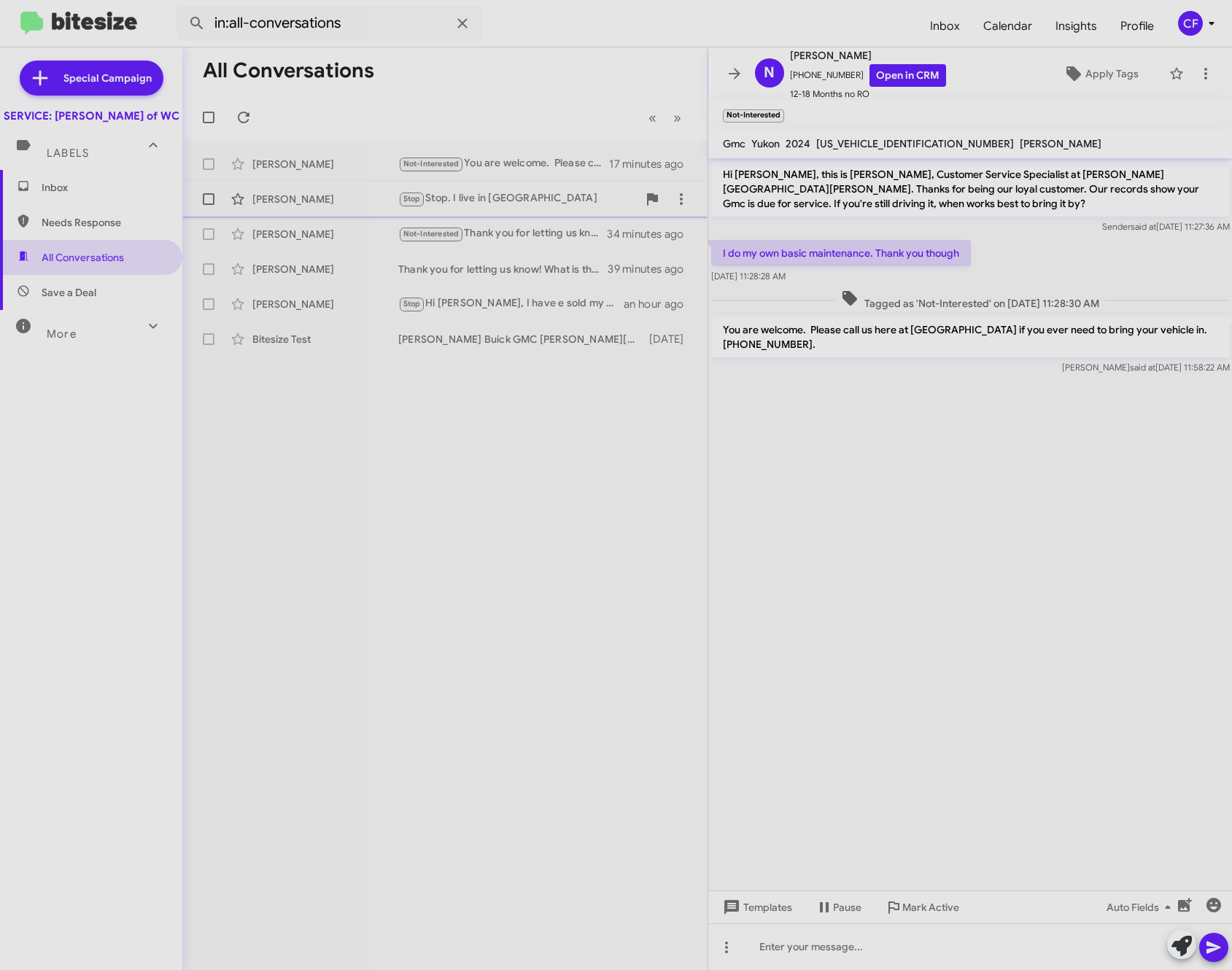
click at [293, 196] on div "[PERSON_NAME]" at bounding box center [325, 199] width 146 height 15
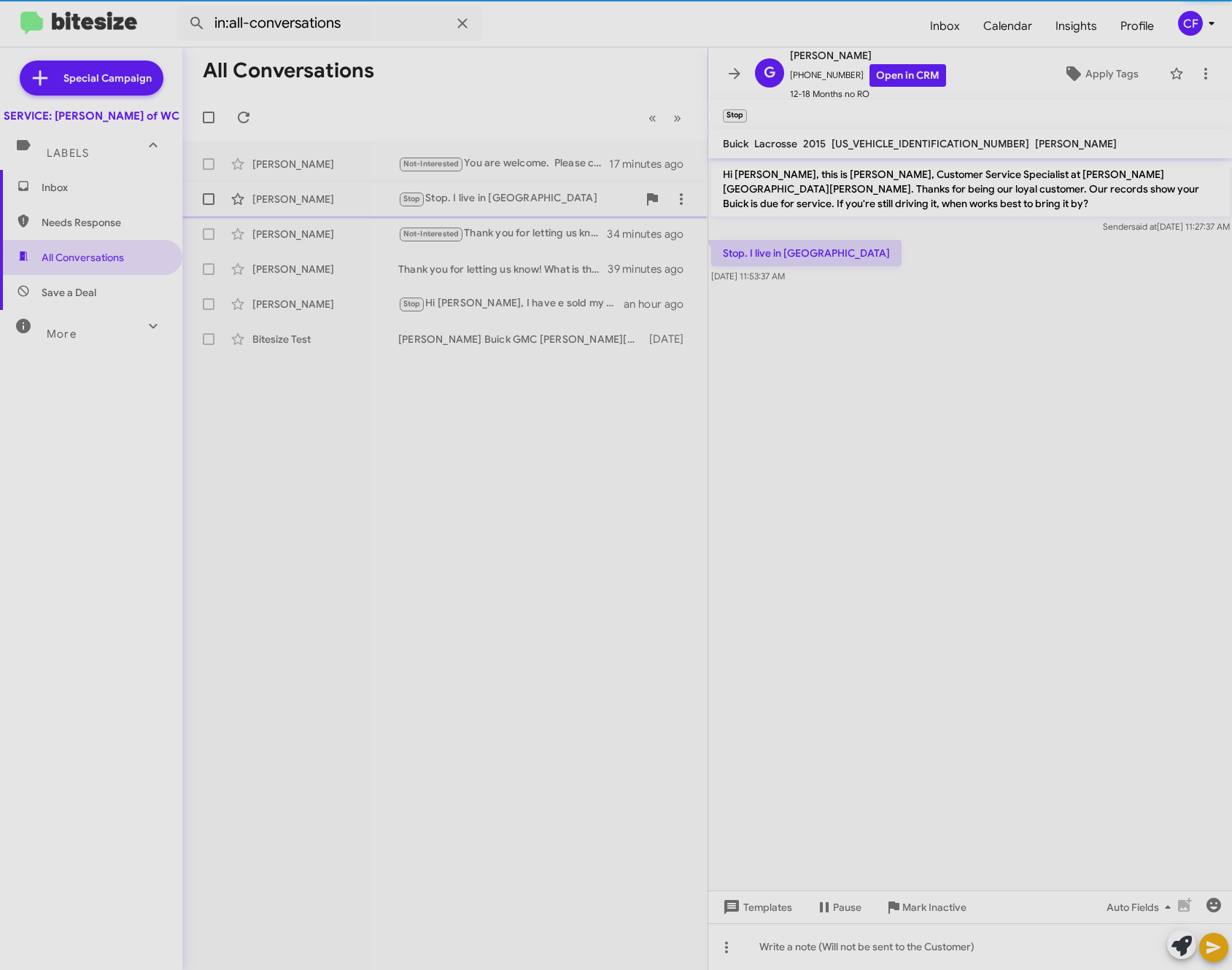
click at [297, 215] on span "[PERSON_NAME] Stop Stop. I live in pa 22 minutes ago" at bounding box center [444, 199] width 525 height 35
drag, startPoint x: 944, startPoint y: 322, endPoint x: 896, endPoint y: 313, distance: 48.8
click at [944, 322] on cdk-virtual-scroll-viewport "Hi [PERSON_NAME], this is [PERSON_NAME], Customer Service Specialist at [PERSON…" at bounding box center [970, 524] width 524 height 732
click at [94, 275] on span "All Conversations" at bounding box center [91, 257] width 182 height 35
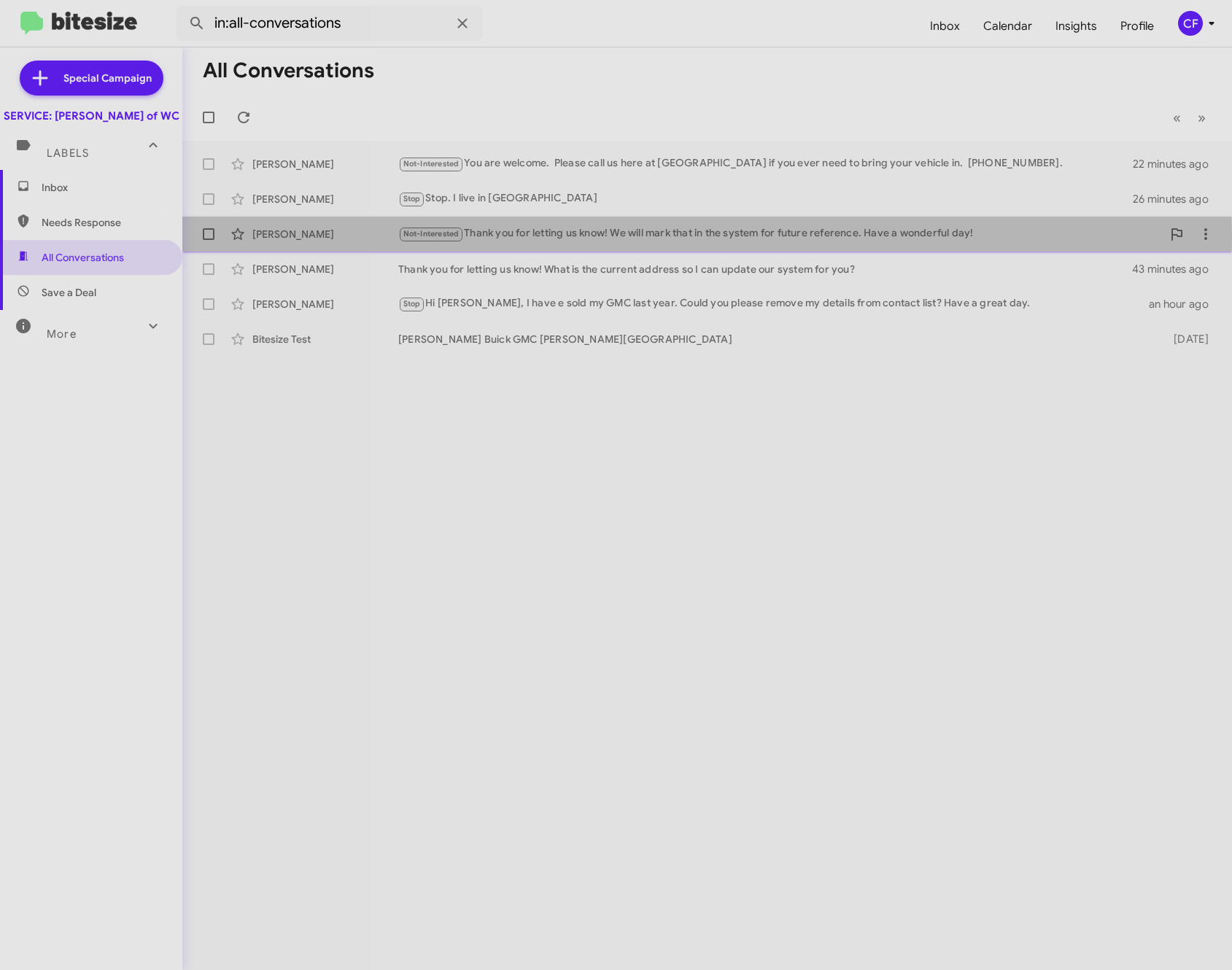
click at [538, 239] on div "Not-Interested Thank you for letting us know! We will mark that in the system f…" at bounding box center [780, 233] width 764 height 17
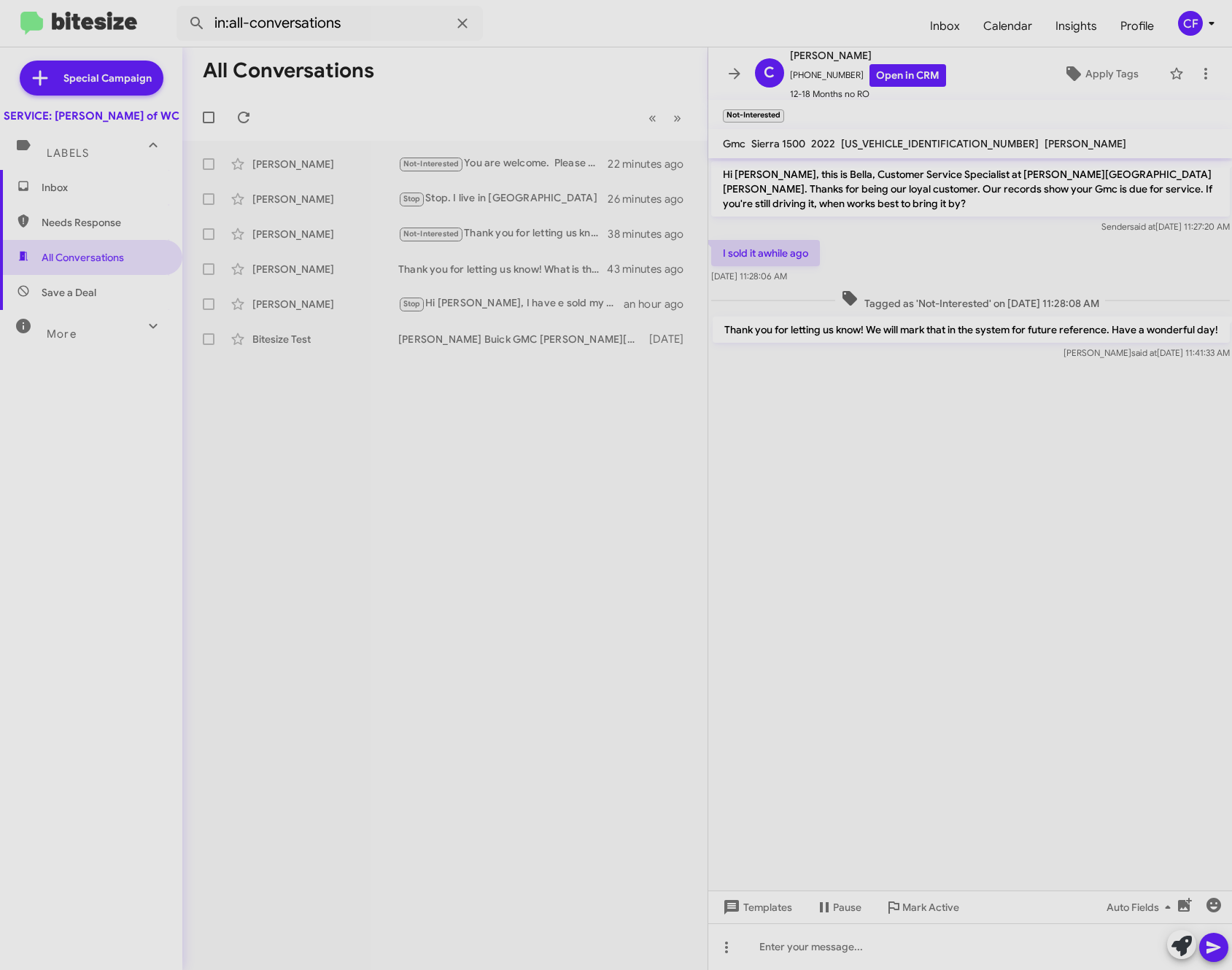
drag, startPoint x: 531, startPoint y: 237, endPoint x: 402, endPoint y: 414, distance: 219.0
drag, startPoint x: 402, startPoint y: 414, endPoint x: 392, endPoint y: 407, distance: 12.2
click at [392, 407] on div "All Conversations « Previous » Next [PERSON_NAME] Not-Interested You are welcom…" at bounding box center [444, 508] width 525 height 922
click at [453, 353] on div "Bitesize Test [PERSON_NAME] Buick GMC [PERSON_NAME] Chapel [DATE]" at bounding box center [444, 339] width 502 height 29
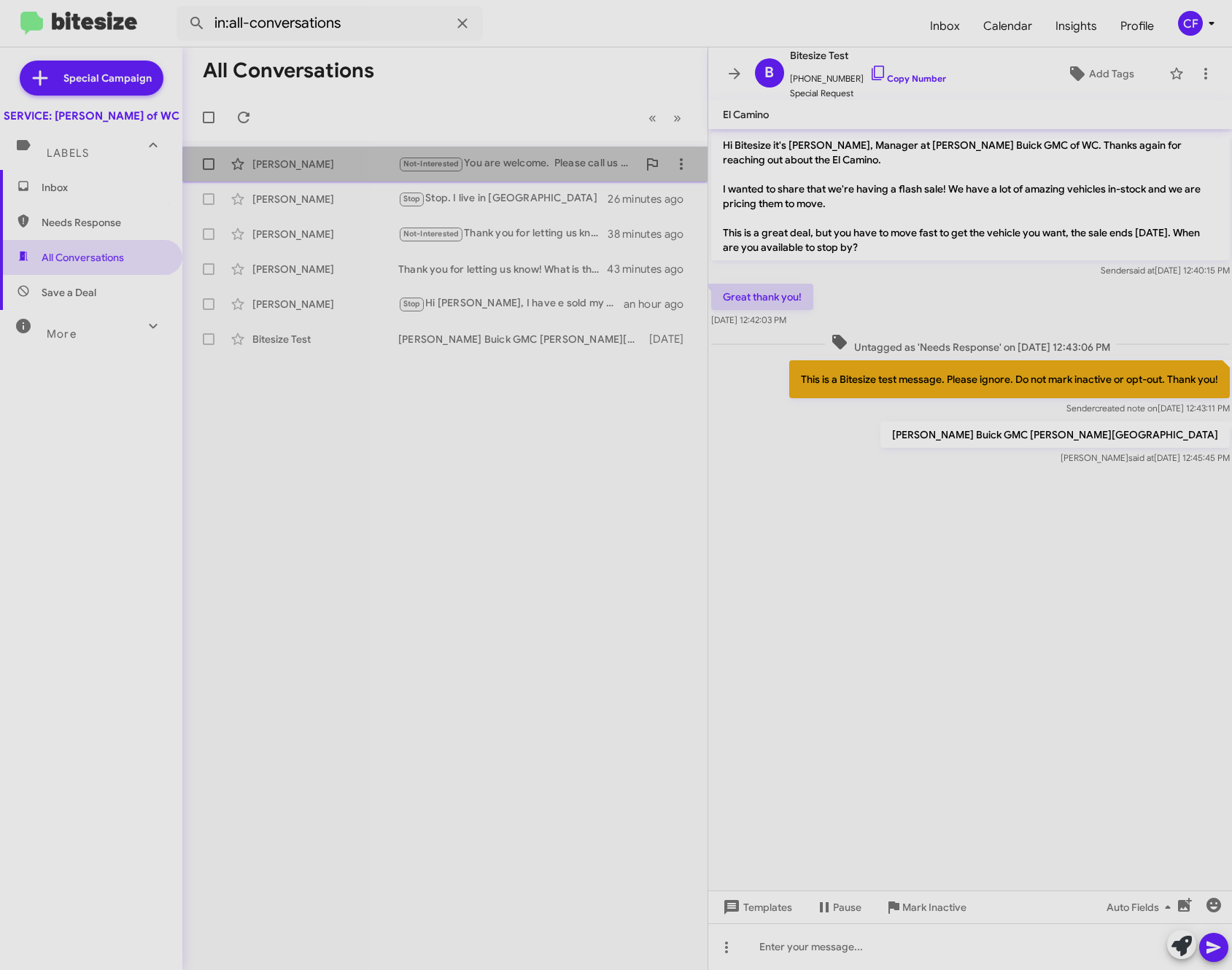
click at [450, 176] on div "[PERSON_NAME] Not-Interested You are welcome. Please call us here at [GEOGRAPHI…" at bounding box center [444, 165] width 502 height 29
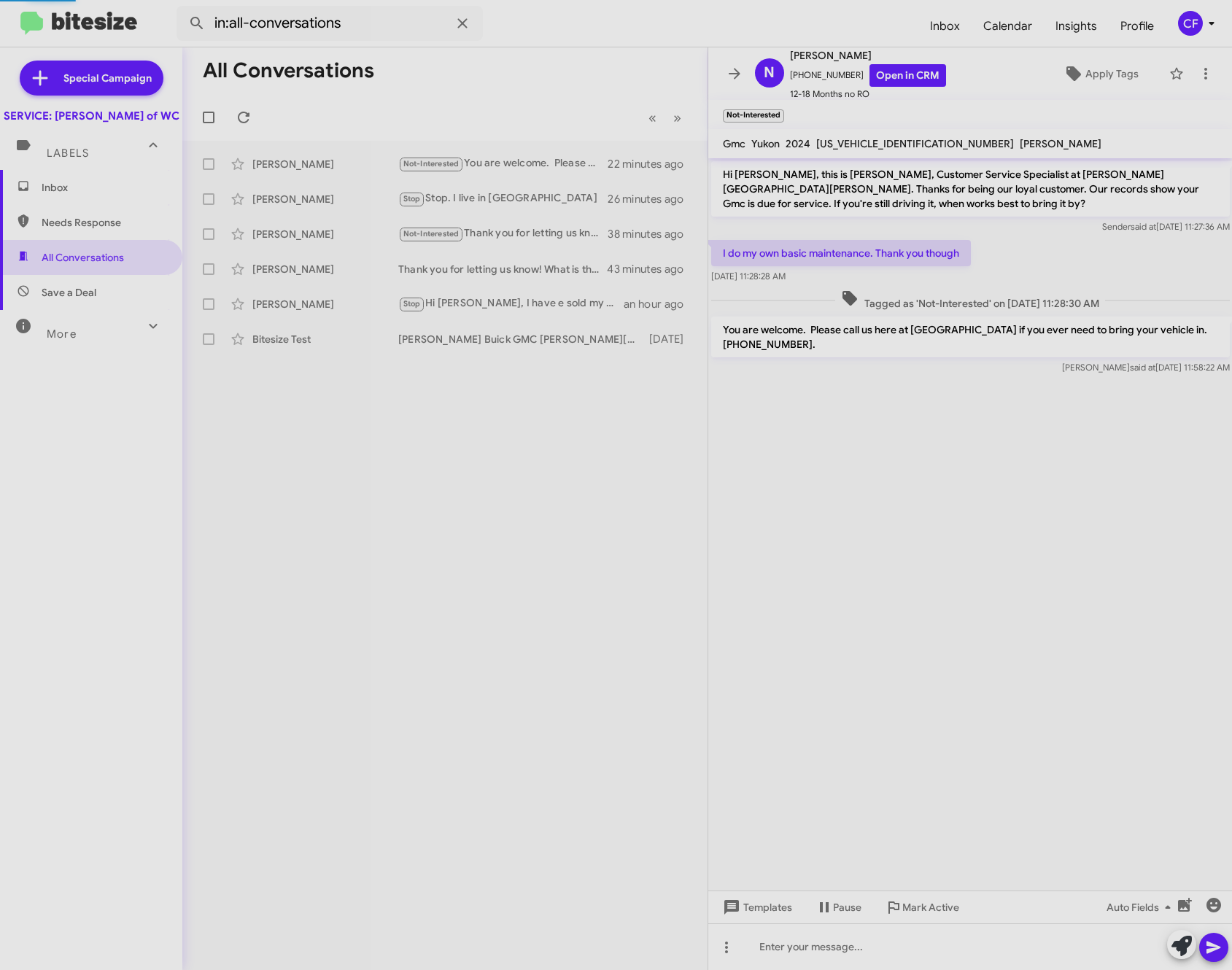
click at [106, 190] on span "Inbox" at bounding box center [91, 187] width 182 height 35
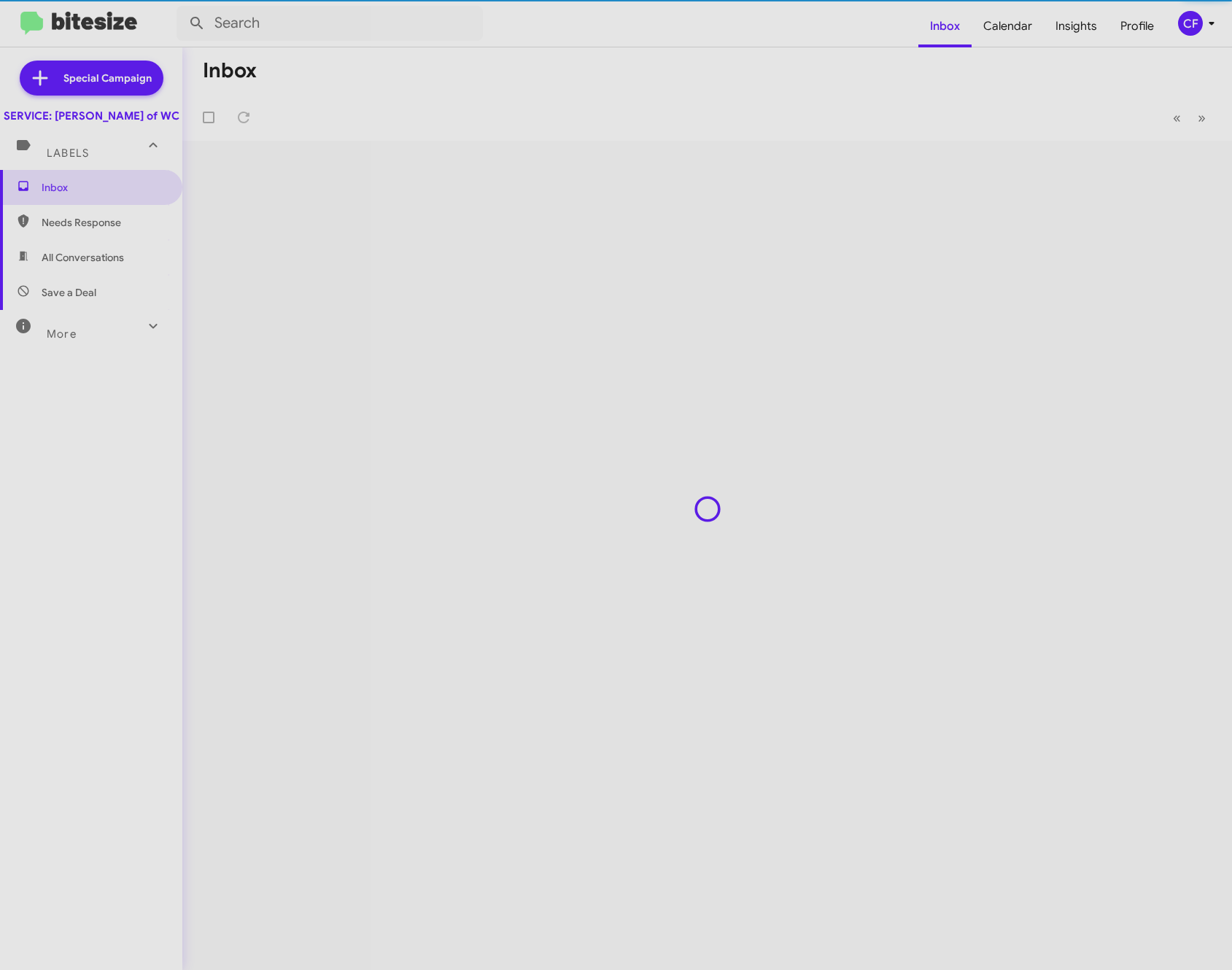
click at [106, 161] on div "Labels" at bounding box center [76, 147] width 130 height 27
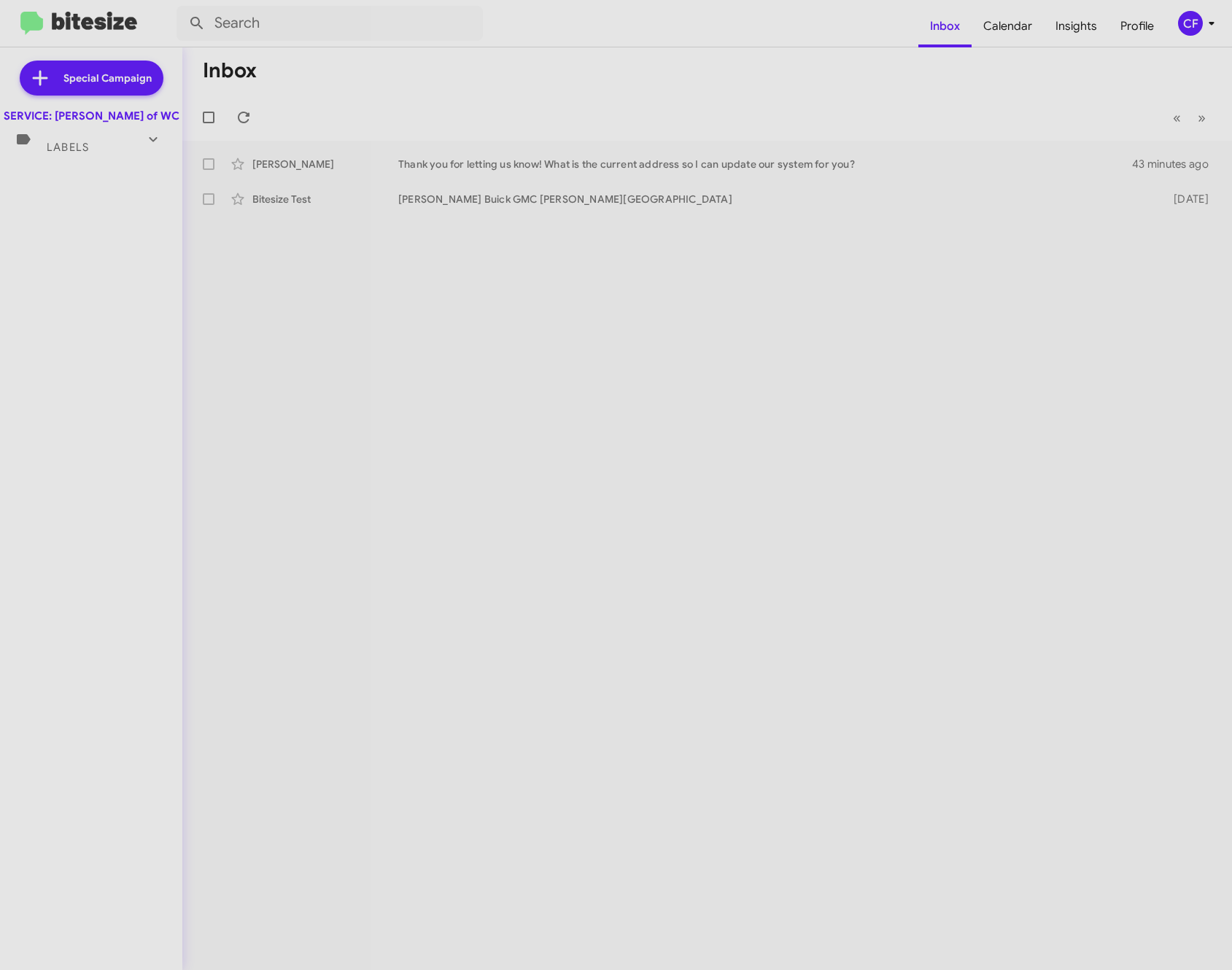
click at [104, 155] on div "Labels" at bounding box center [76, 141] width 130 height 27
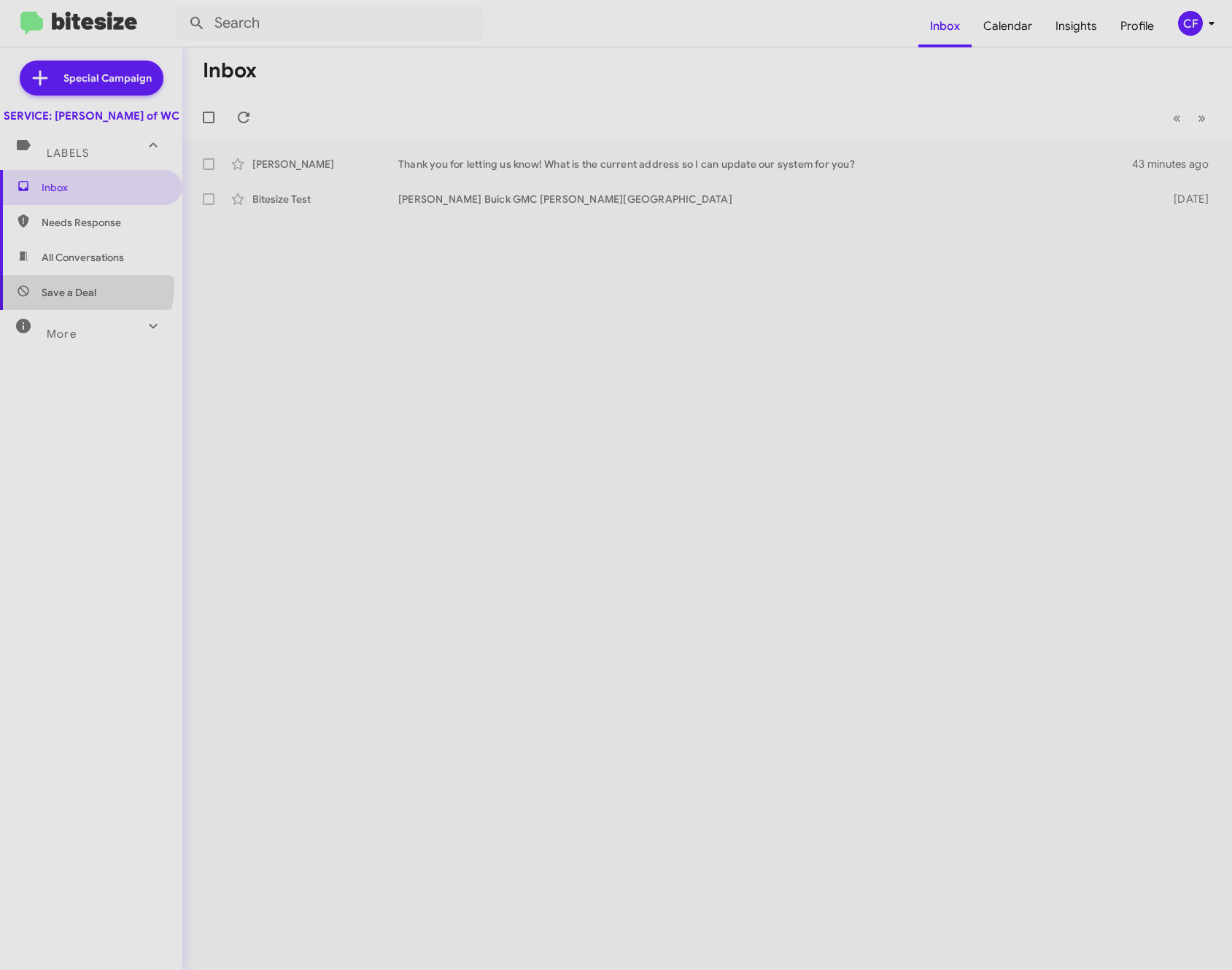
click at [62, 300] on span "Save a Deal" at bounding box center [69, 292] width 55 height 15
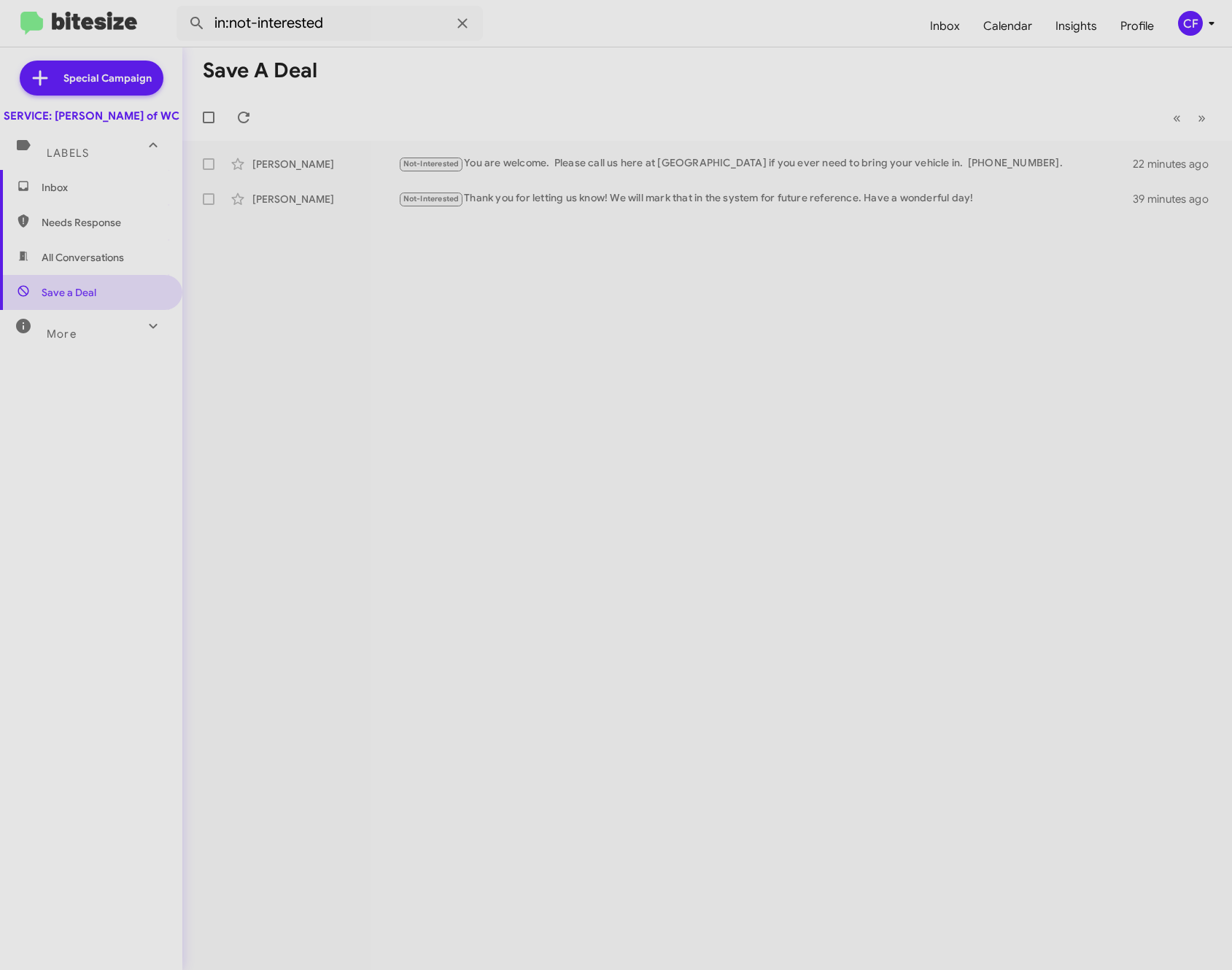
click at [75, 265] on span "All Conversations" at bounding box center [83, 257] width 83 height 15
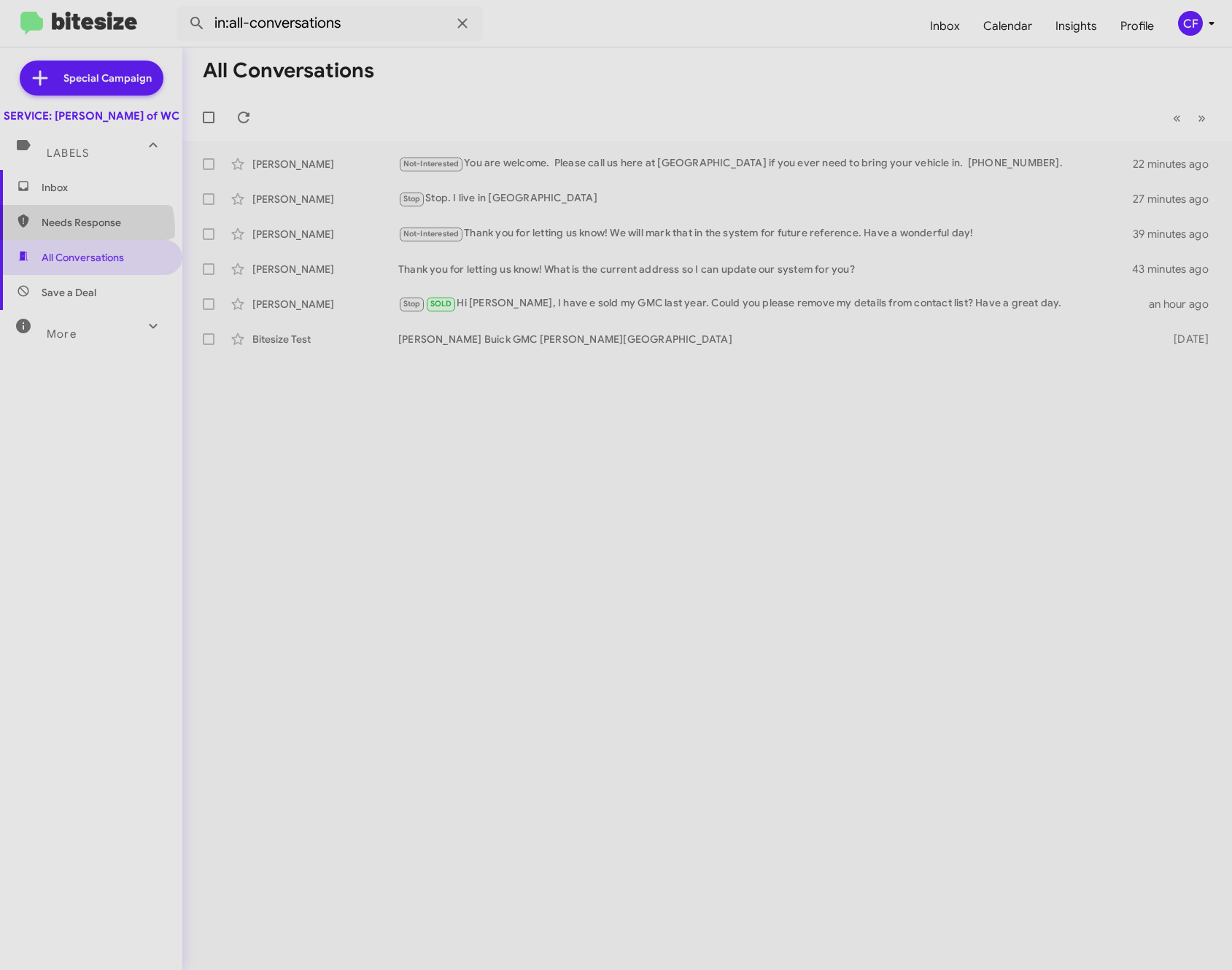
click at [81, 240] on span "Needs Response" at bounding box center [91, 222] width 182 height 35
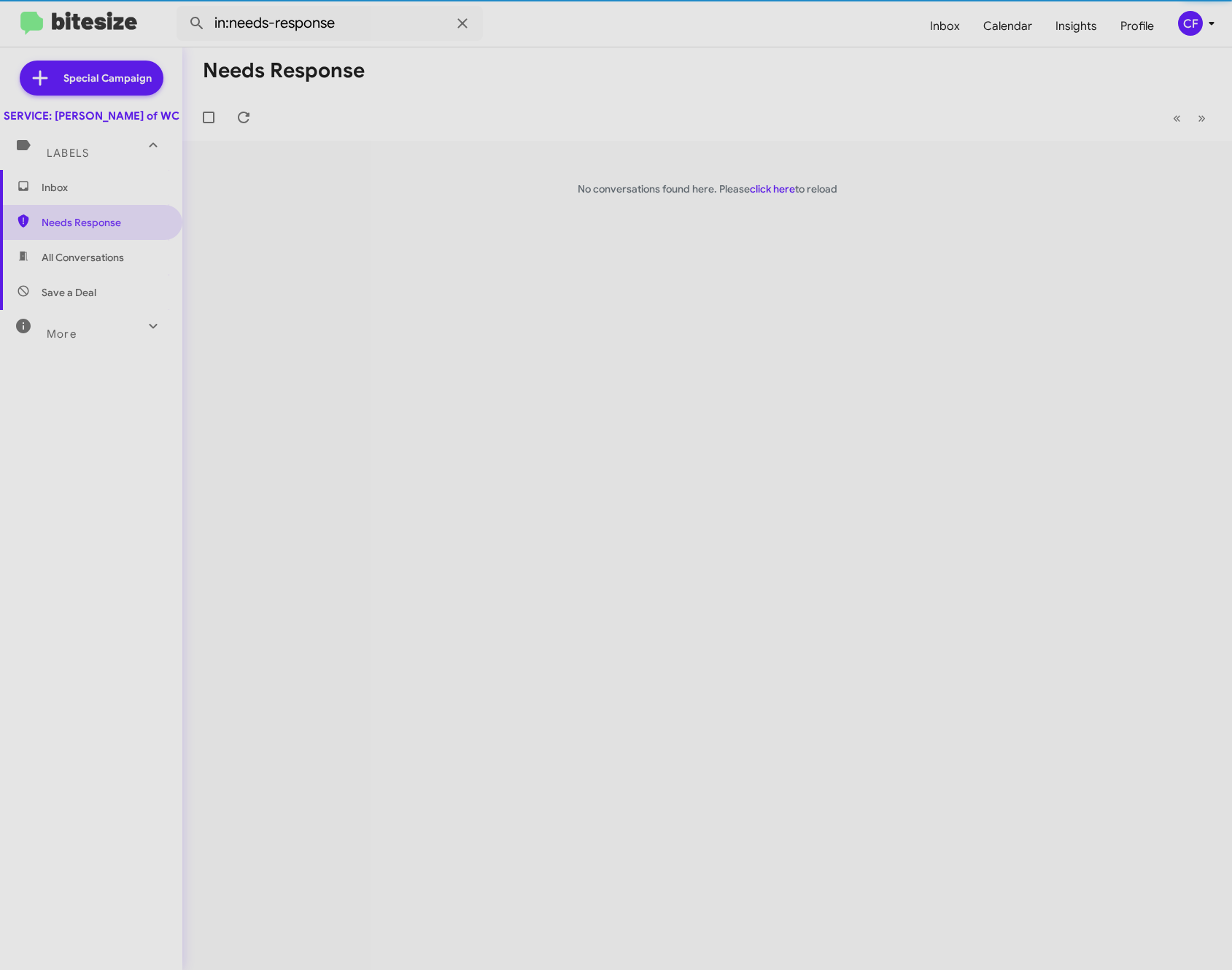
click at [73, 264] on span "All Conversations" at bounding box center [91, 257] width 182 height 35
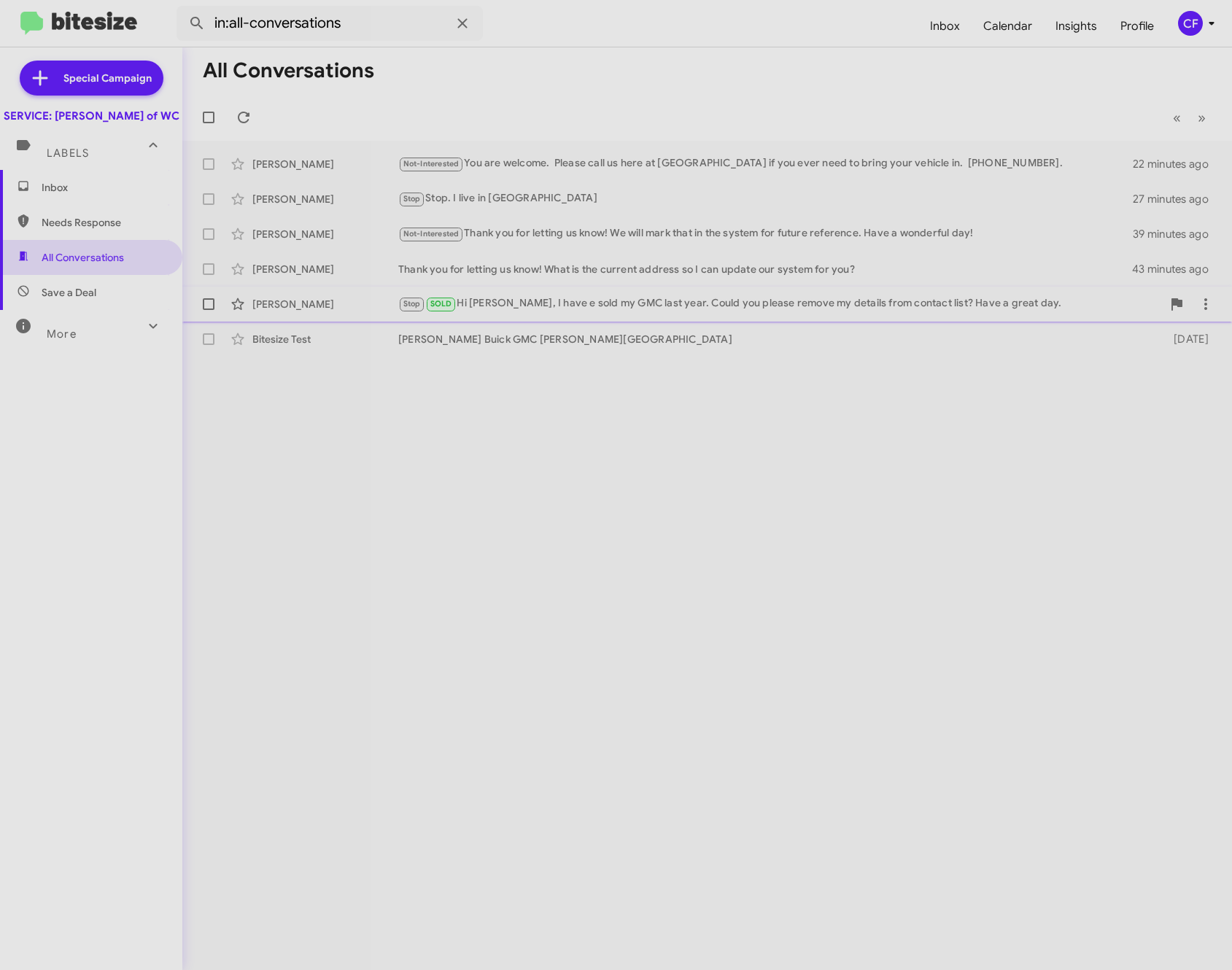
drag, startPoint x: 438, startPoint y: 308, endPoint x: 595, endPoint y: 304, distance: 157.1
click at [595, 304] on div "Stop SOLD Hi [PERSON_NAME], I have e sold my GMC last year. Could you please re…" at bounding box center [780, 303] width 764 height 17
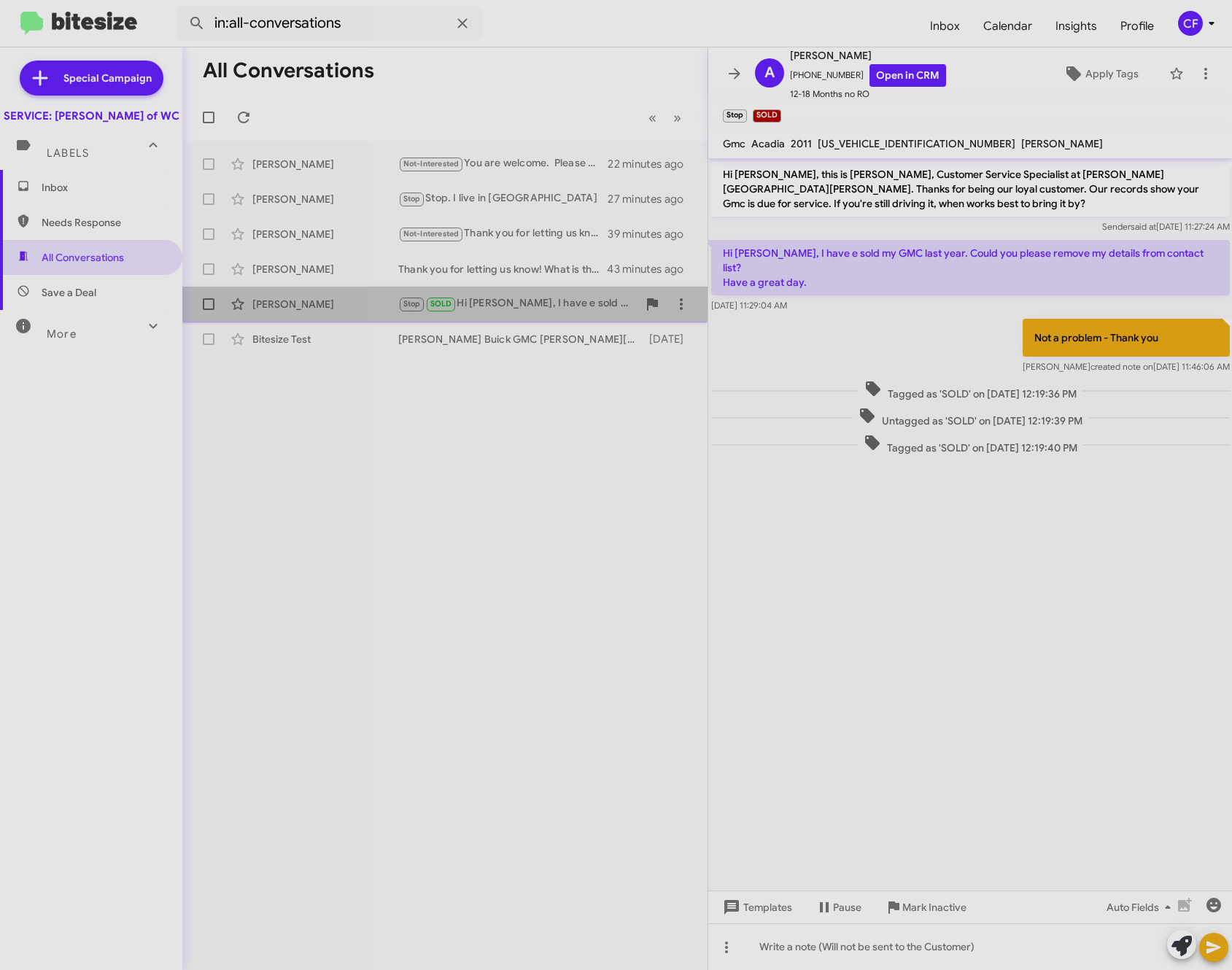
click at [536, 304] on div "Stop SOLD Hi [PERSON_NAME], I have e sold my GMC last year. Could you please re…" at bounding box center [518, 303] width 240 height 17
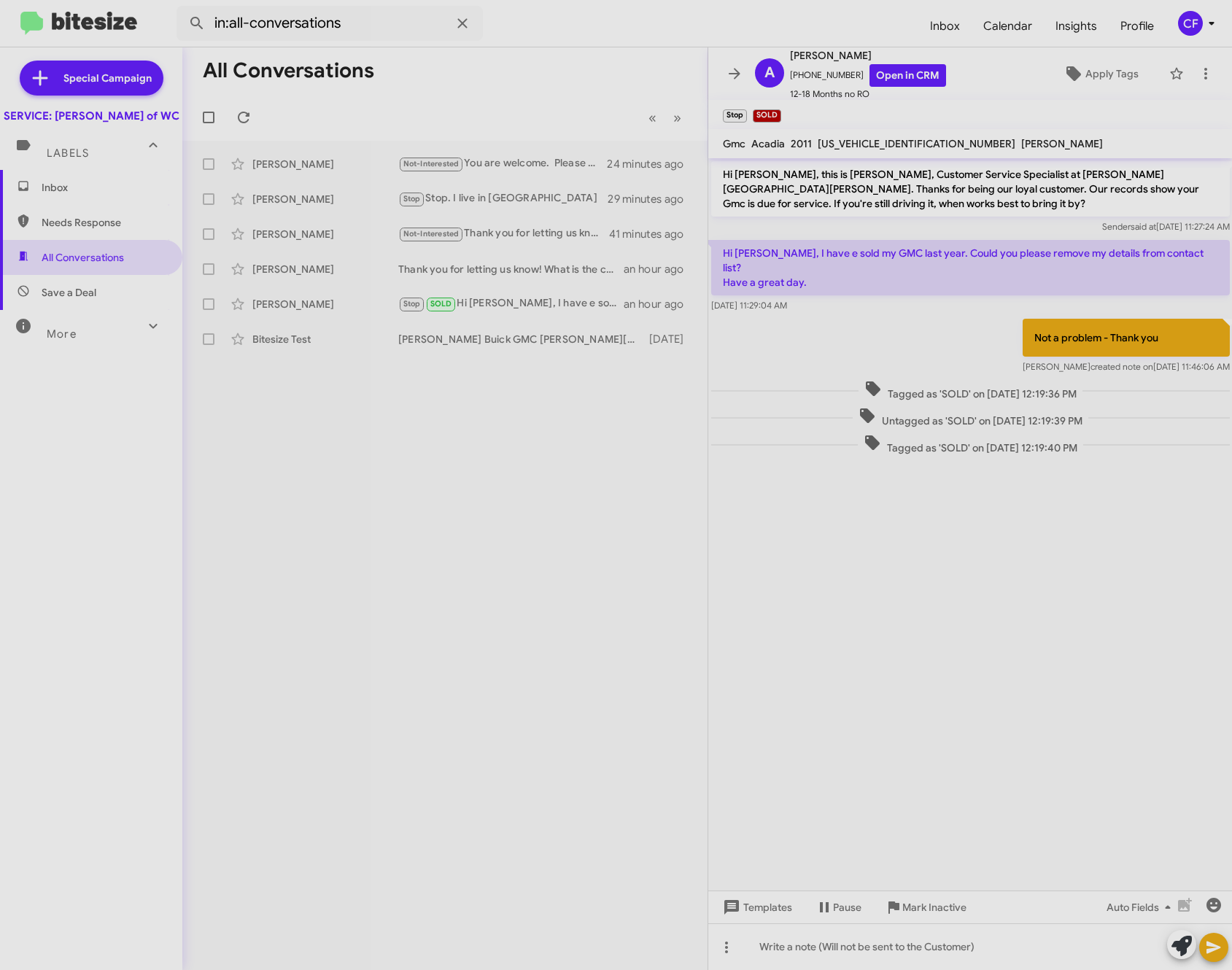
click at [479, 565] on div "All Conversations « Previous » Next [PERSON_NAME] Not-Interested You are welcom…" at bounding box center [444, 508] width 525 height 922
click at [728, 68] on icon at bounding box center [734, 74] width 18 height 18
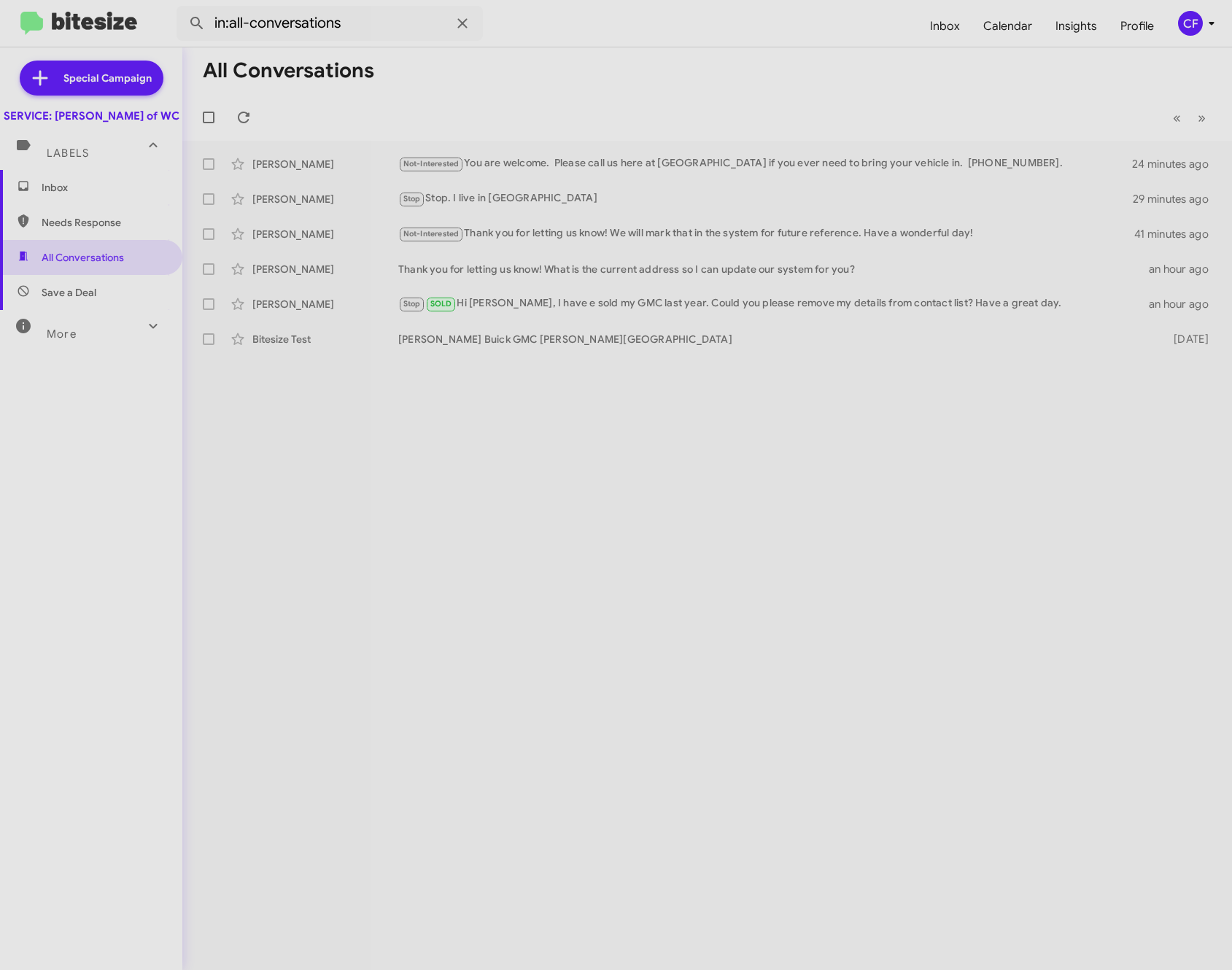
click at [89, 230] on span "Needs Response" at bounding box center [103, 222] width 124 height 15
type input "in:needs-response"
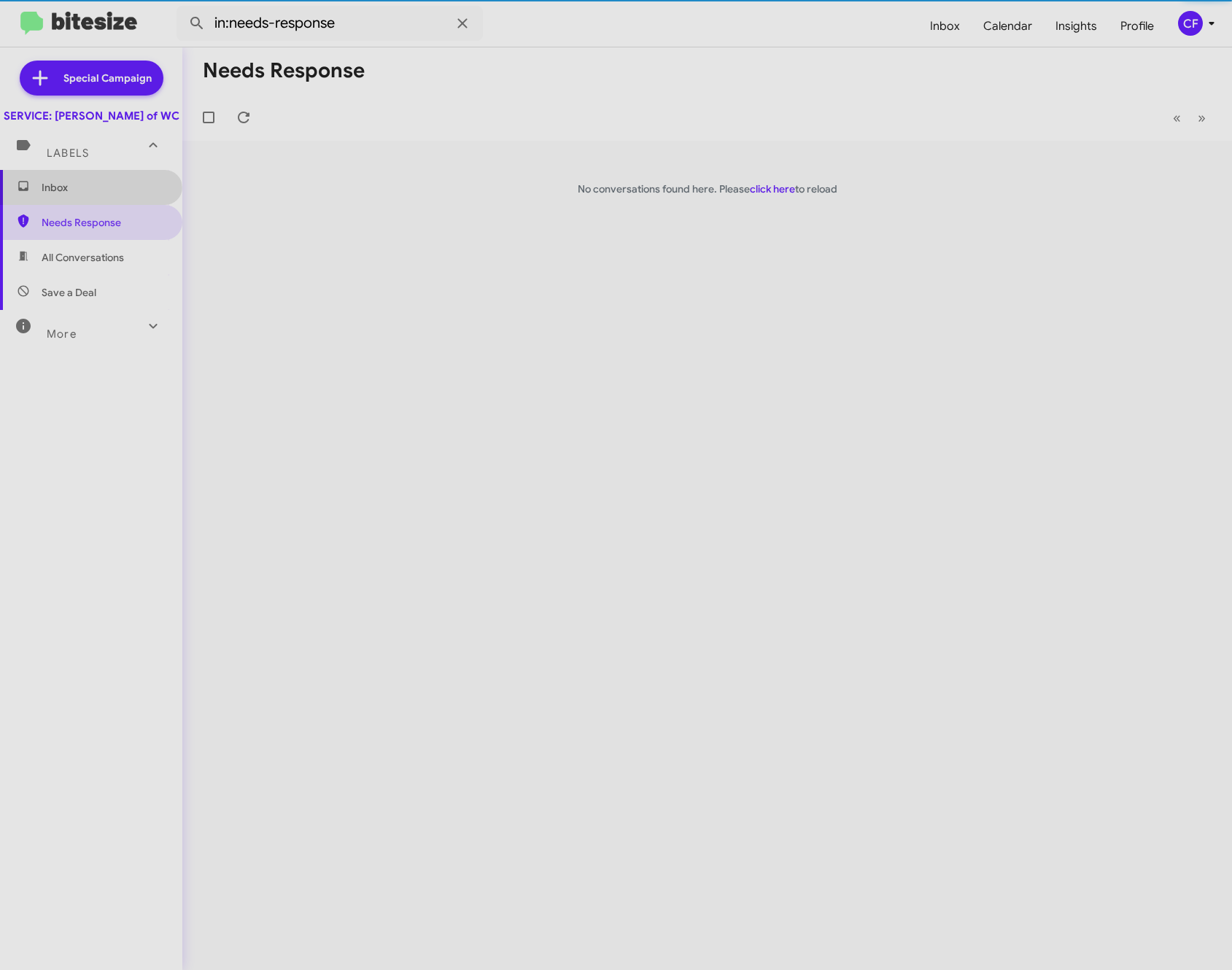
click at [90, 195] on span "Inbox" at bounding box center [103, 187] width 124 height 15
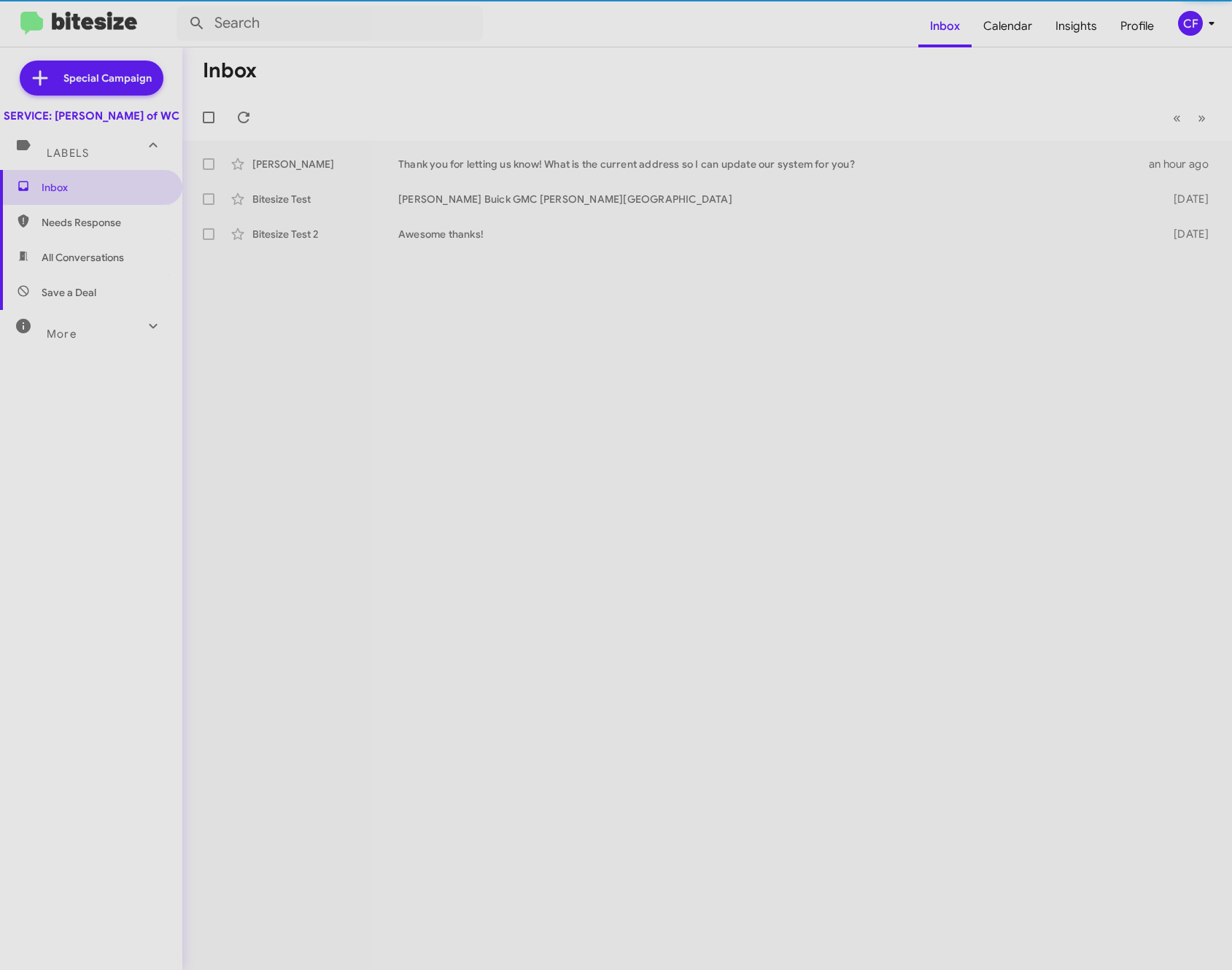
click at [101, 169] on mat-expansion-panel-header "Labels" at bounding box center [91, 147] width 182 height 47
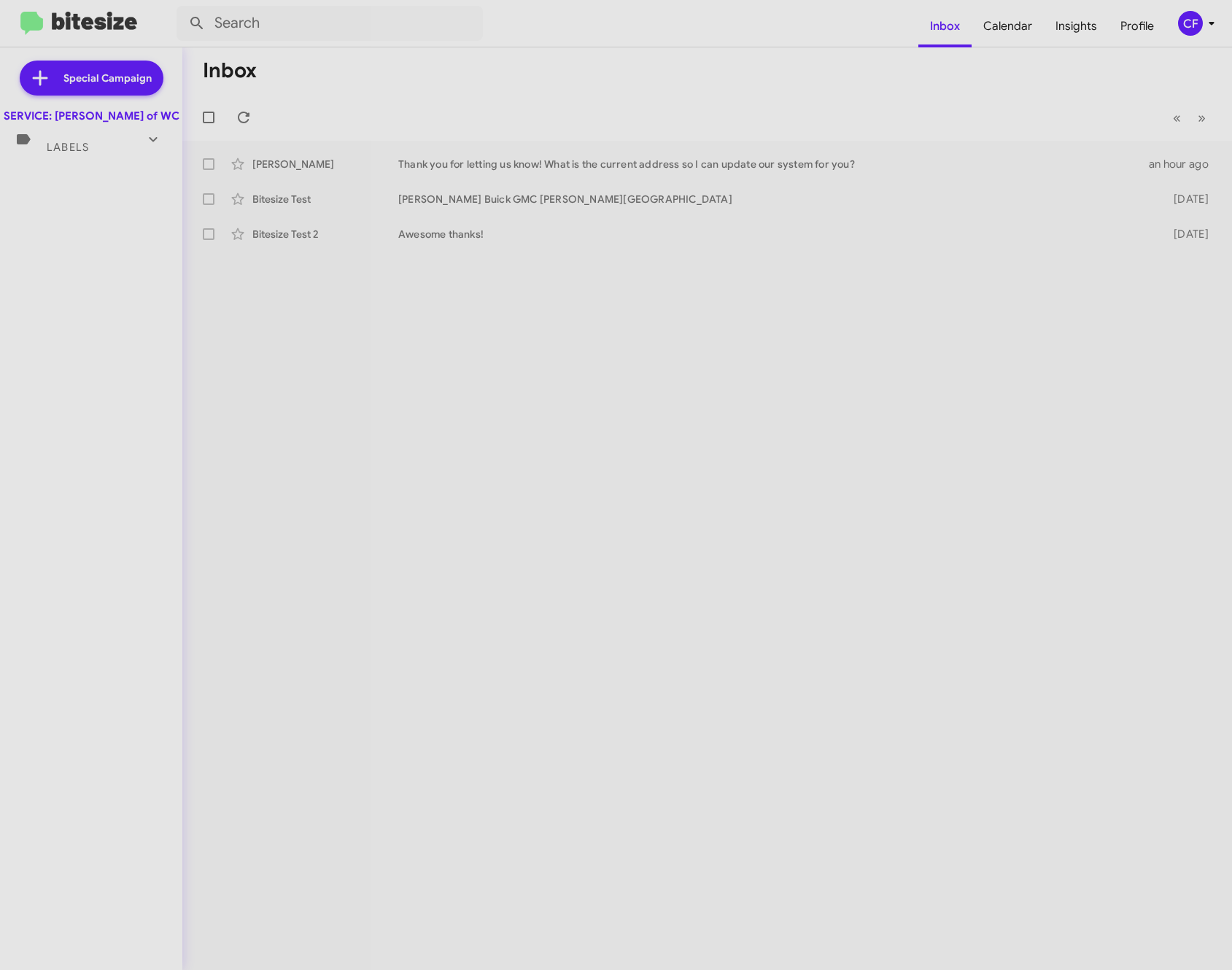
click at [107, 155] on div "Labels" at bounding box center [76, 141] width 130 height 27
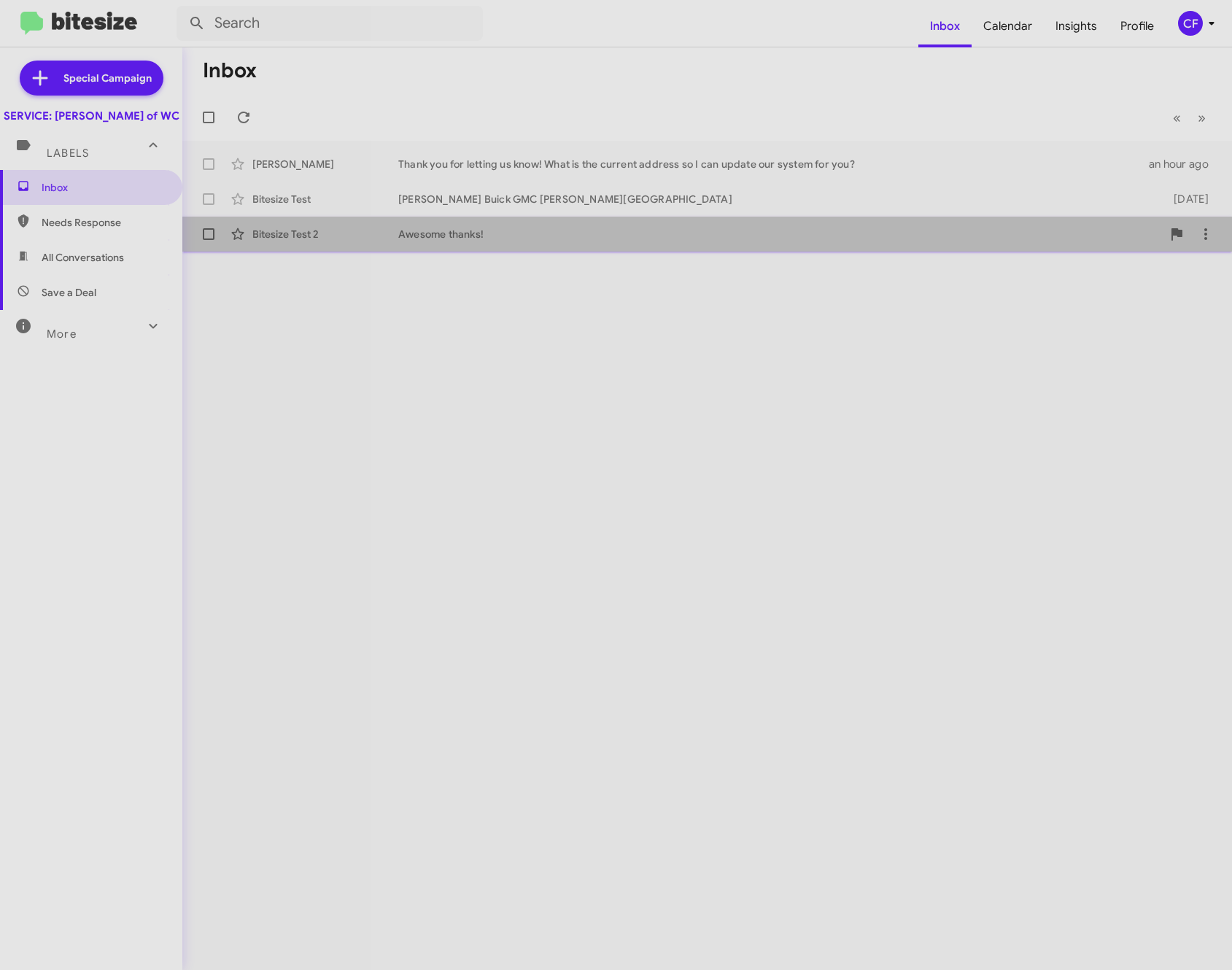
click at [443, 225] on div "Bitesize Test 2 Awesome thanks! [DATE]" at bounding box center [707, 234] width 1027 height 29
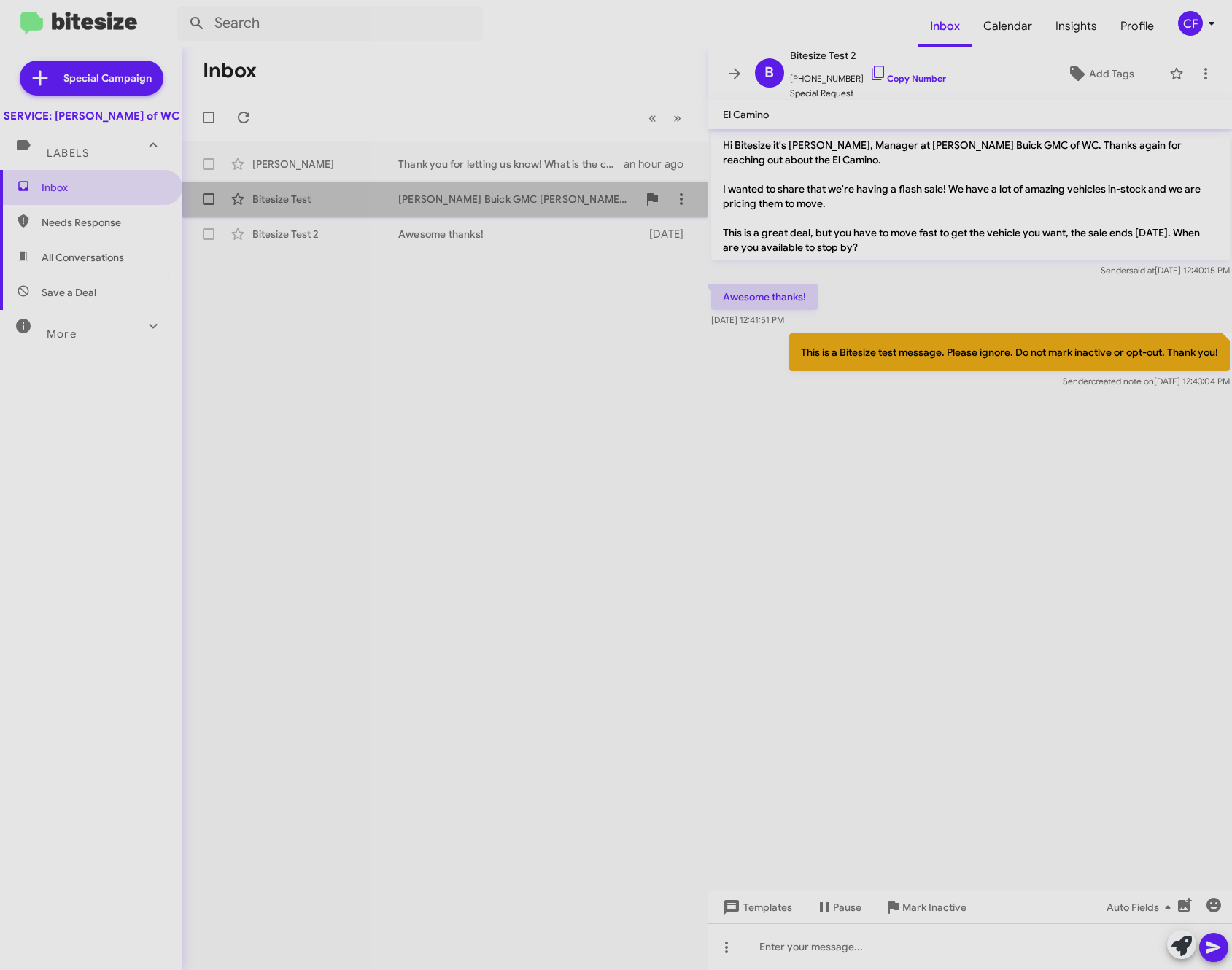
click at [465, 196] on div "[PERSON_NAME] Buick GMC [PERSON_NAME][GEOGRAPHIC_DATA]" at bounding box center [518, 199] width 240 height 15
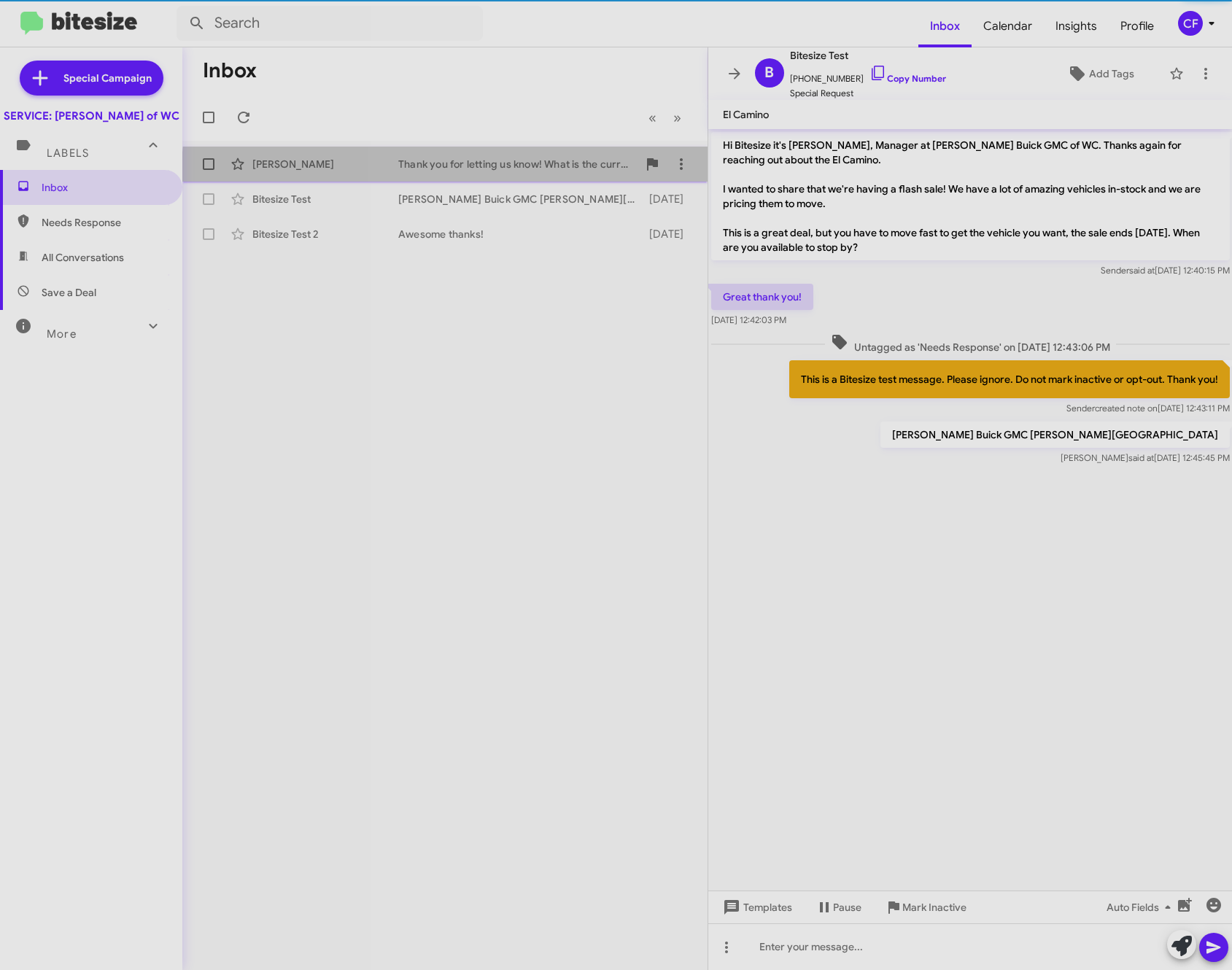
click at [470, 171] on div "[PERSON_NAME] Thank you for letting us know! What is the current address so I c…" at bounding box center [444, 165] width 502 height 29
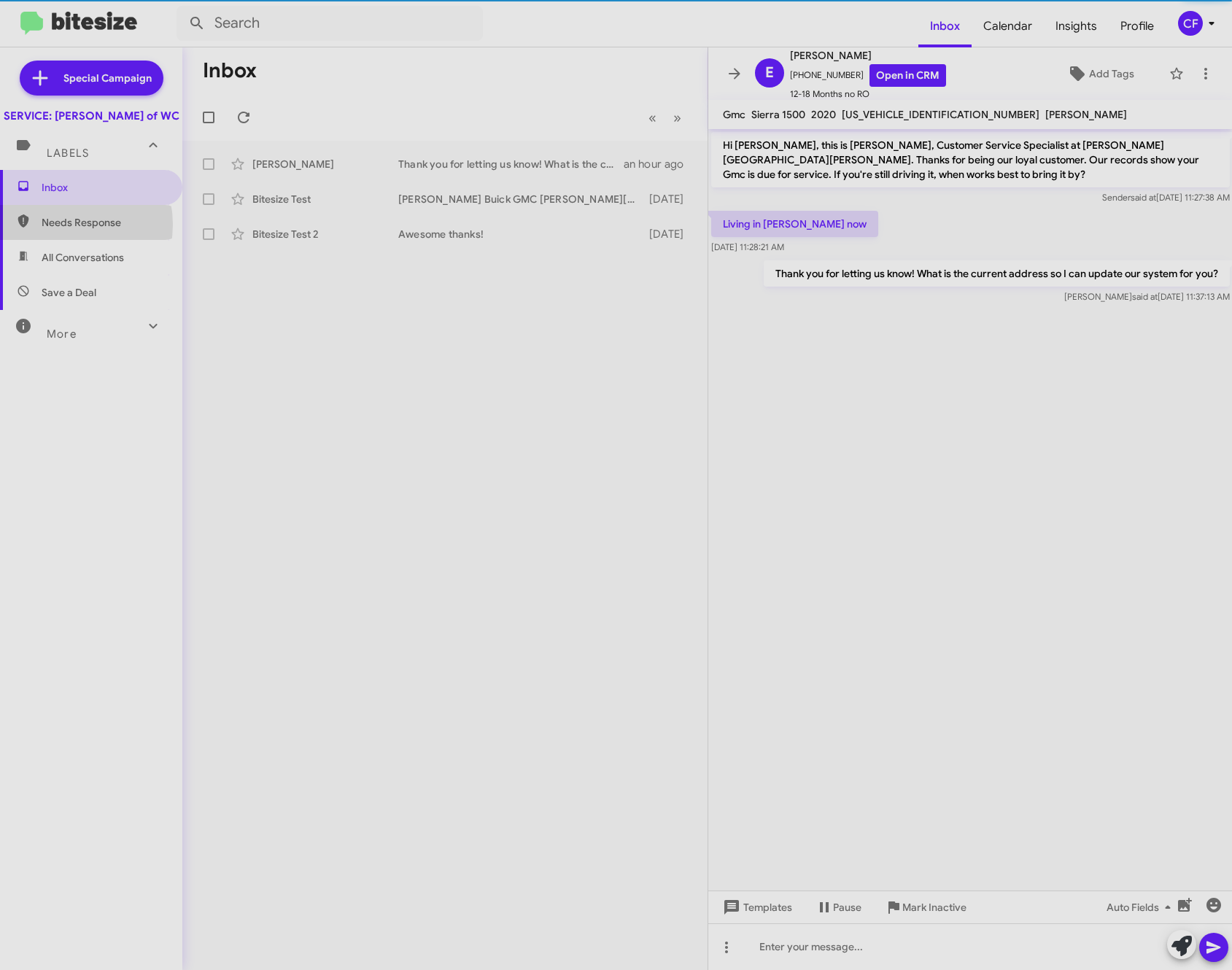
click at [59, 230] on span "Needs Response" at bounding box center [103, 222] width 124 height 15
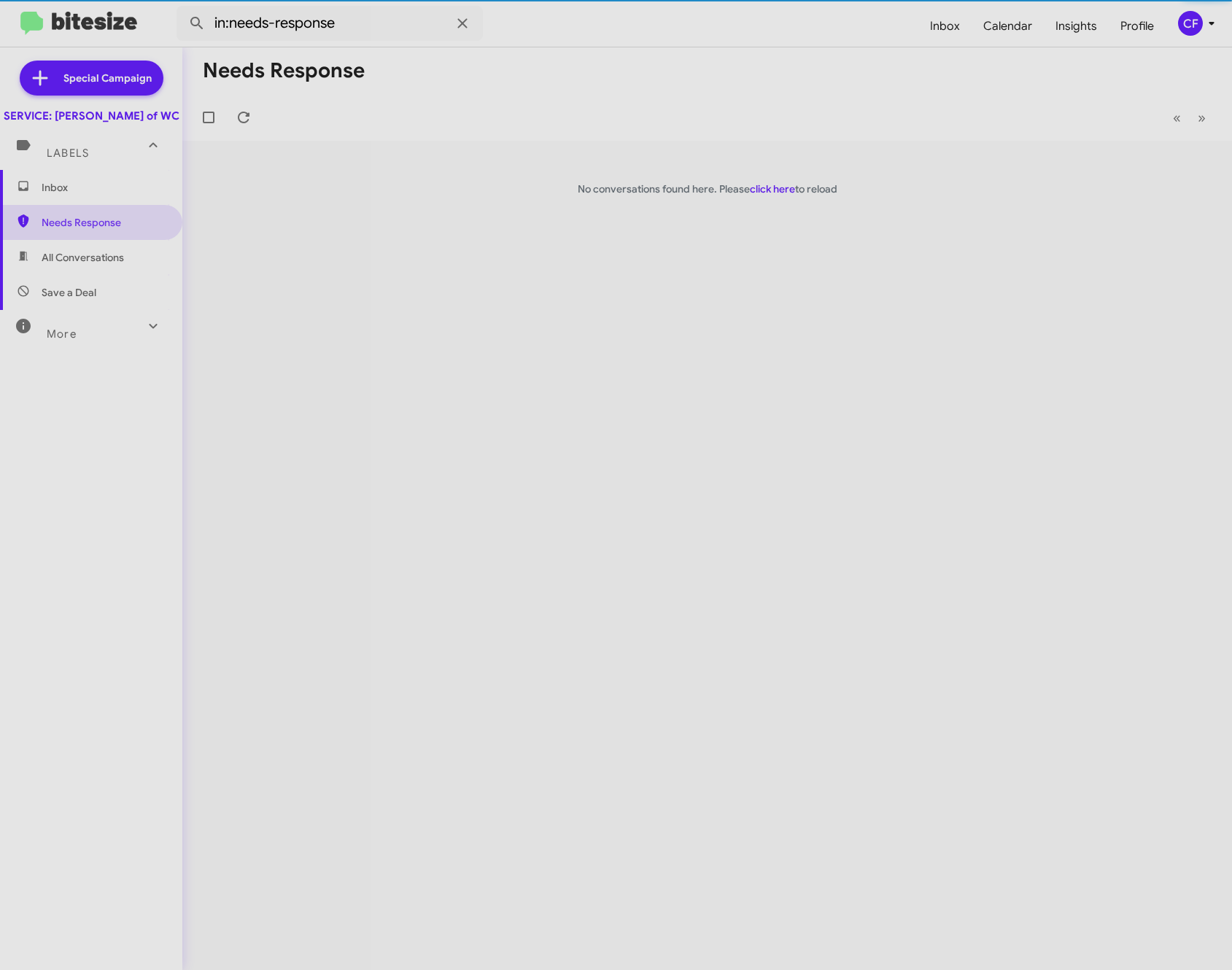
click at [74, 265] on span "All Conversations" at bounding box center [83, 257] width 83 height 15
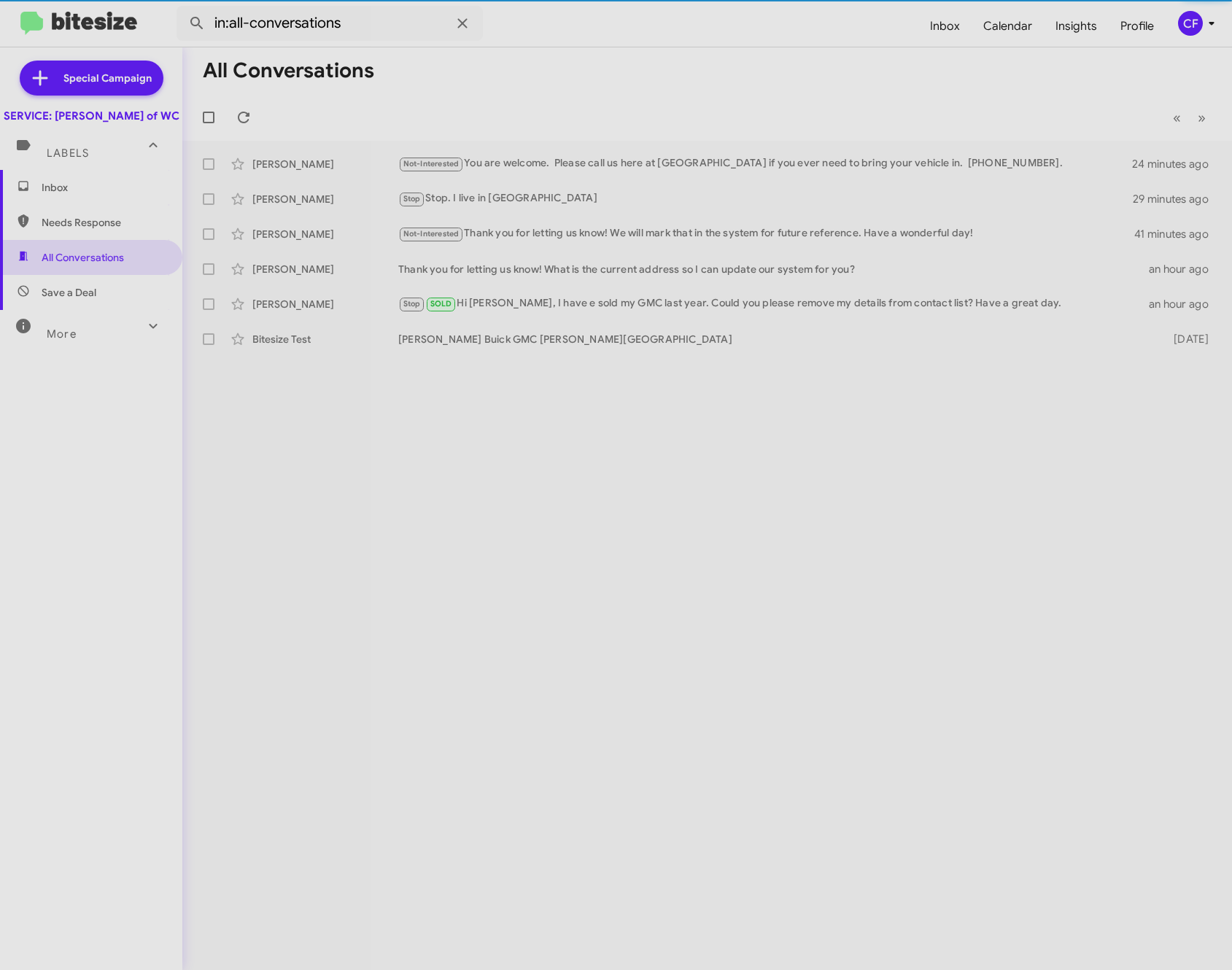
click at [94, 240] on span "Needs Response" at bounding box center [91, 222] width 182 height 35
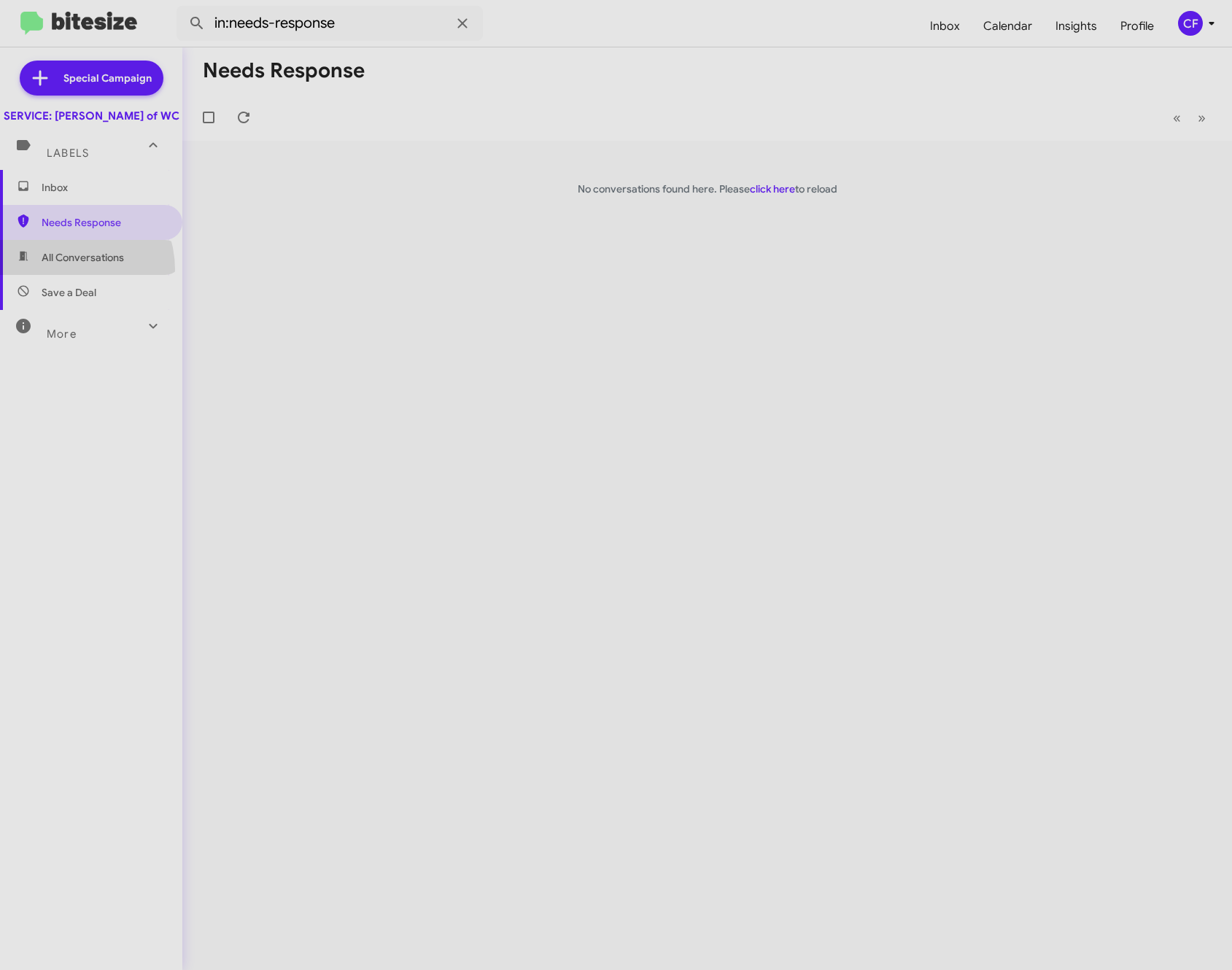
click at [59, 275] on span "All Conversations" at bounding box center [91, 257] width 182 height 35
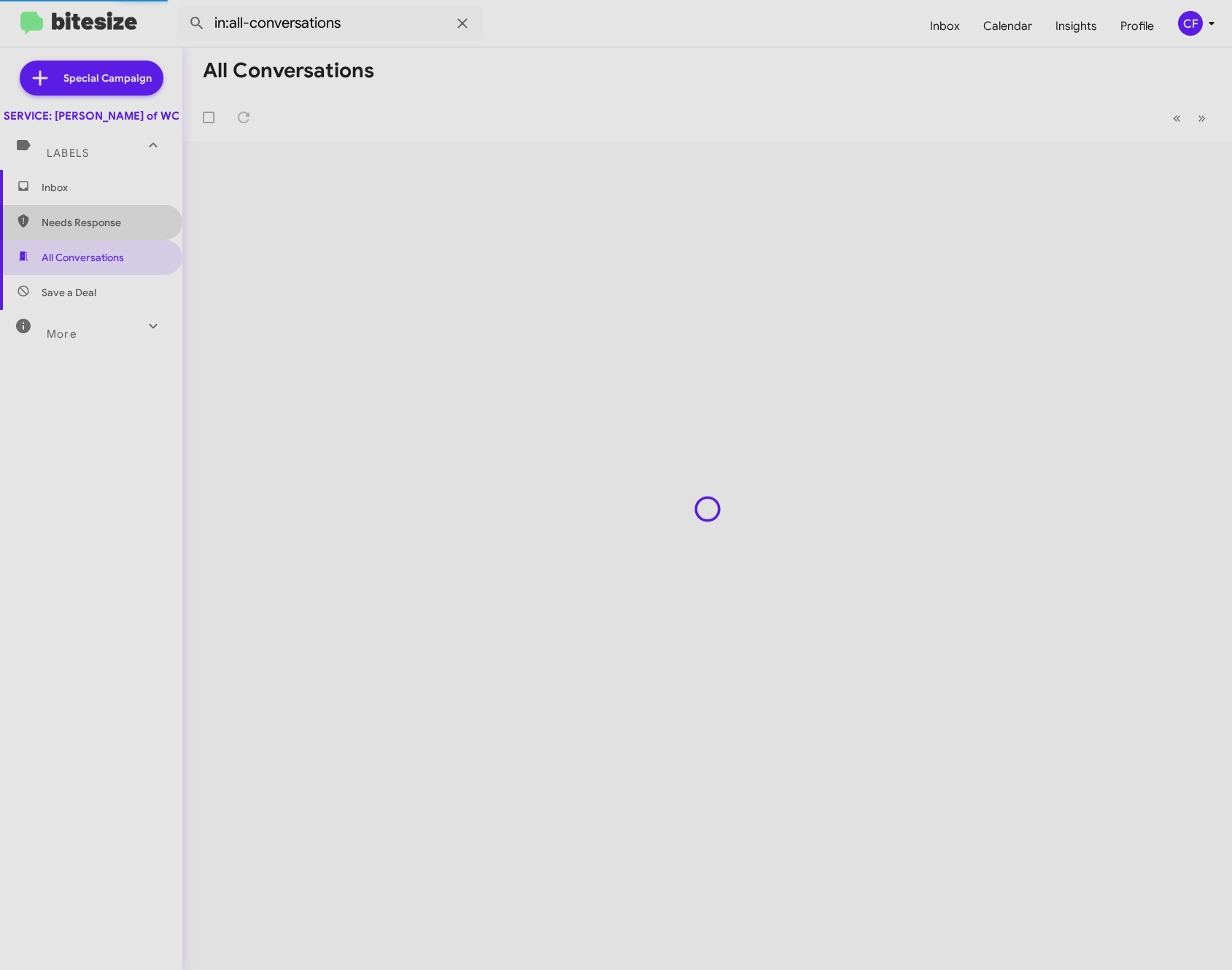
click at [121, 230] on span "Needs Response" at bounding box center [103, 222] width 124 height 15
type input "in:needs-response"
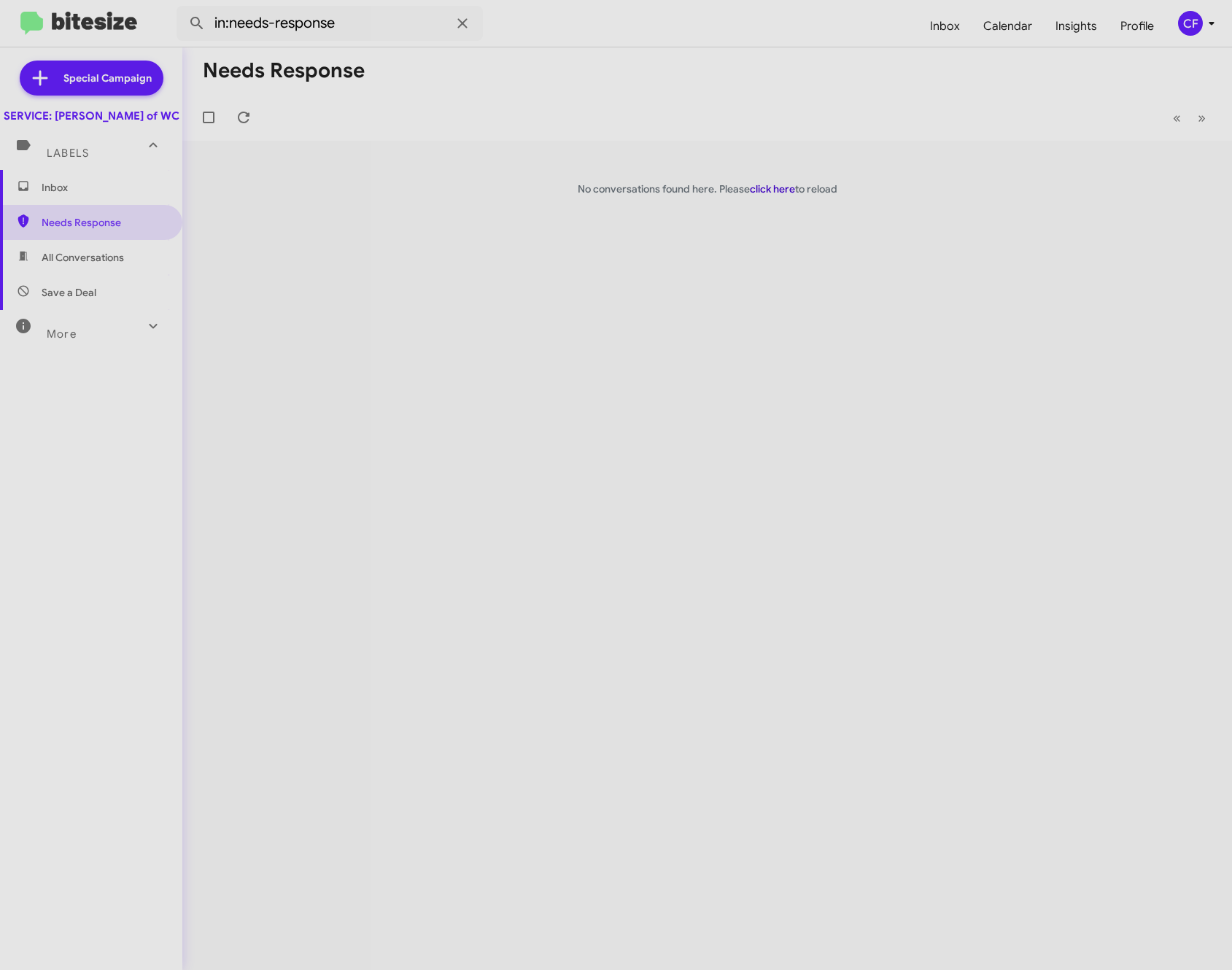
click at [757, 188] on link "click here" at bounding box center [772, 188] width 45 height 13
click at [56, 195] on span "Inbox" at bounding box center [103, 187] width 124 height 15
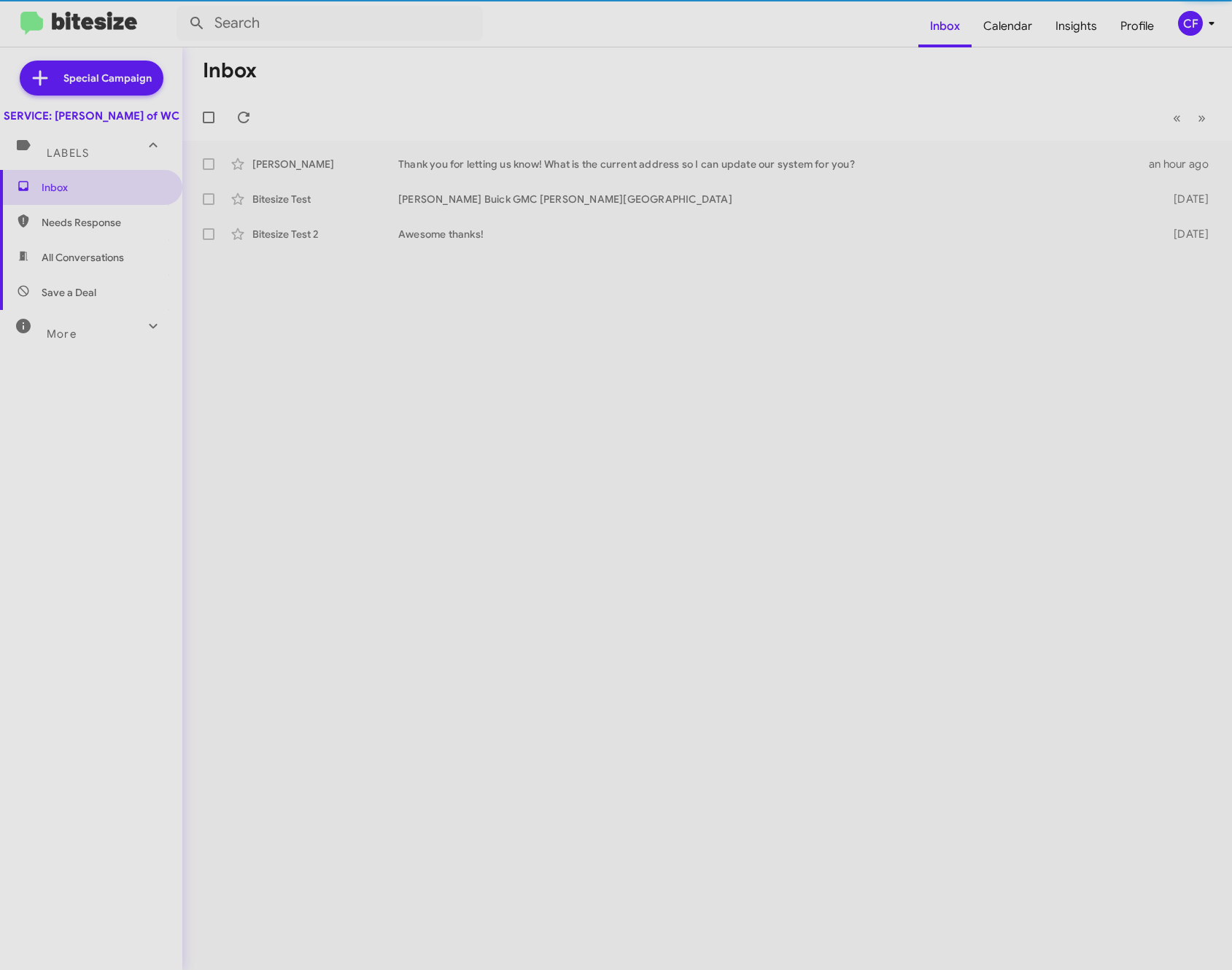
click at [65, 160] on span "Labels" at bounding box center [67, 153] width 42 height 13
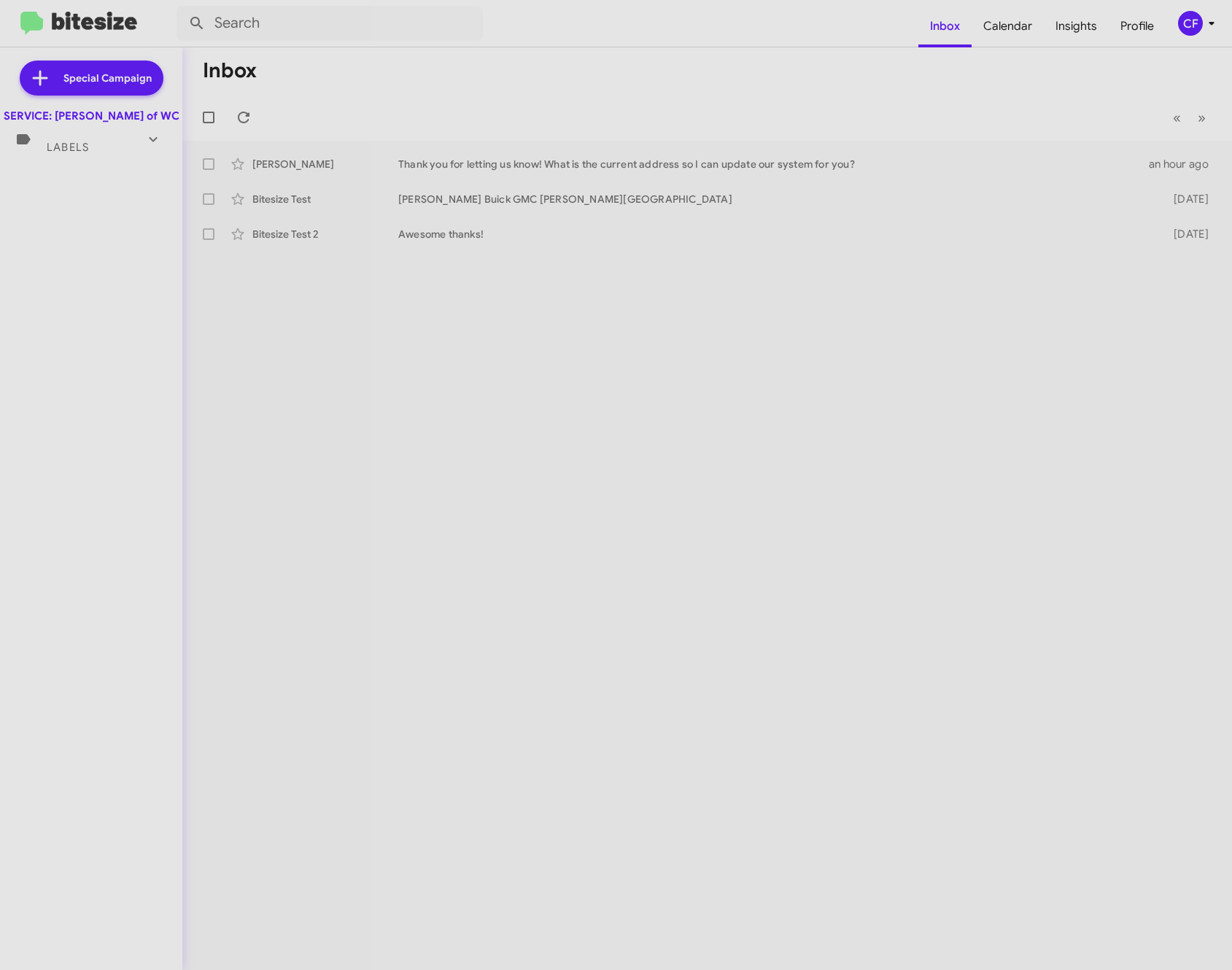
click at [45, 153] on div "Labels" at bounding box center [76, 141] width 130 height 27
click at [79, 115] on div "SERVICE: [PERSON_NAME] of WC" at bounding box center [92, 116] width 175 height 15
click at [82, 118] on div "SERVICE: [PERSON_NAME] of WC" at bounding box center [92, 116] width 175 height 15
click at [27, 117] on div "SERVICE: [PERSON_NAME] of WC" at bounding box center [92, 116] width 175 height 15
click at [87, 230] on span "Needs Response" at bounding box center [103, 222] width 124 height 15
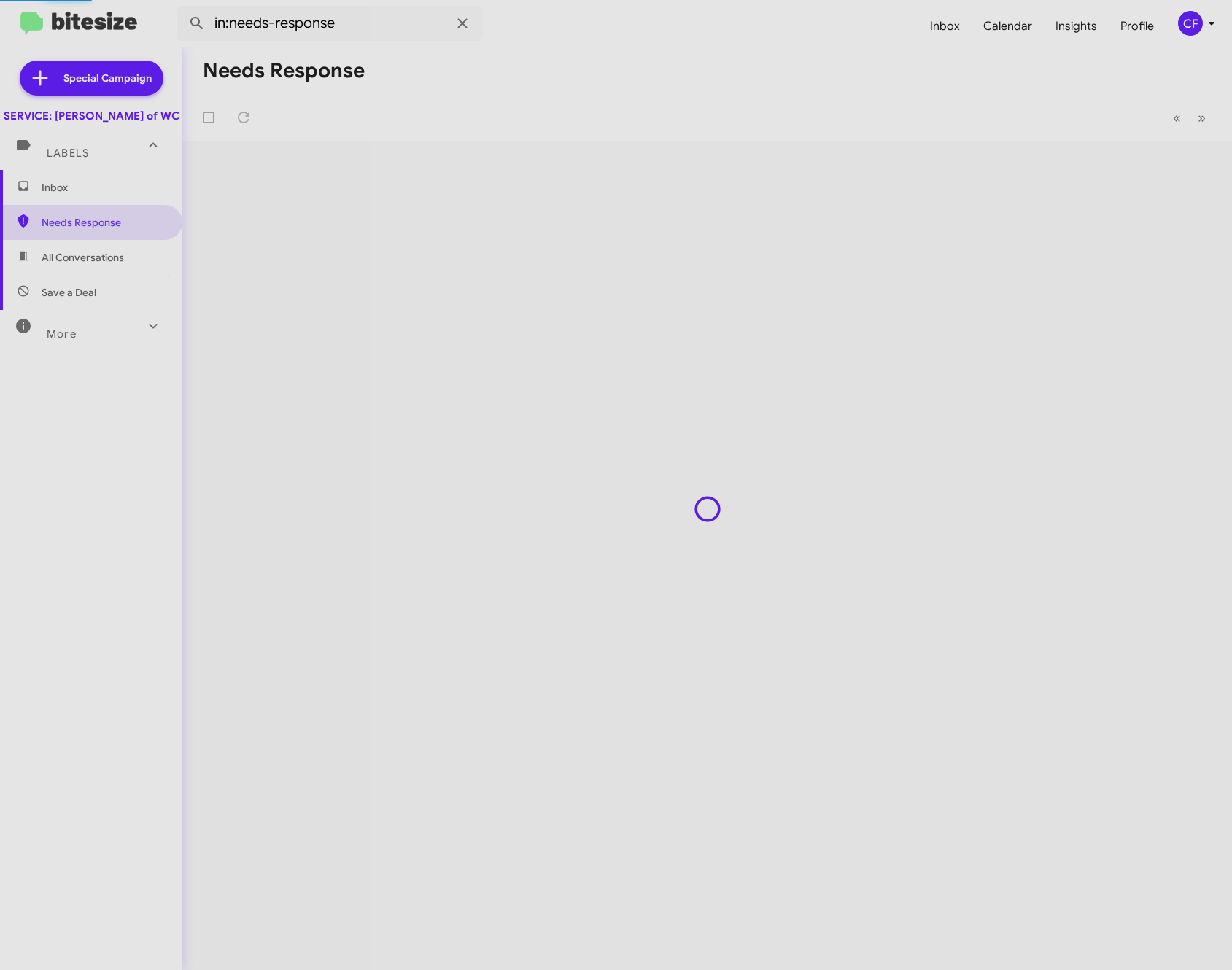
click at [89, 262] on span "All Conversations" at bounding box center [91, 257] width 182 height 35
type input "in:all-conversations"
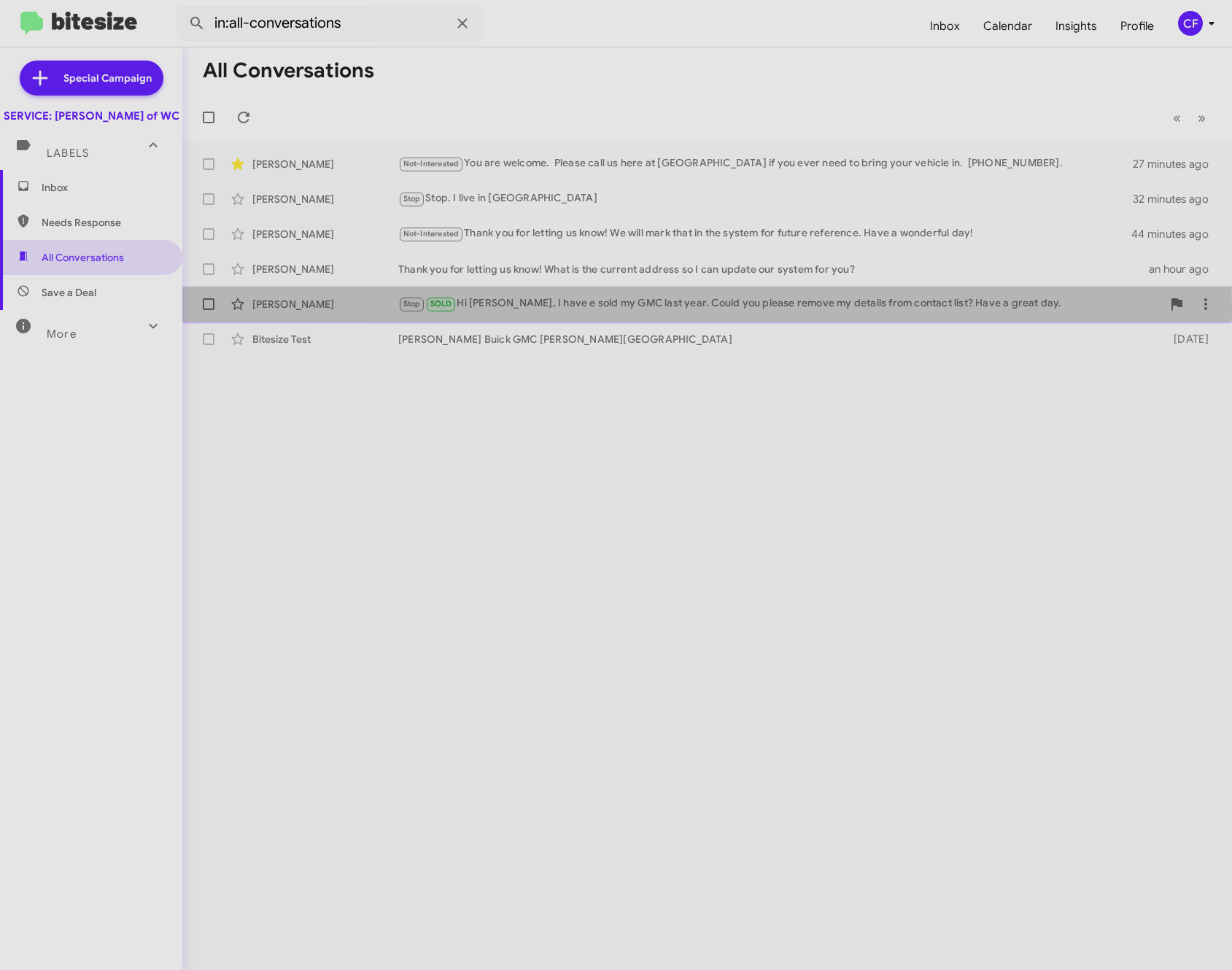
click at [328, 307] on div "[PERSON_NAME]" at bounding box center [325, 304] width 146 height 15
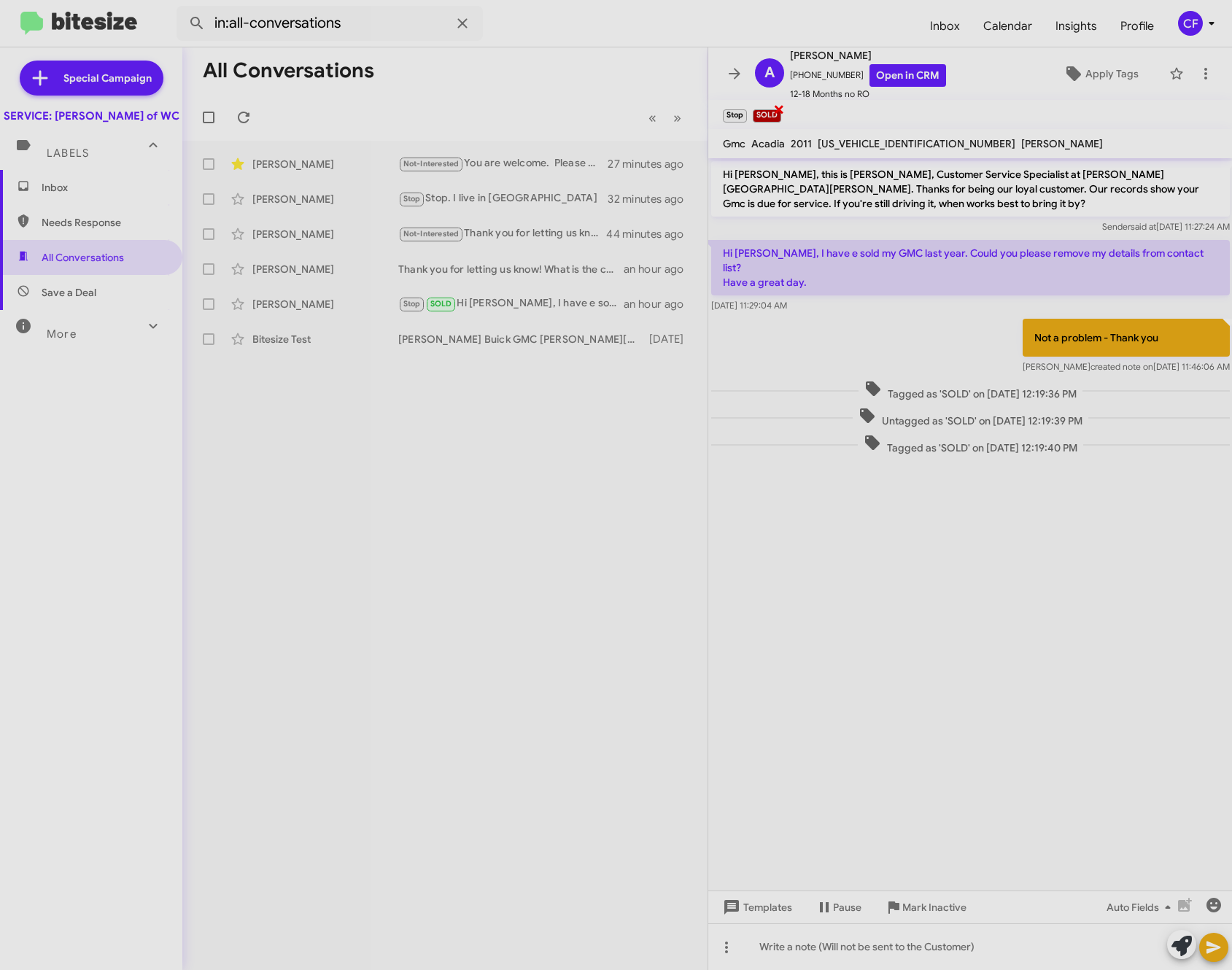
click at [777, 110] on span "×" at bounding box center [779, 109] width 12 height 18
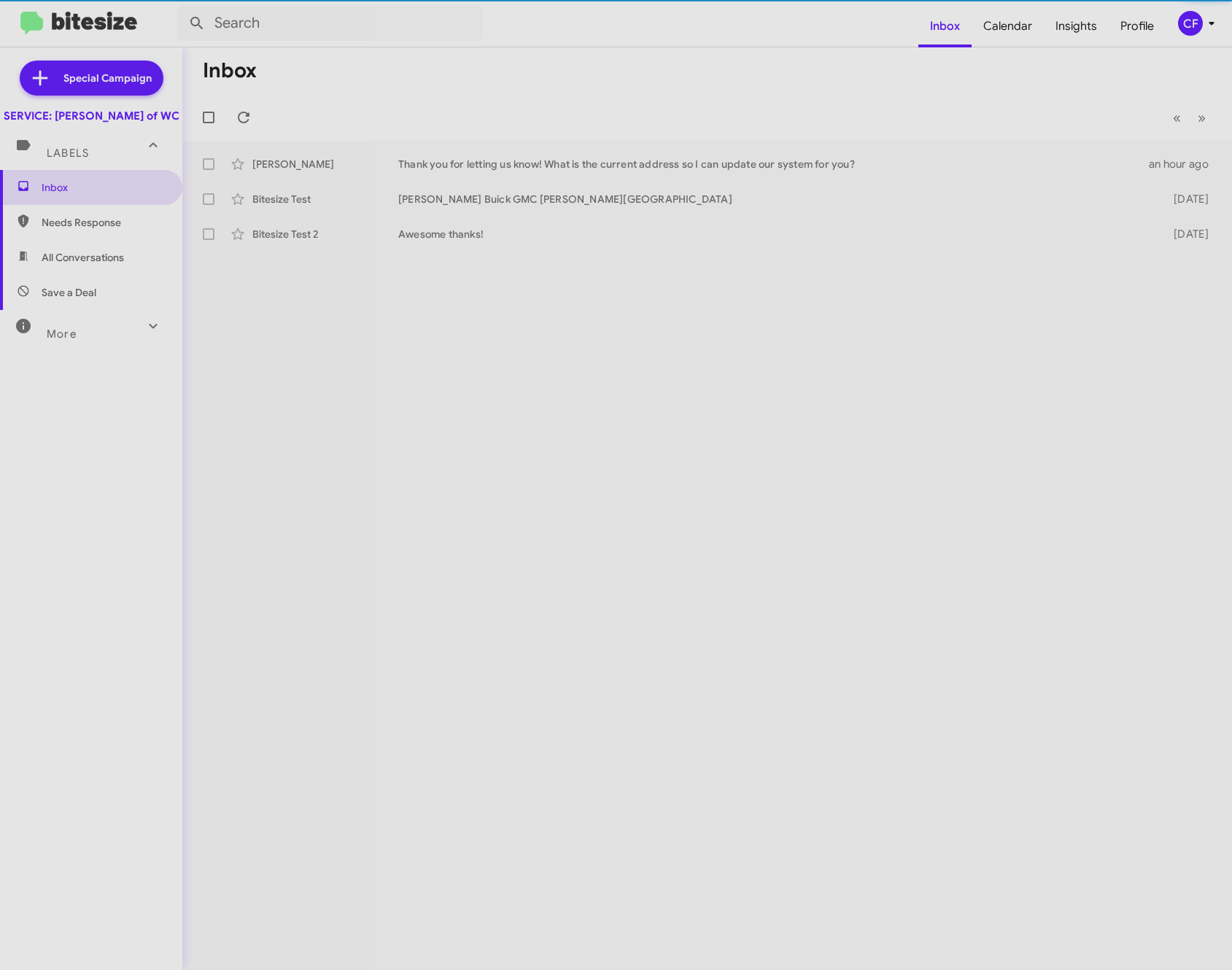
click at [134, 230] on span "Needs Response" at bounding box center [103, 222] width 124 height 15
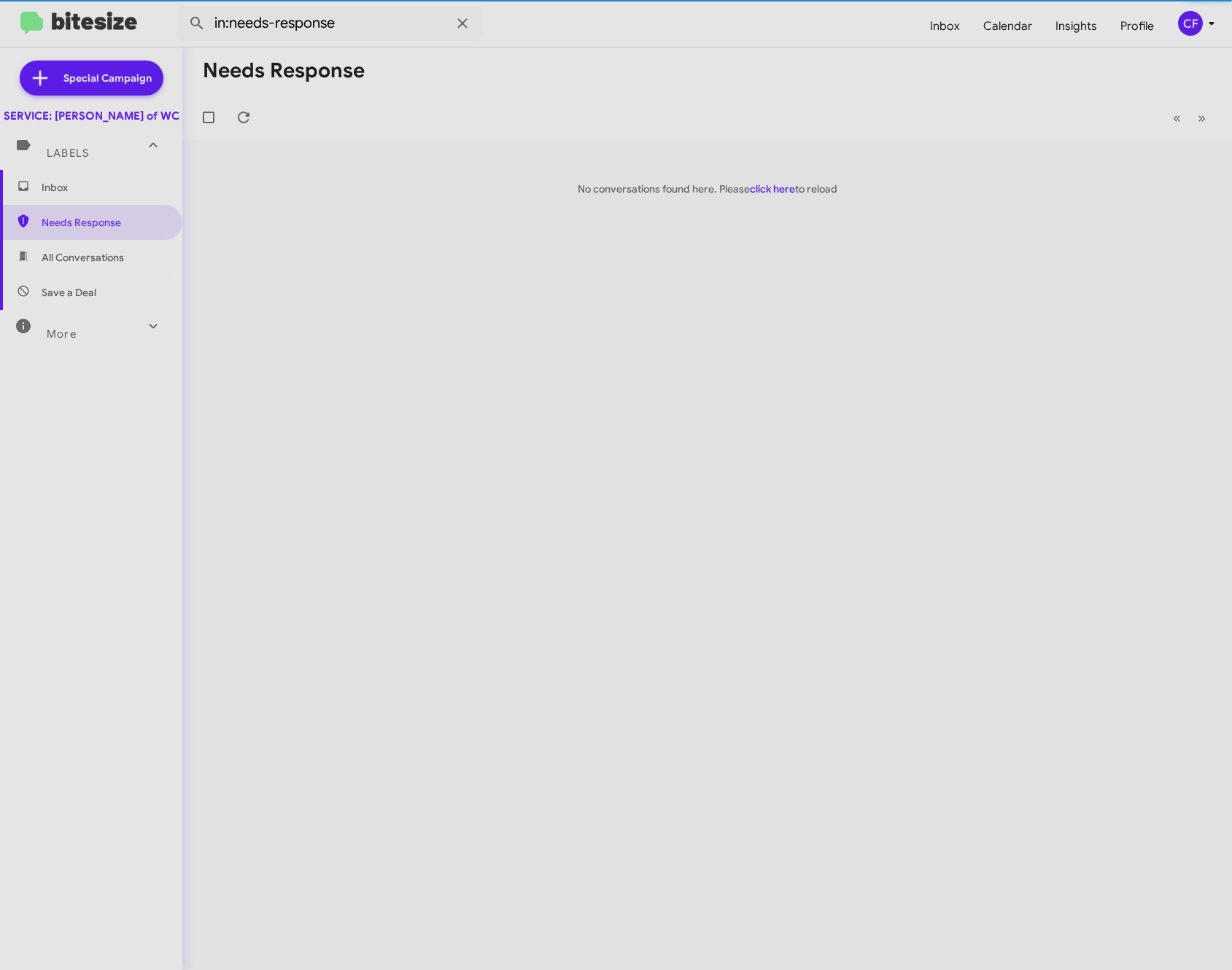
click at [97, 275] on span "All Conversations" at bounding box center [91, 257] width 182 height 35
type input "in:all-conversations"
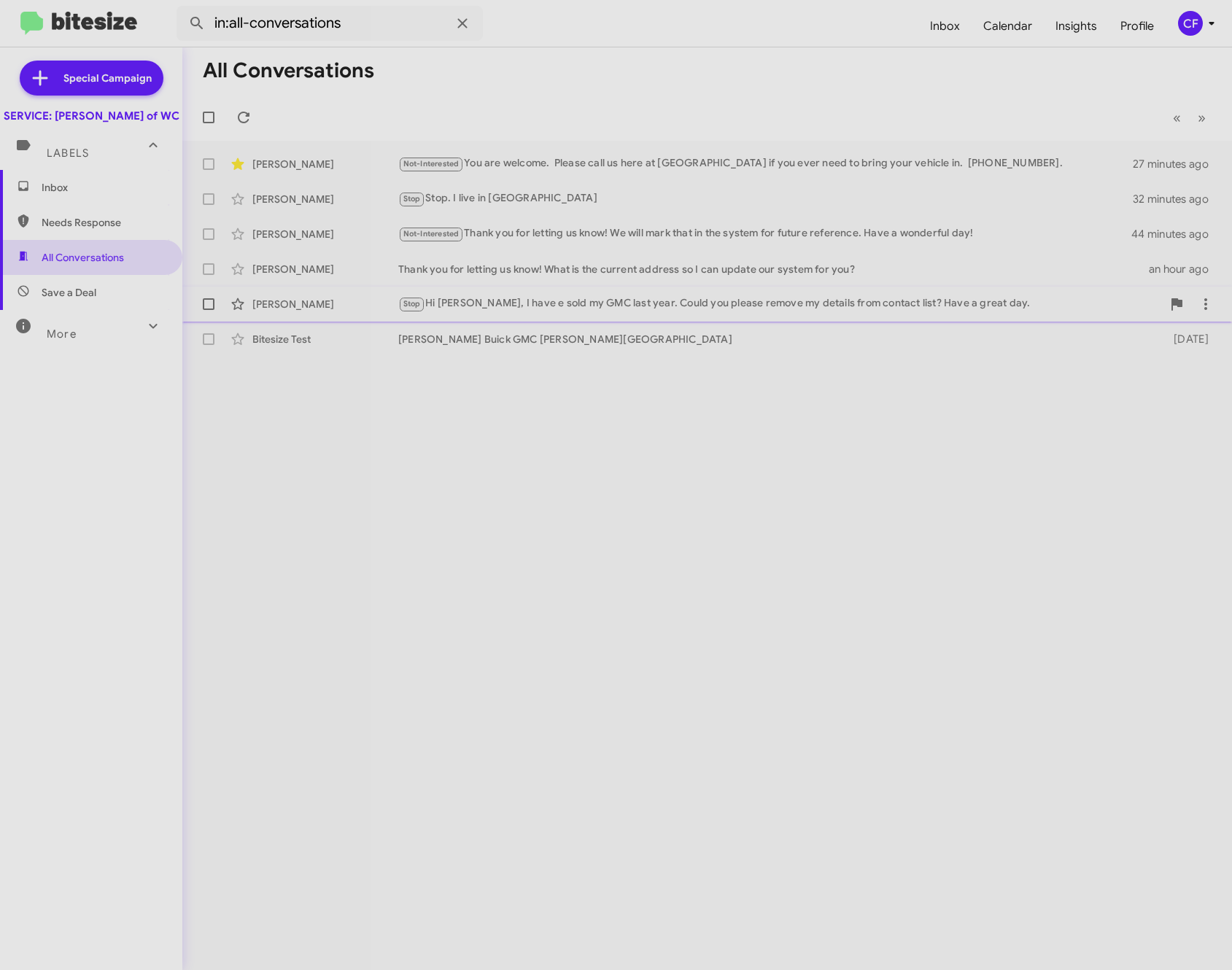
click at [382, 315] on div "Adam Kowal Stop Hi Bella, I have e sold my GMC last year. Could you please remo…" at bounding box center [707, 304] width 1027 height 29
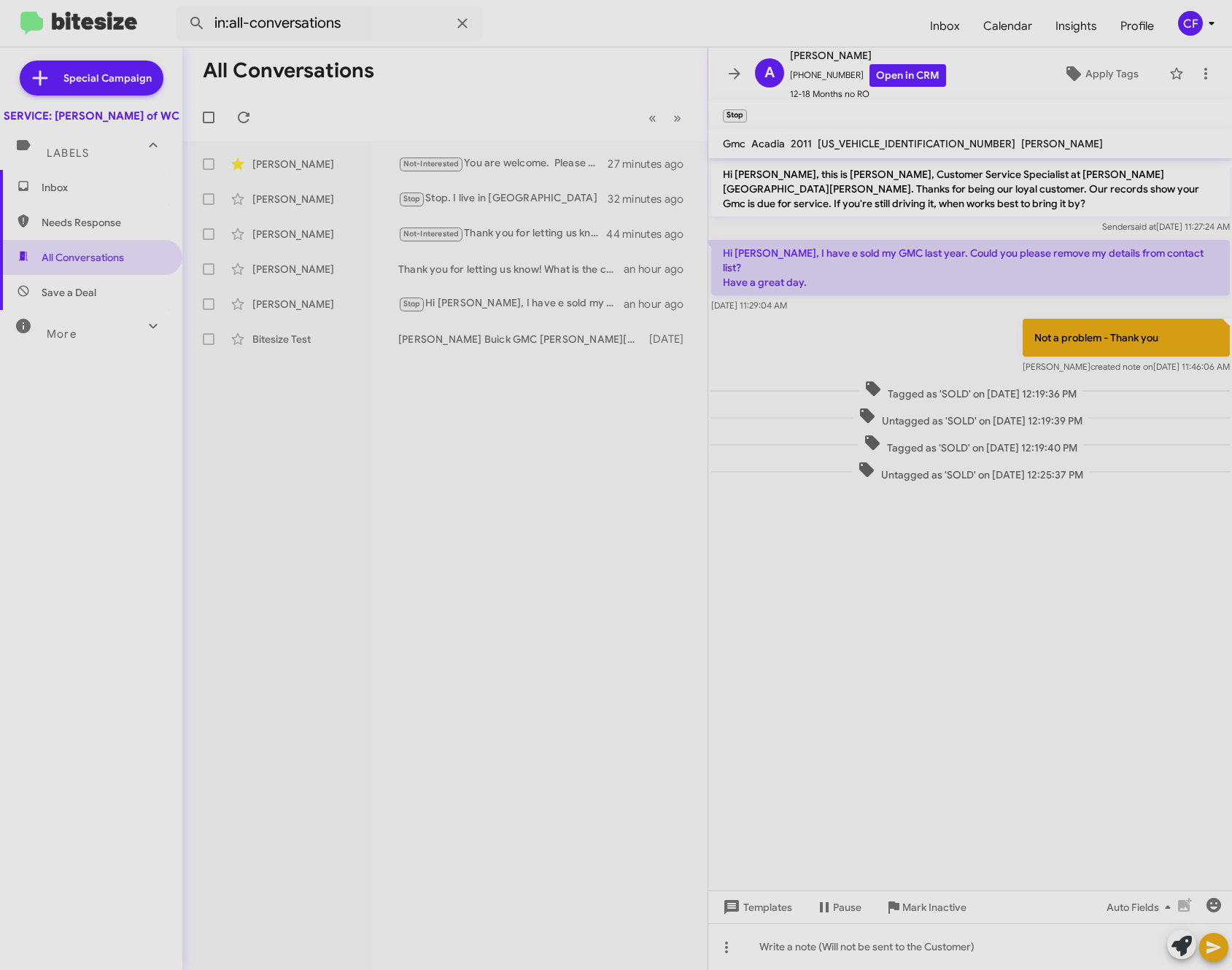
click at [785, 119] on mat-toolbar "Stop" at bounding box center [970, 115] width 524 height 29
click at [1110, 65] on span "Apply Tags" at bounding box center [1111, 73] width 54 height 26
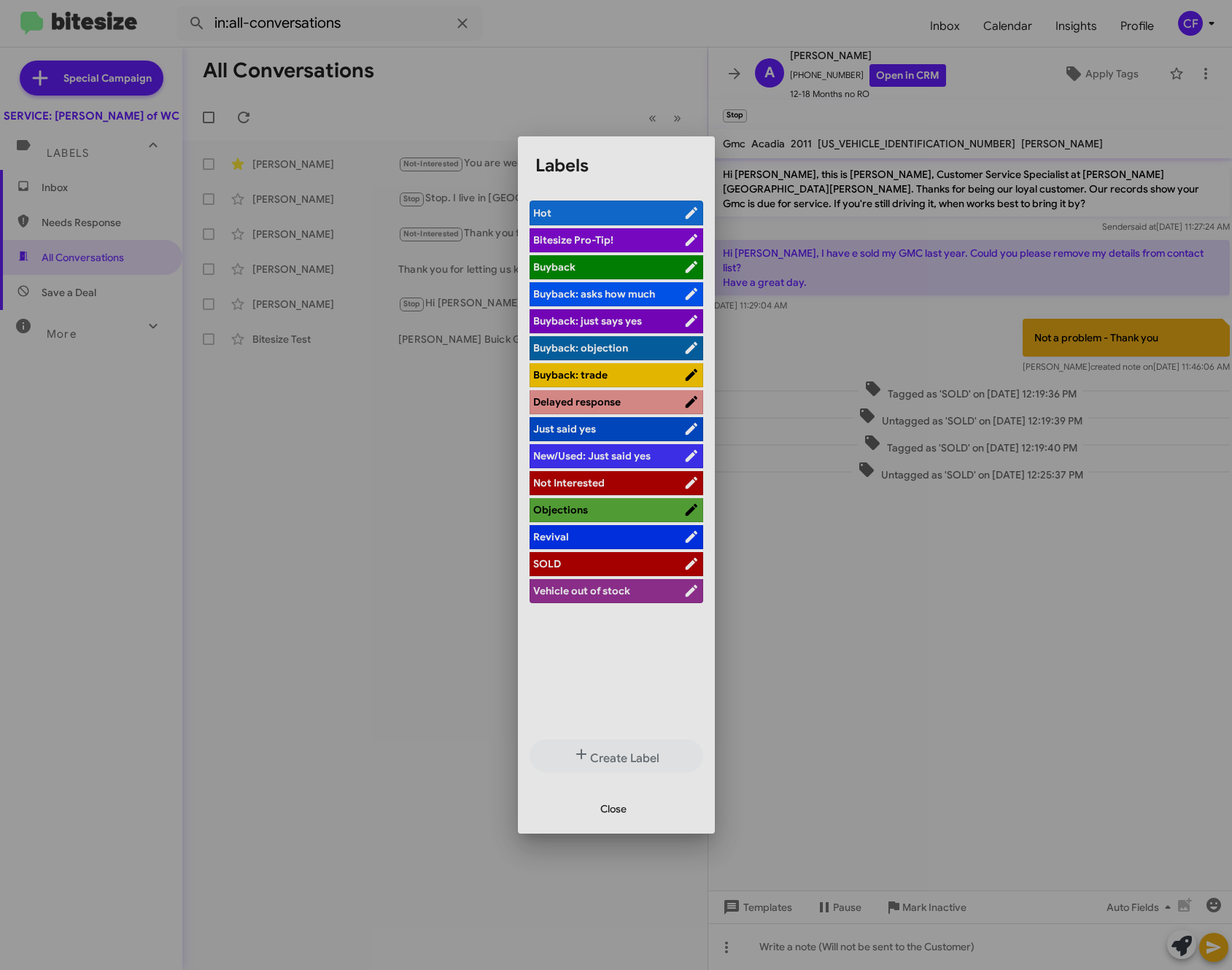
click at [555, 562] on span "SOLD" at bounding box center [546, 563] width 27 height 13
click at [421, 601] on div at bounding box center [616, 485] width 1232 height 970
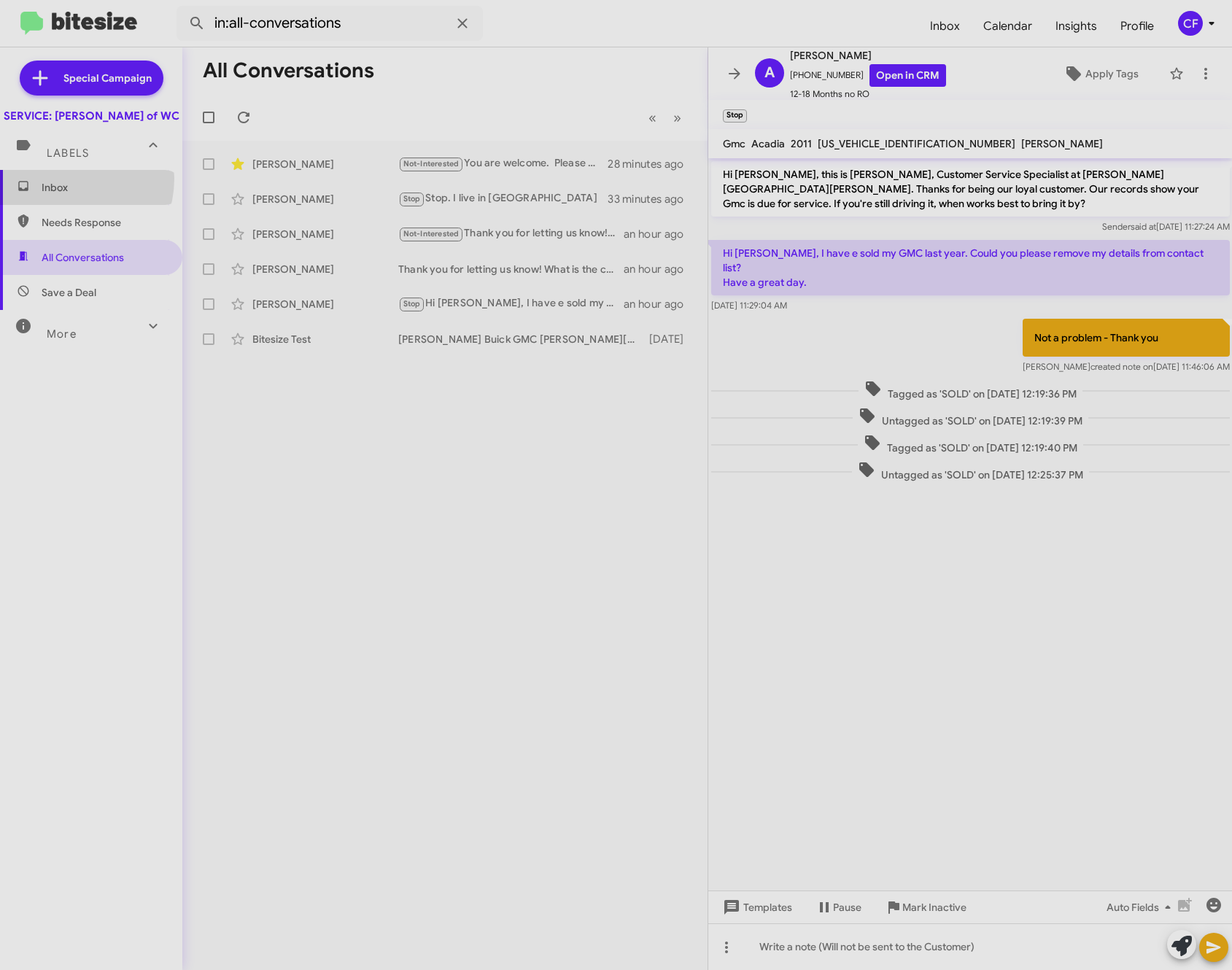
click at [64, 193] on span "Inbox" at bounding box center [91, 187] width 182 height 35
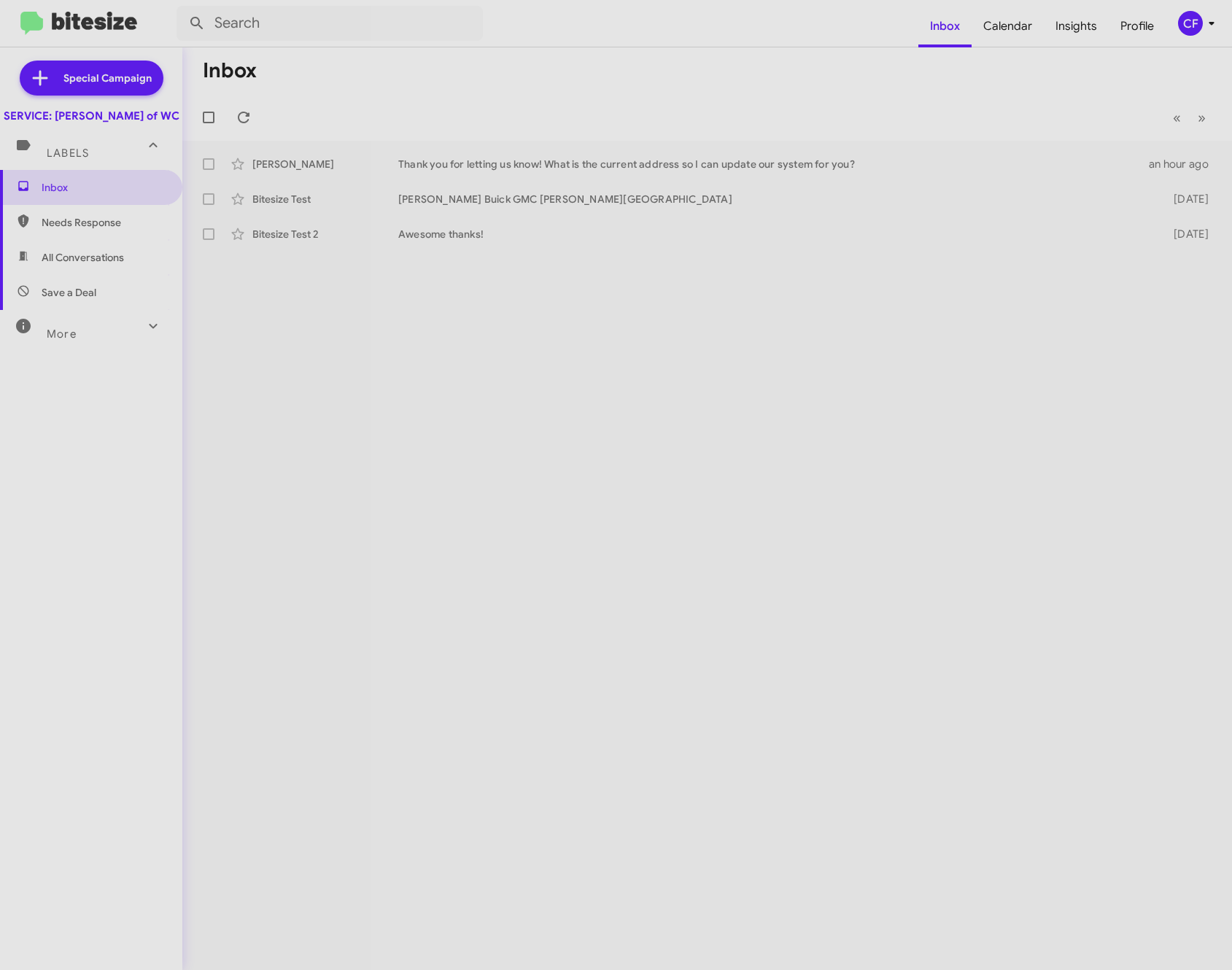
click at [75, 265] on span "All Conversations" at bounding box center [83, 257] width 83 height 15
type input "in:all-conversations"
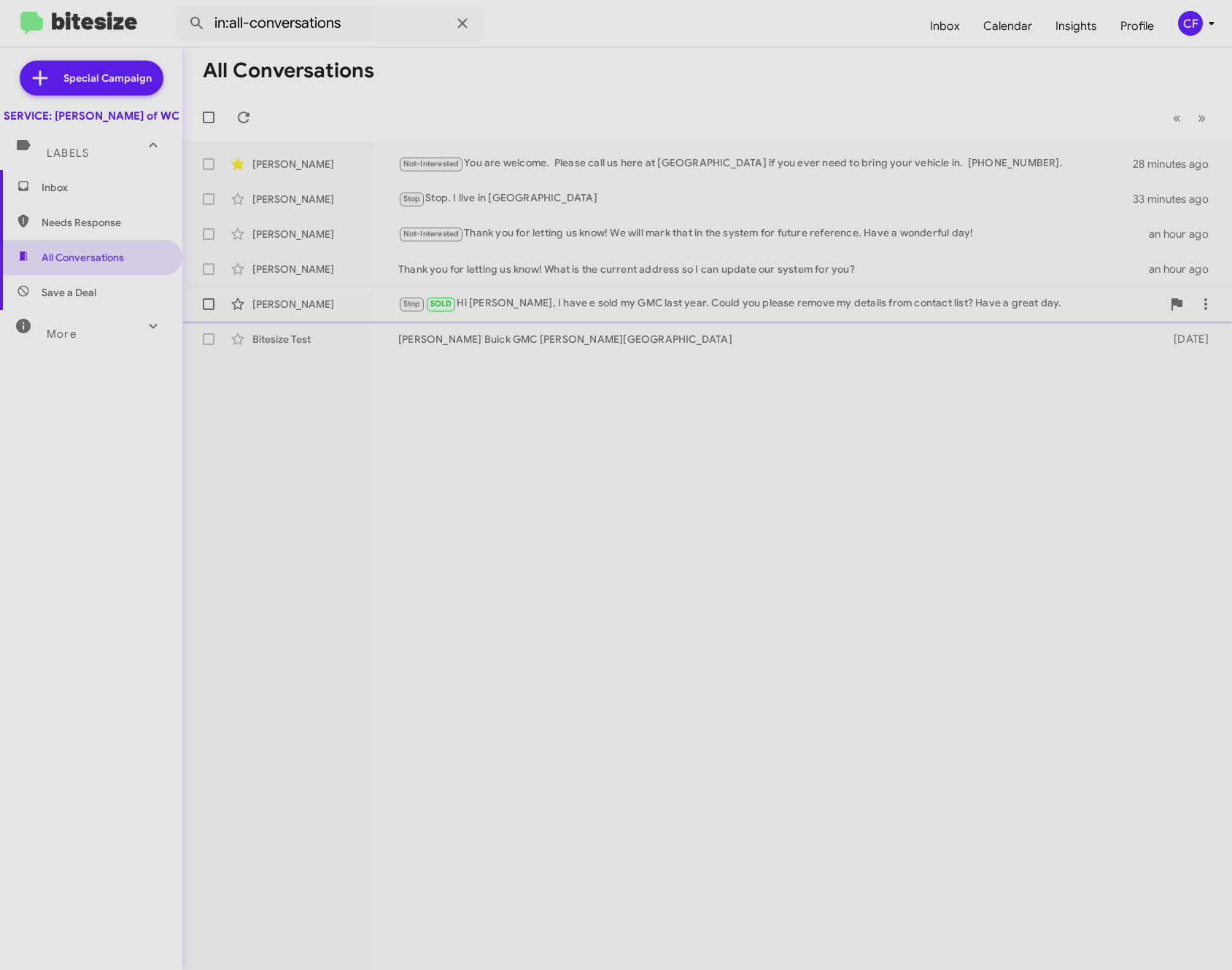
click at [501, 301] on div "Stop SOLD Hi [PERSON_NAME], I have e sold my GMC last year. Could you please re…" at bounding box center [780, 303] width 764 height 17
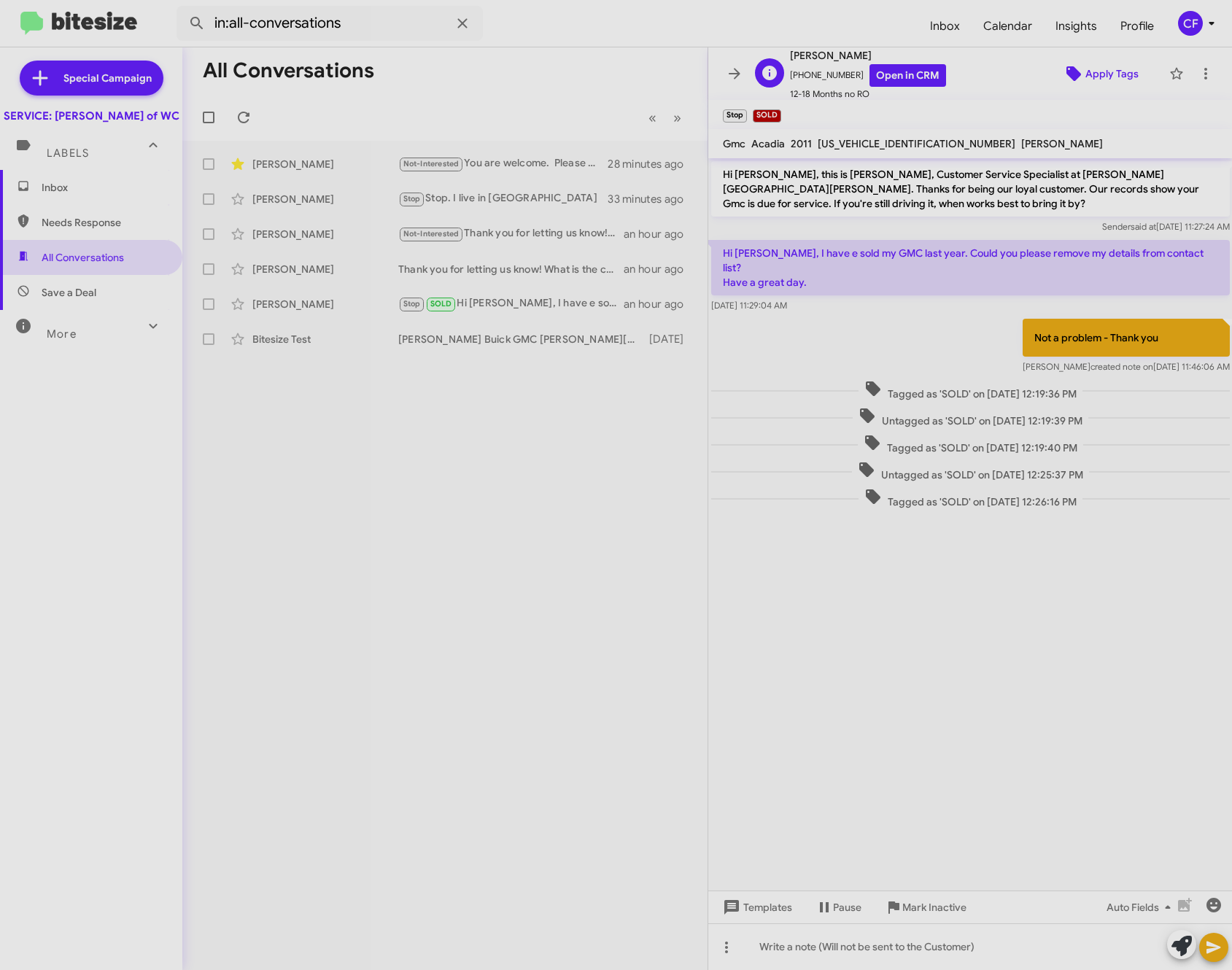
click at [1102, 76] on span "Apply Tags" at bounding box center [1111, 73] width 54 height 26
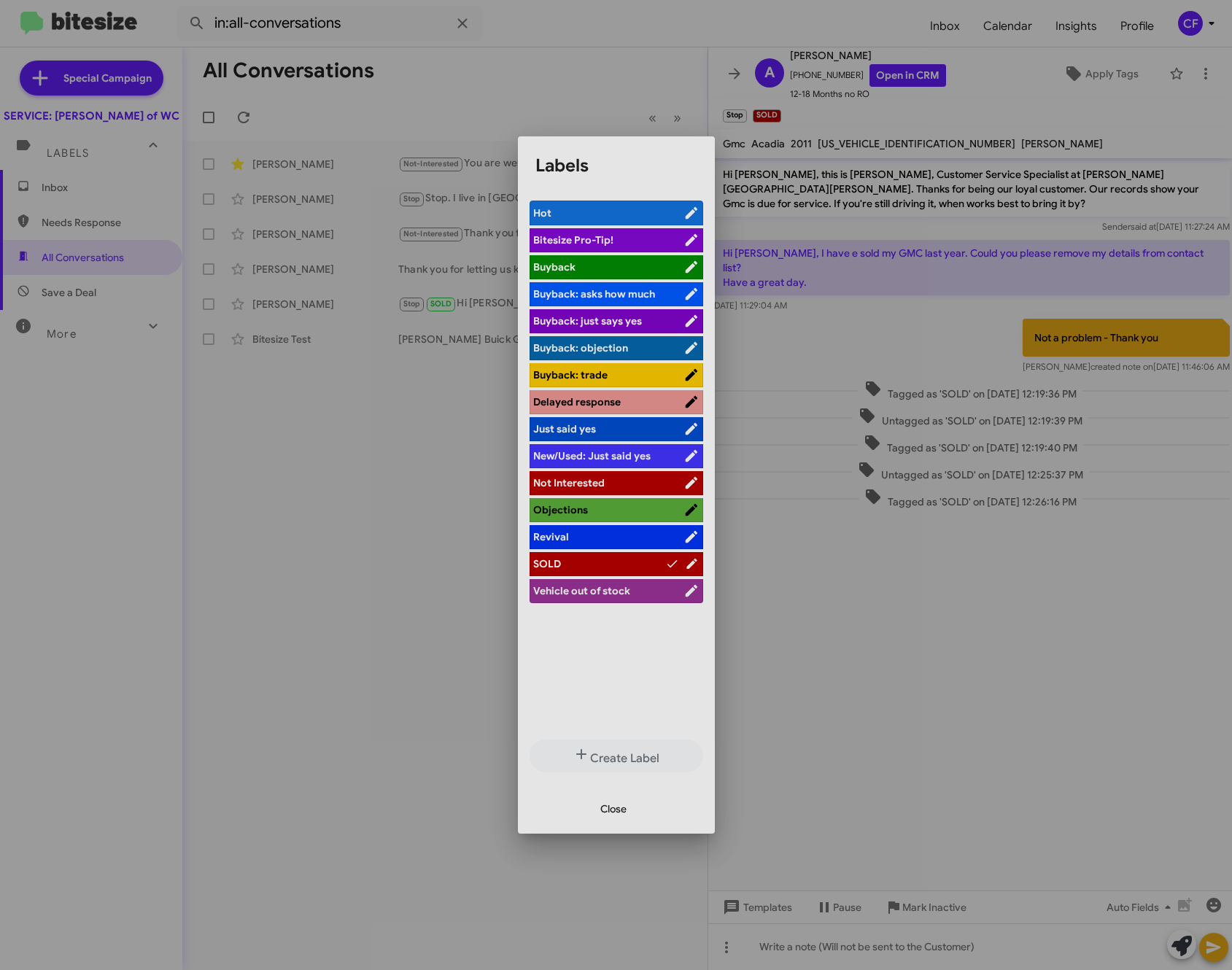
click at [294, 537] on div at bounding box center [616, 485] width 1232 height 970
